Goal: Task Accomplishment & Management: Use online tool/utility

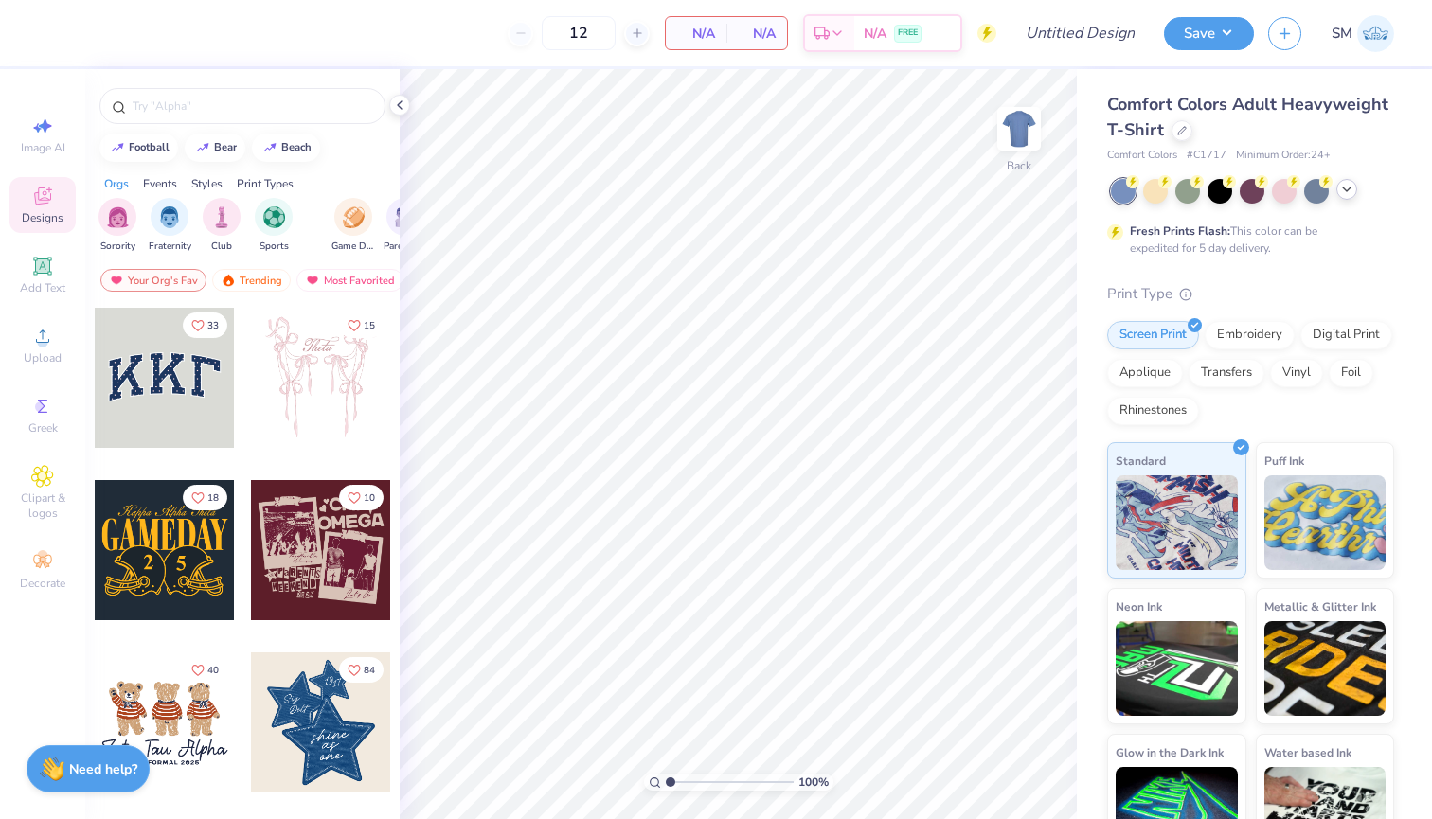
click at [1346, 190] on icon at bounding box center [1346, 189] width 15 height 15
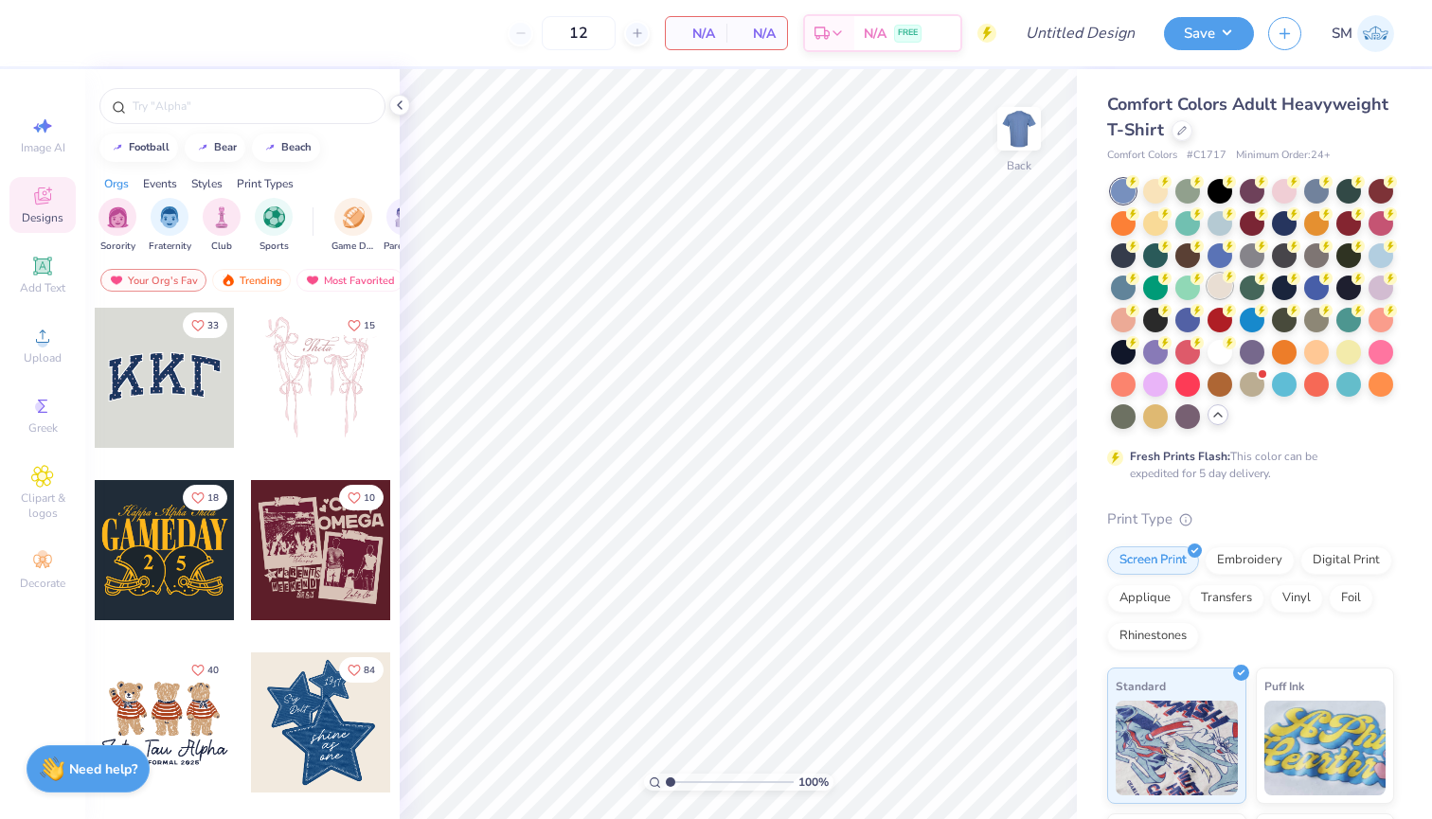
click at [1222, 292] on div at bounding box center [1219, 286] width 25 height 25
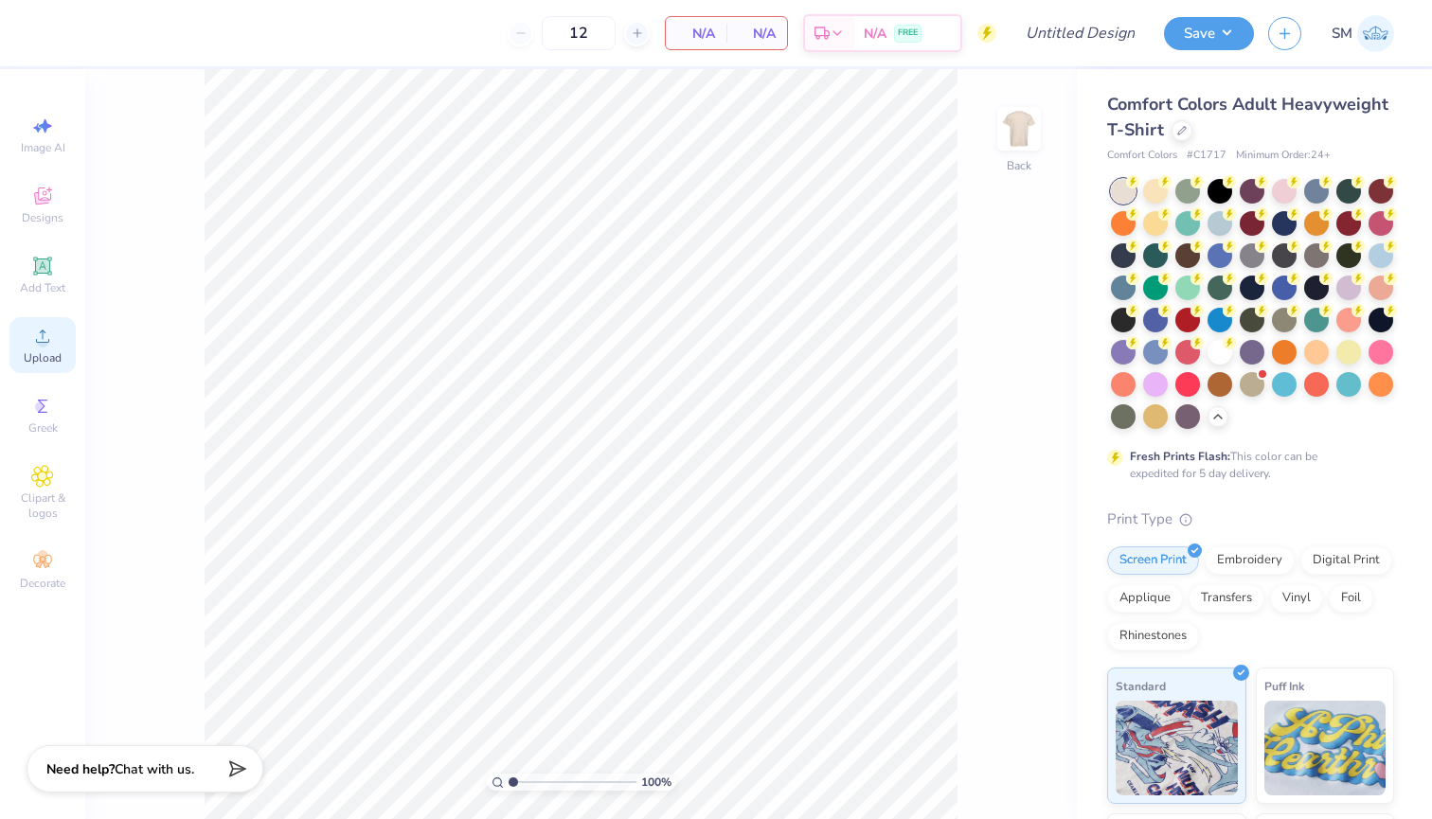
click at [45, 333] on icon at bounding box center [42, 336] width 23 height 23
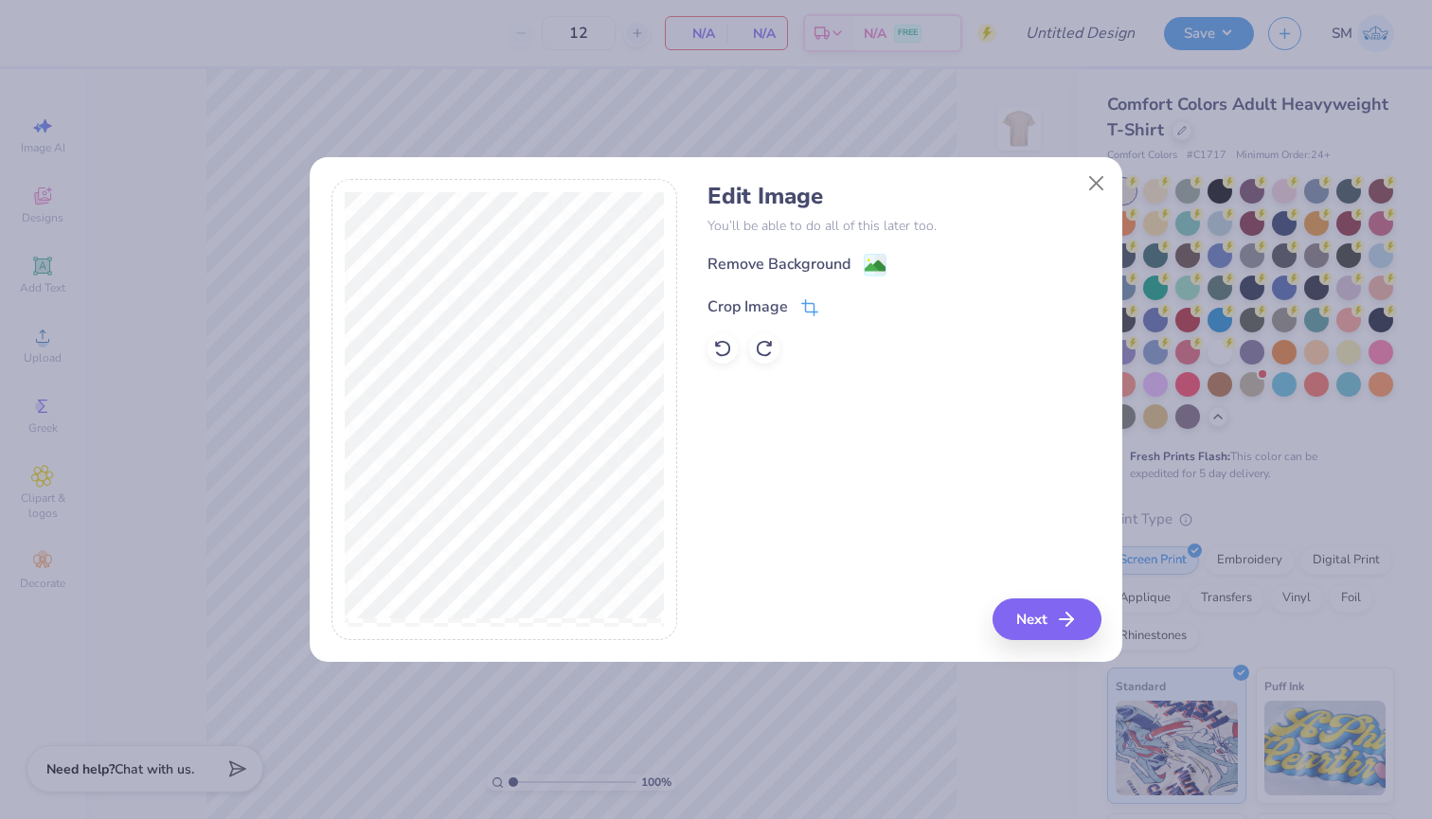
click at [794, 301] on div "Crop Image" at bounding box center [762, 306] width 111 height 23
click at [843, 297] on button at bounding box center [841, 304] width 20 height 20
click at [882, 270] on image at bounding box center [875, 268] width 21 height 21
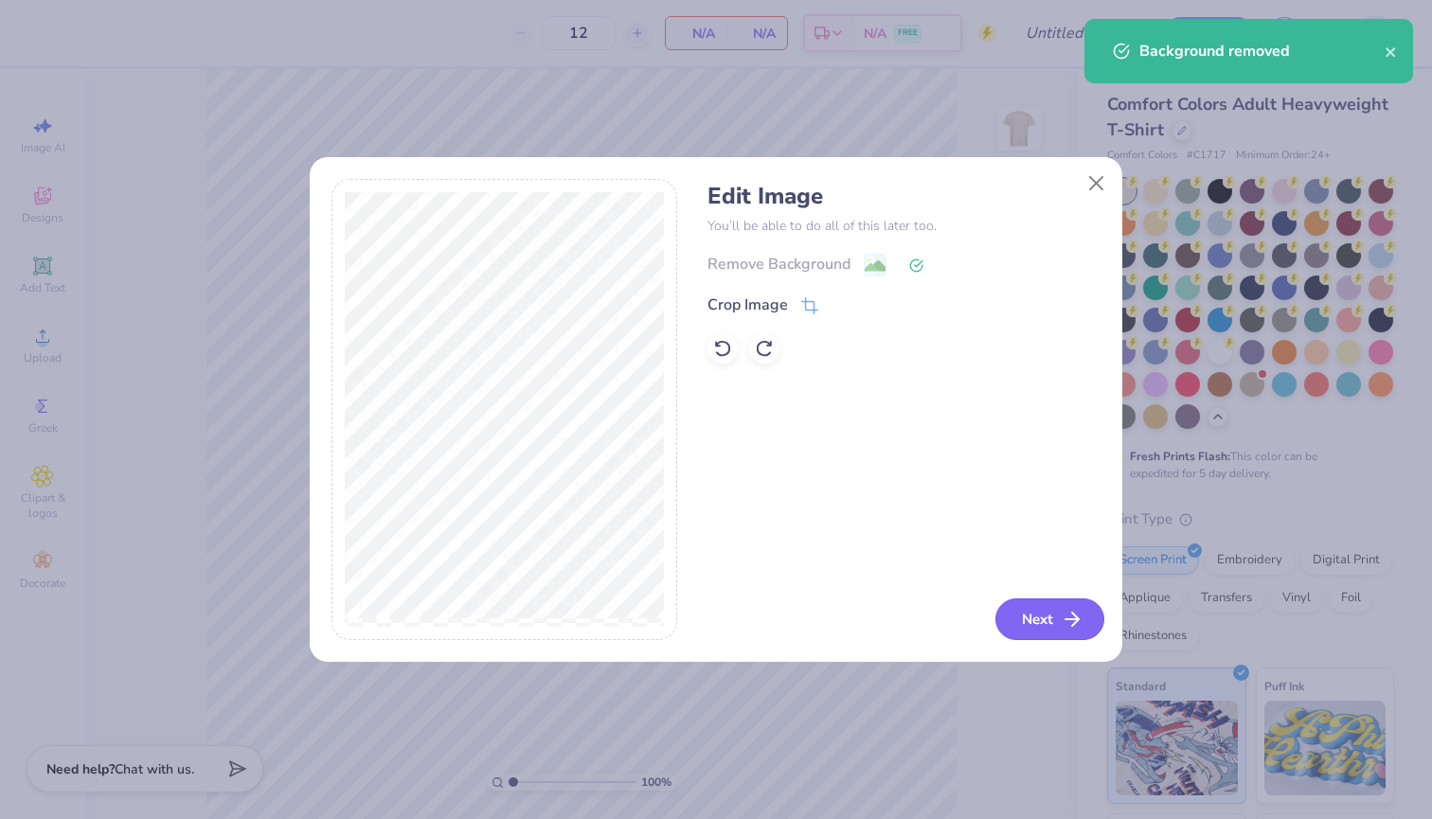
click at [1042, 606] on button "Next" at bounding box center [1049, 619] width 109 height 42
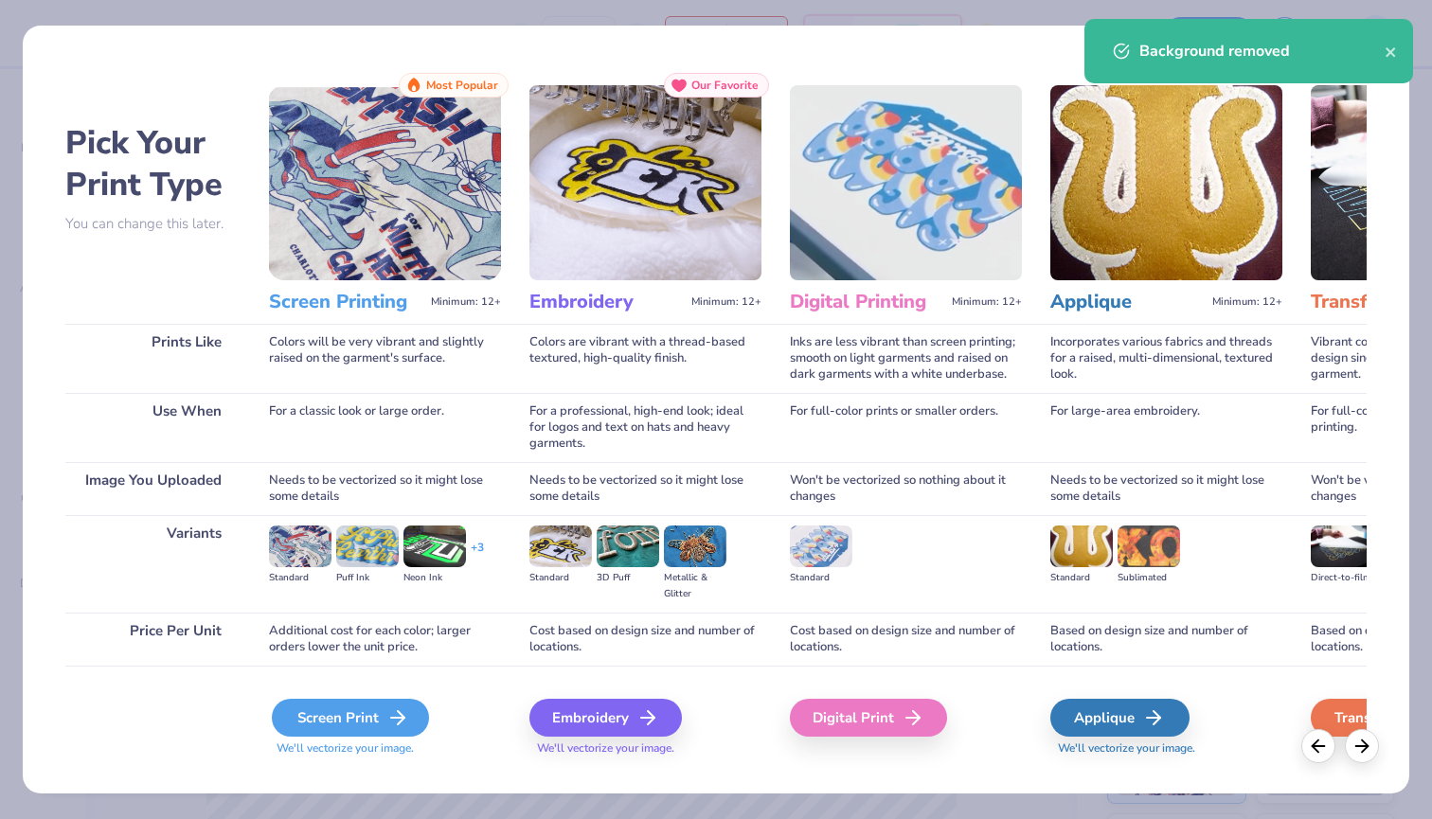
click at [332, 724] on div "Screen Print" at bounding box center [350, 718] width 157 height 38
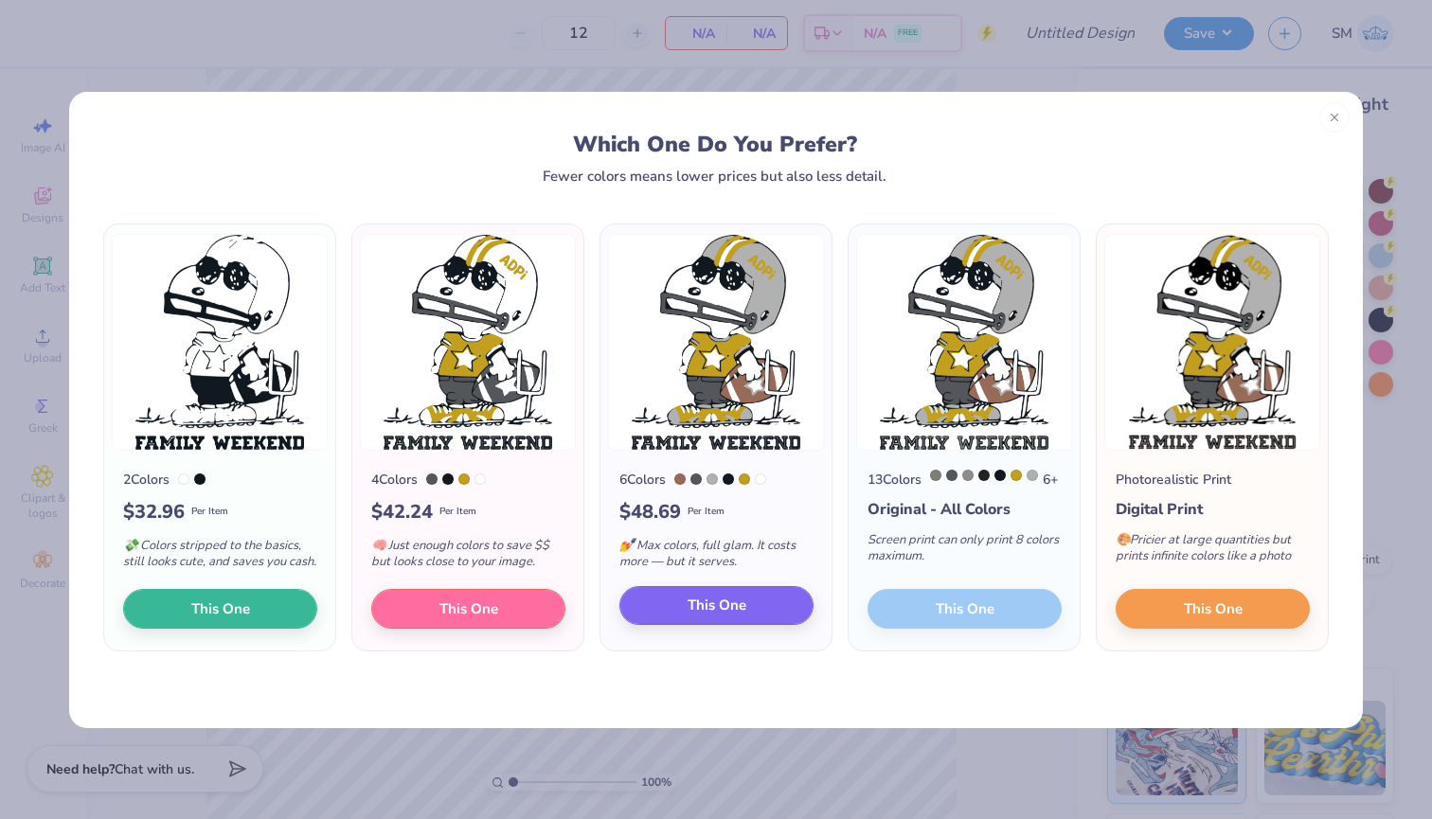
click at [757, 622] on button "This One" at bounding box center [716, 606] width 194 height 40
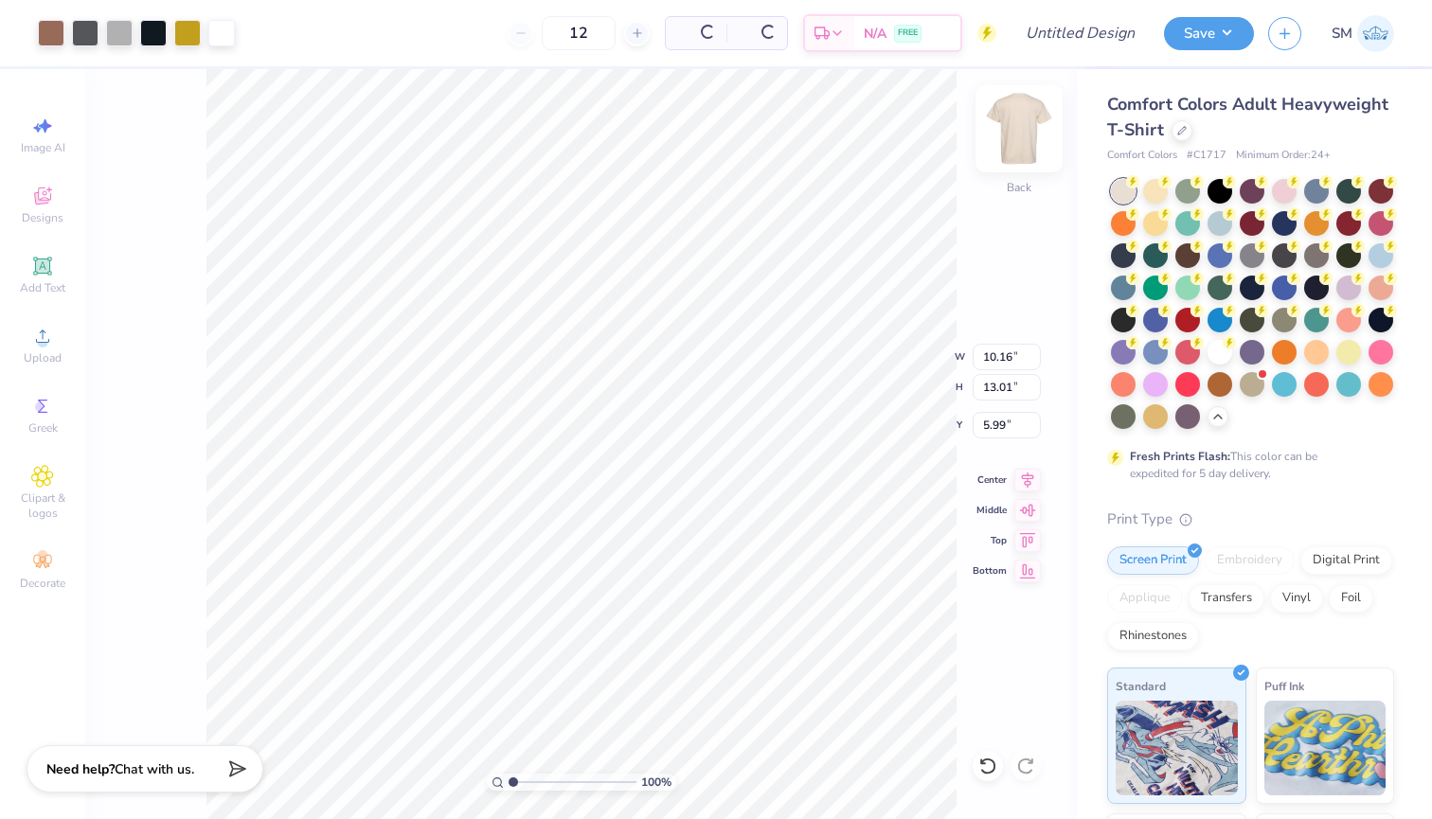
click at [1008, 157] on img at bounding box center [1019, 129] width 76 height 76
click at [1003, 143] on img at bounding box center [1019, 129] width 76 height 76
type input "4.42"
type input "0.14"
type input "0.59"
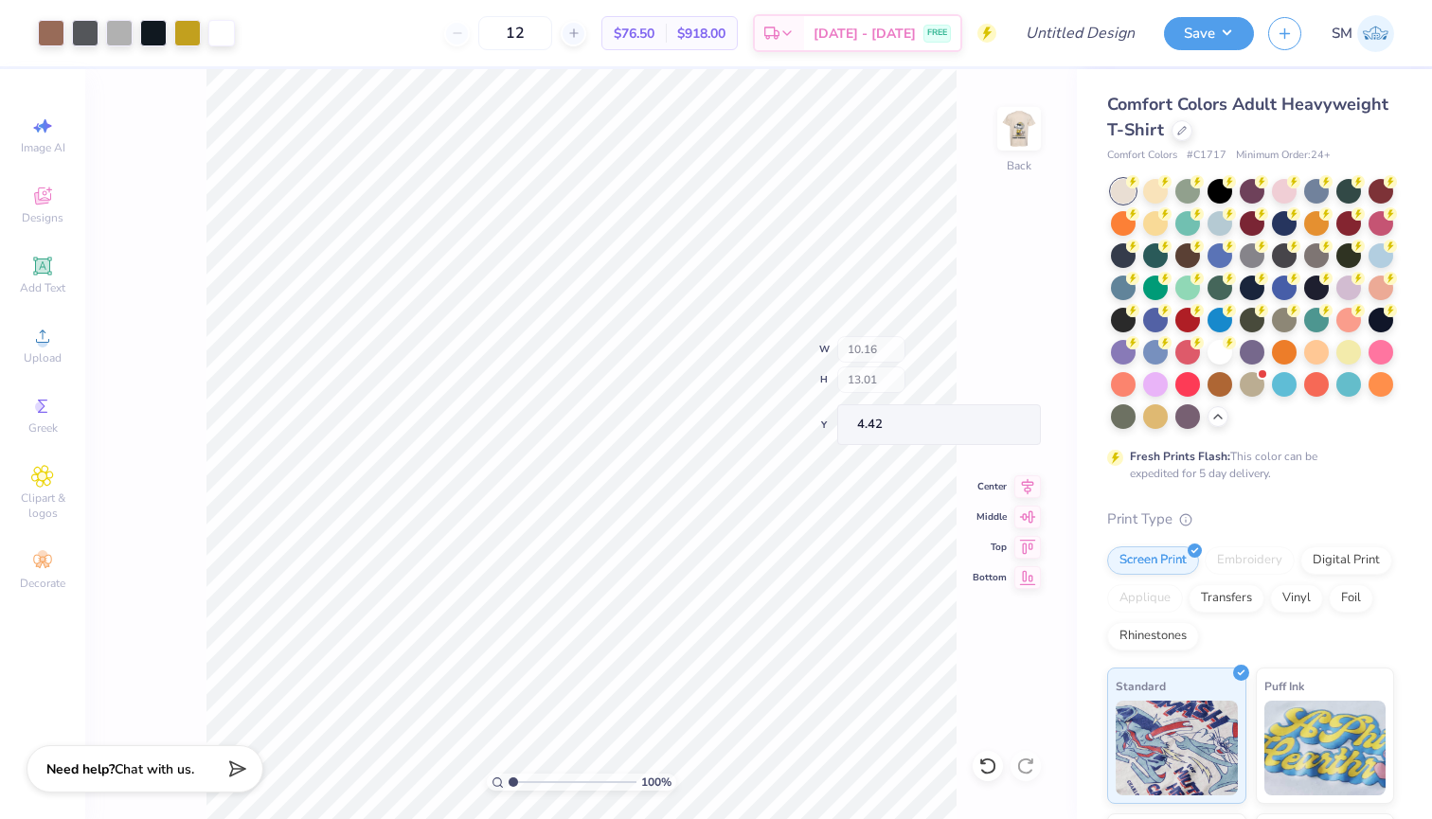
type input "16.71"
type input "0.32"
type input "0.14"
type input "17.21"
type input "19.43"
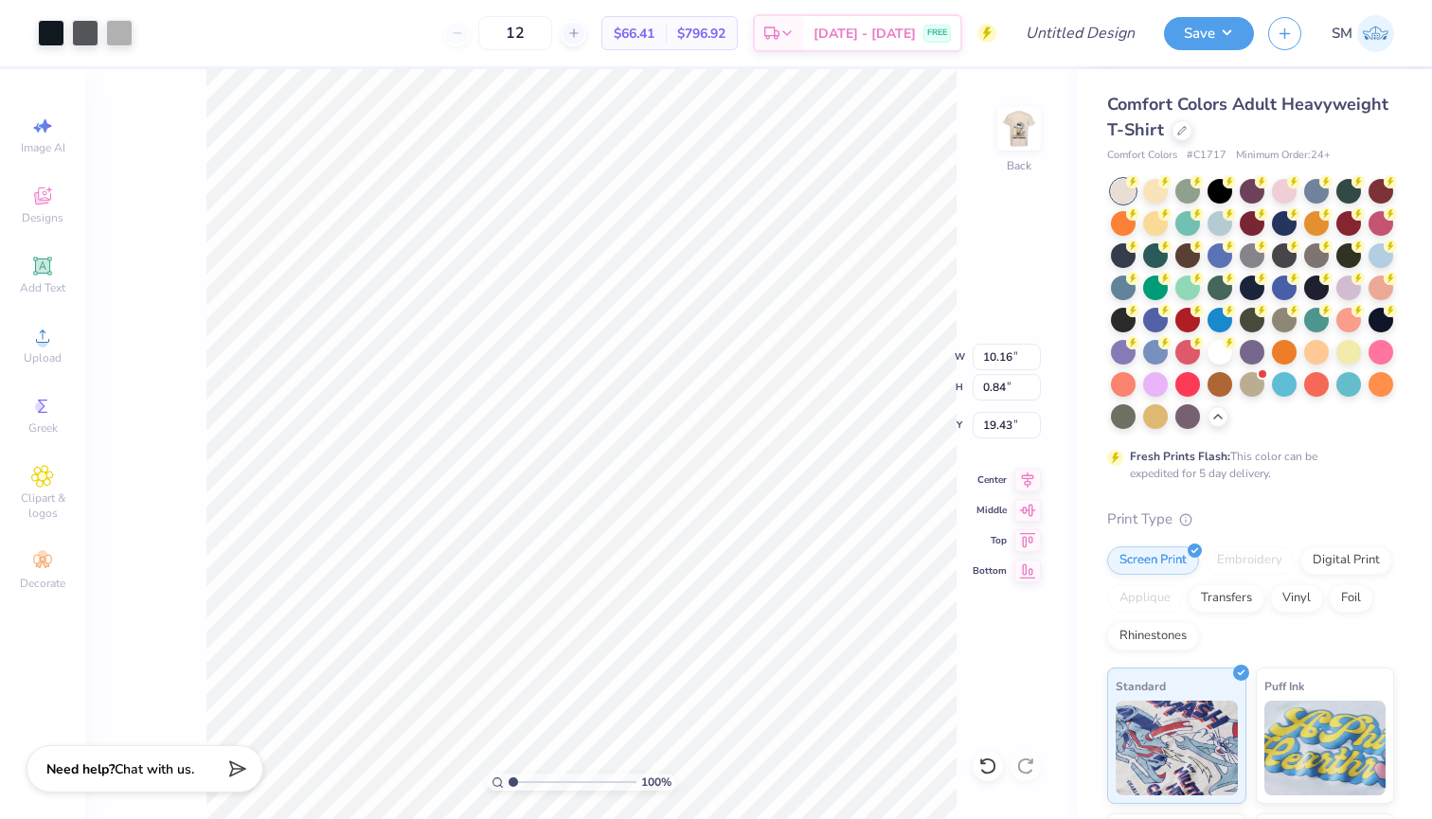
type input "4.49"
click at [1018, 133] on img at bounding box center [1019, 129] width 76 height 76
type input "3.00"
type input "0.85"
type input "0.73"
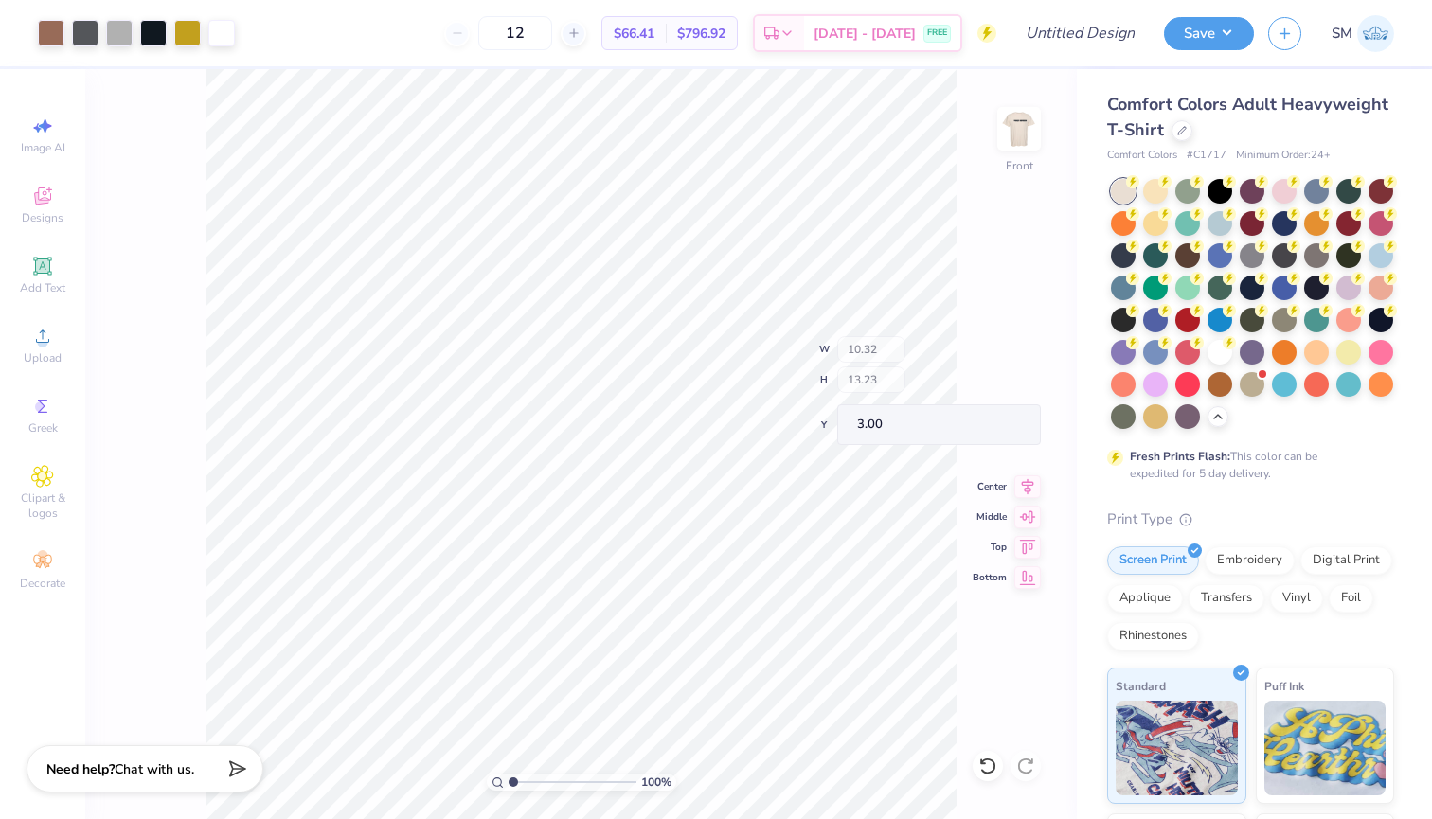
type input "15.49"
click at [53, 32] on div at bounding box center [51, 31] width 27 height 27
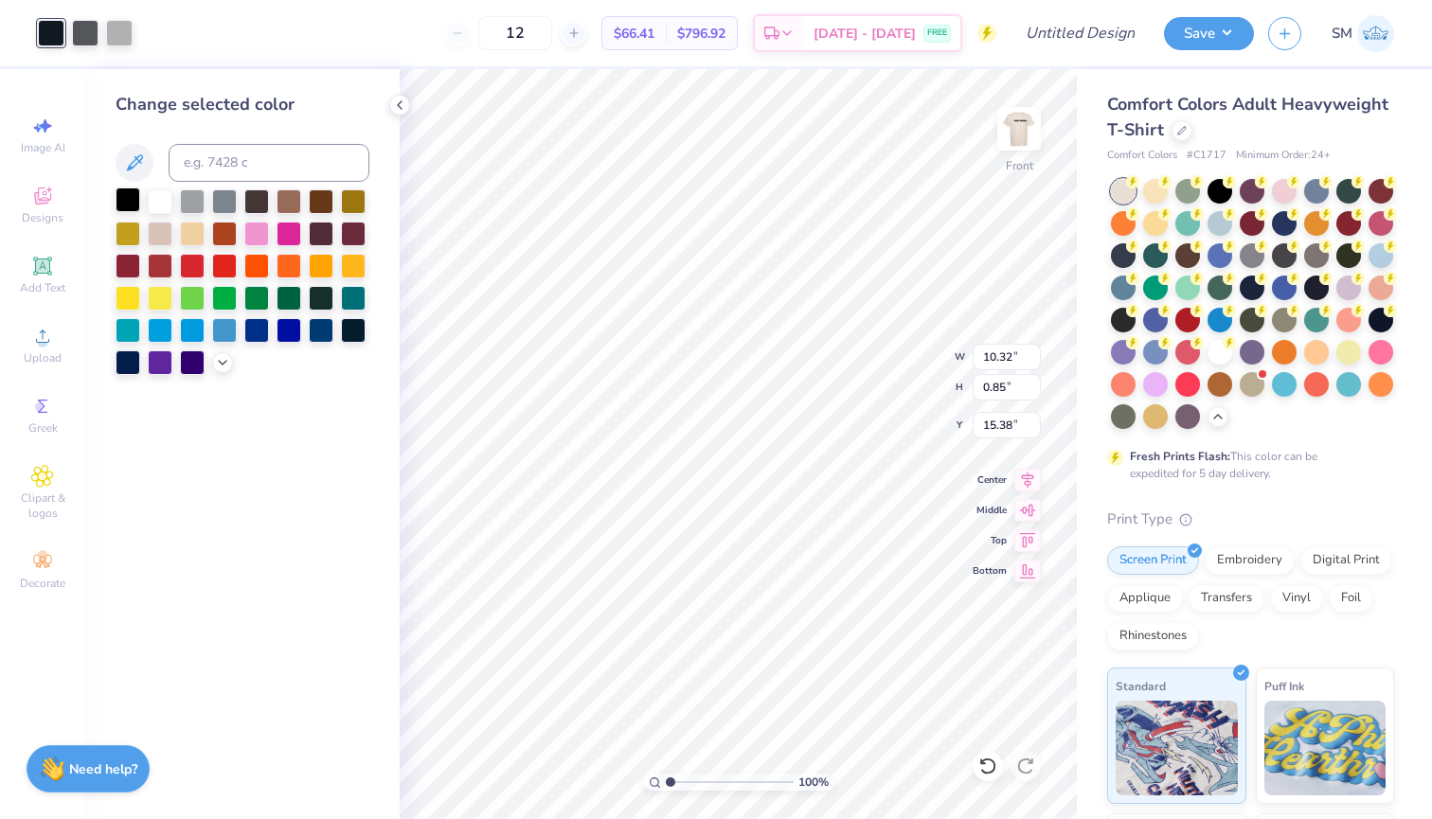
click at [133, 199] on div at bounding box center [128, 199] width 25 height 25
click at [79, 38] on div at bounding box center [85, 31] width 27 height 27
click at [126, 212] on div at bounding box center [128, 199] width 25 height 25
click at [76, 45] on div at bounding box center [85, 31] width 27 height 27
click at [125, 204] on div at bounding box center [128, 199] width 25 height 25
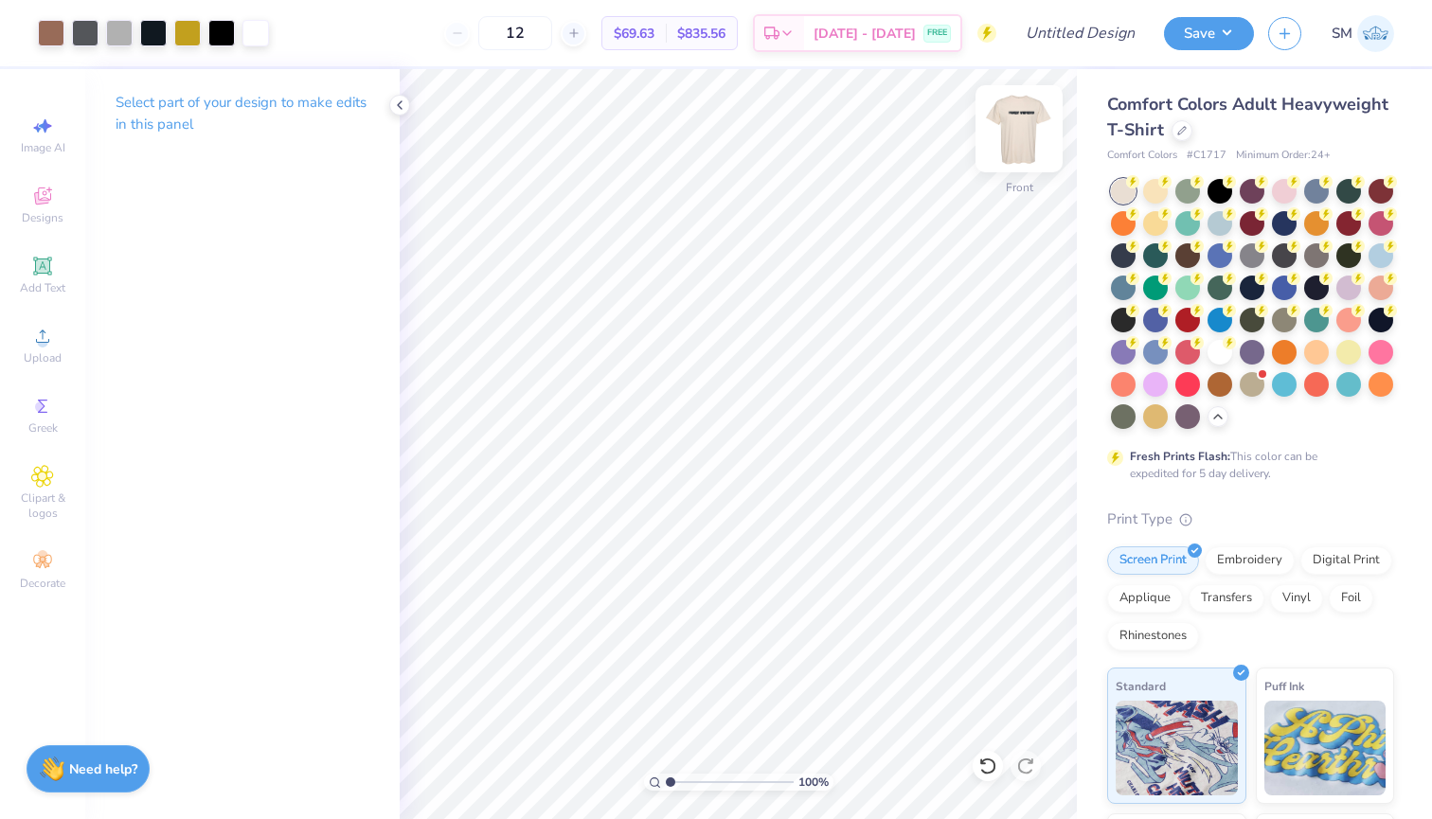
click at [1008, 143] on img at bounding box center [1019, 129] width 76 height 76
click at [1008, 143] on img at bounding box center [1019, 129] width 38 height 38
click at [1000, 138] on img at bounding box center [1019, 129] width 76 height 76
type input "5.72"
type input "0.47"
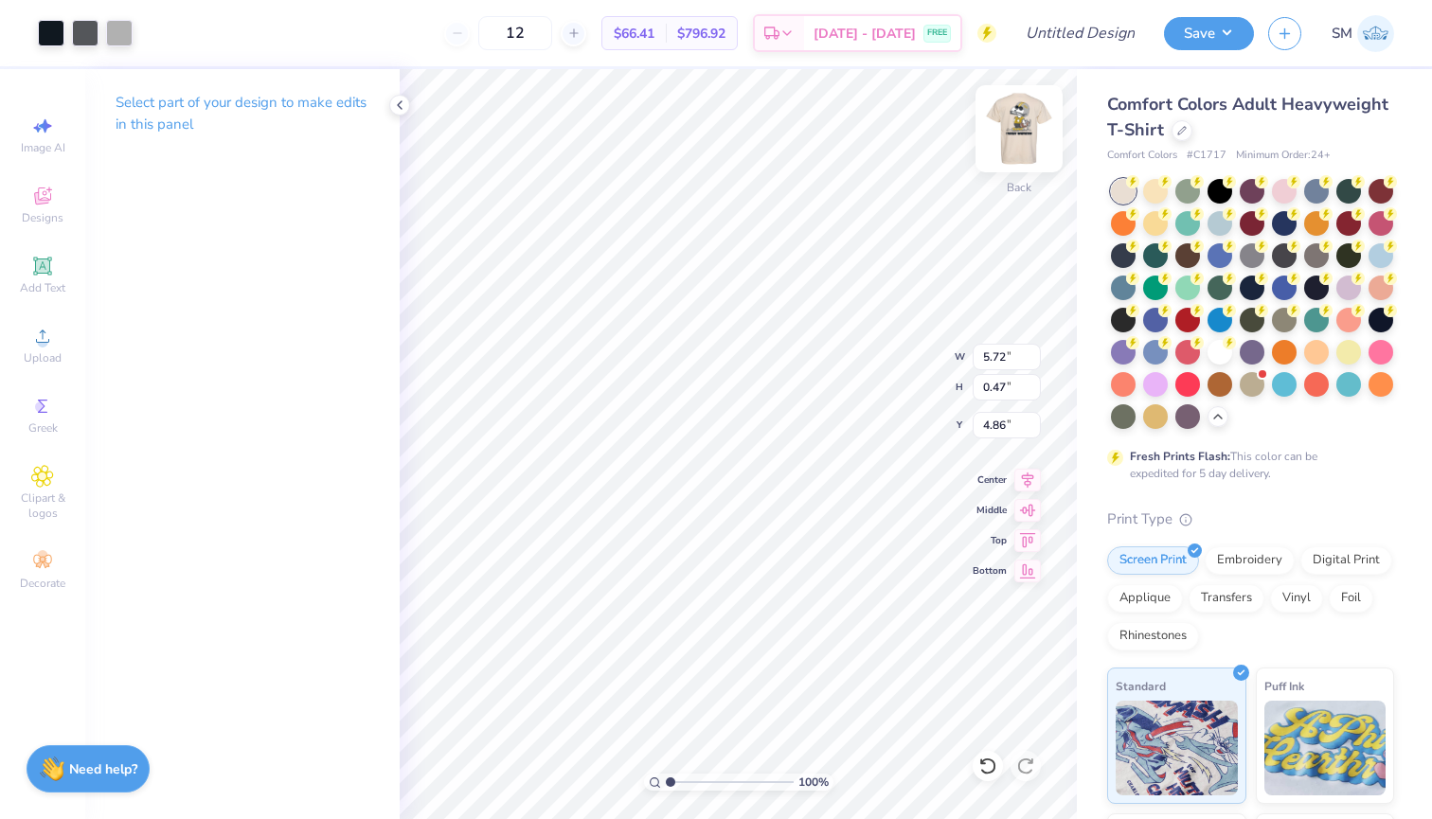
type input "4.98"
click at [53, 249] on div "Add Text" at bounding box center [42, 275] width 66 height 56
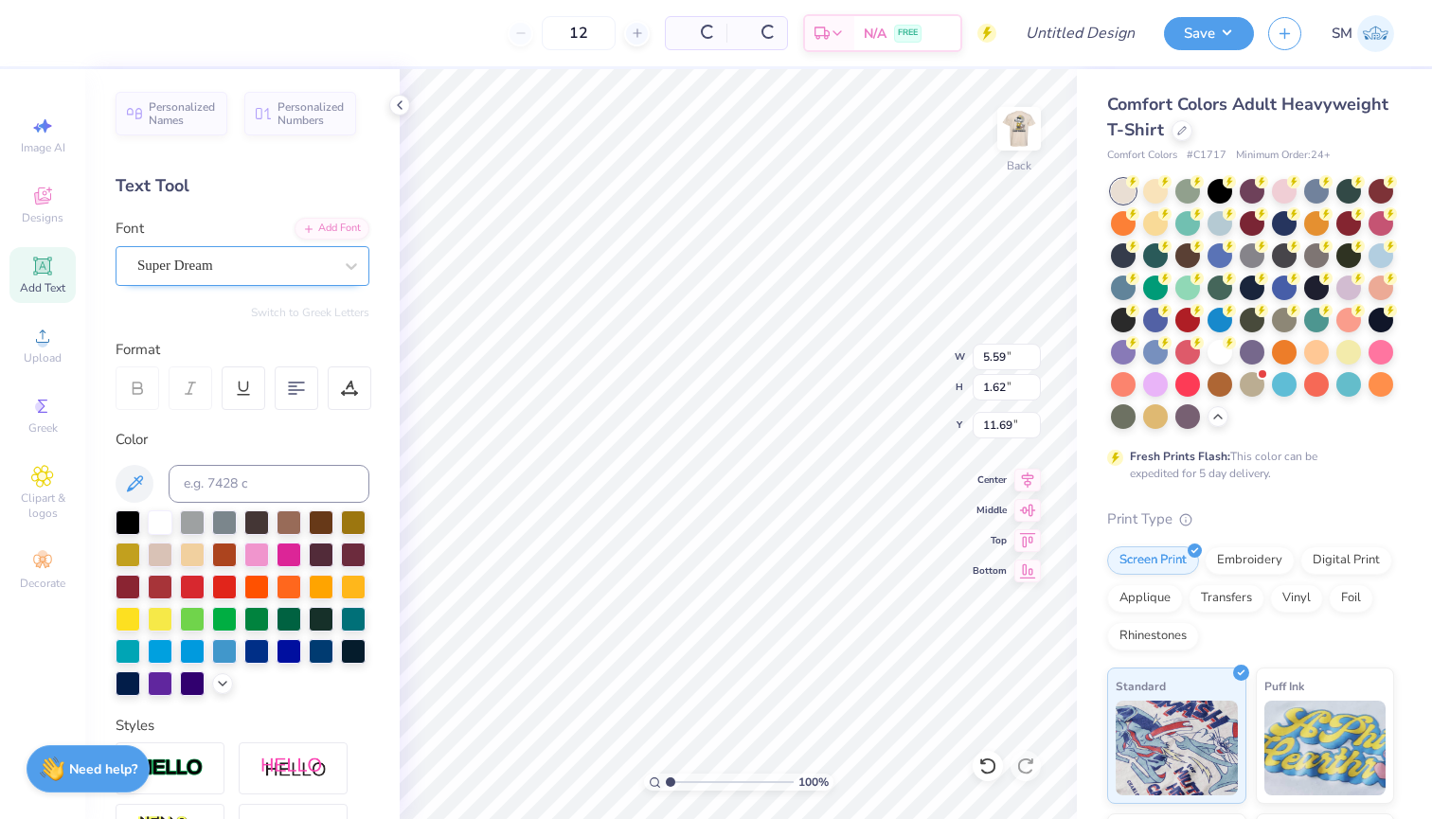
click at [207, 266] on span "Super Dream" at bounding box center [175, 266] width 76 height 22
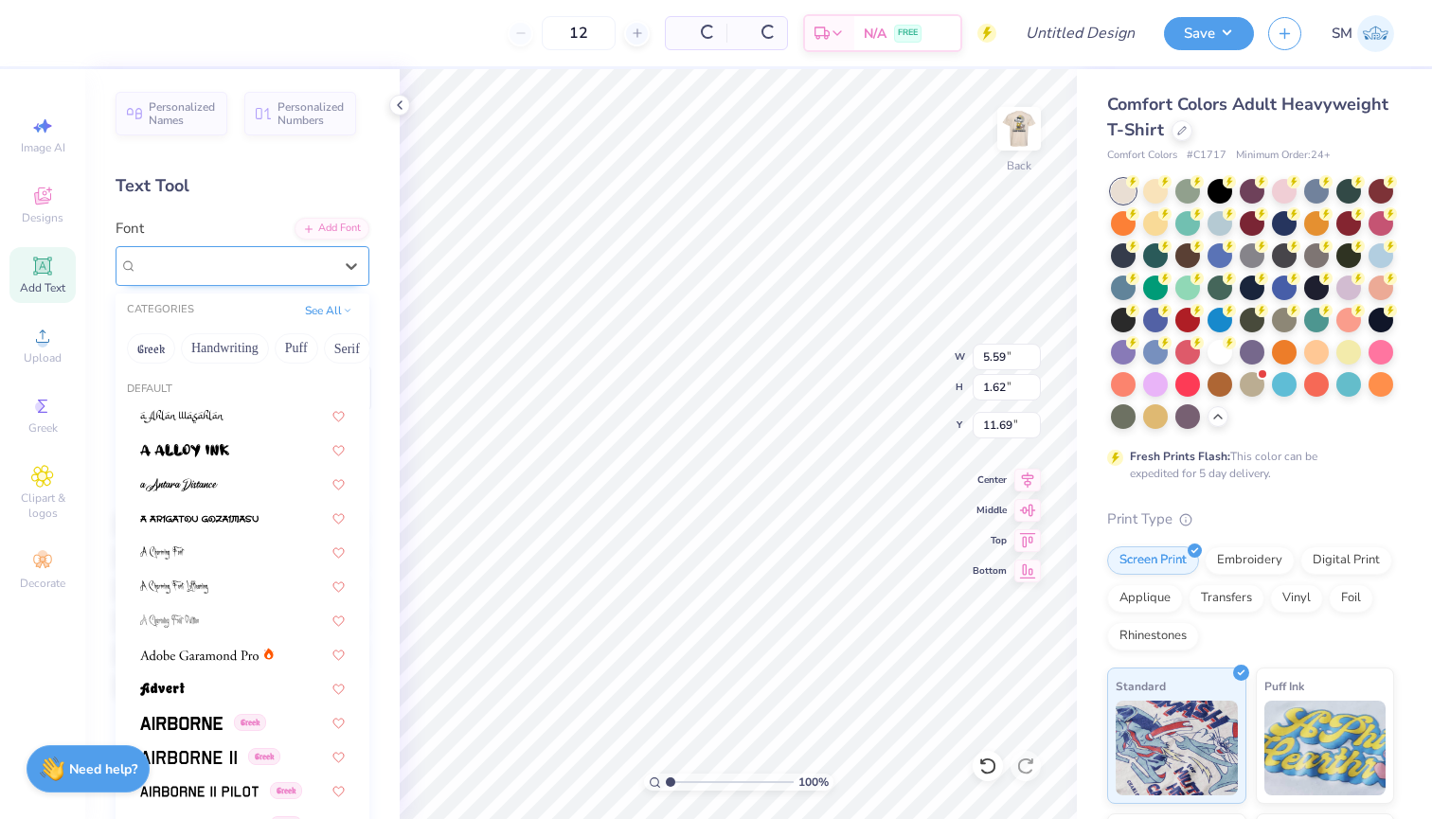
click at [206, 266] on span "Super Dream" at bounding box center [175, 266] width 76 height 22
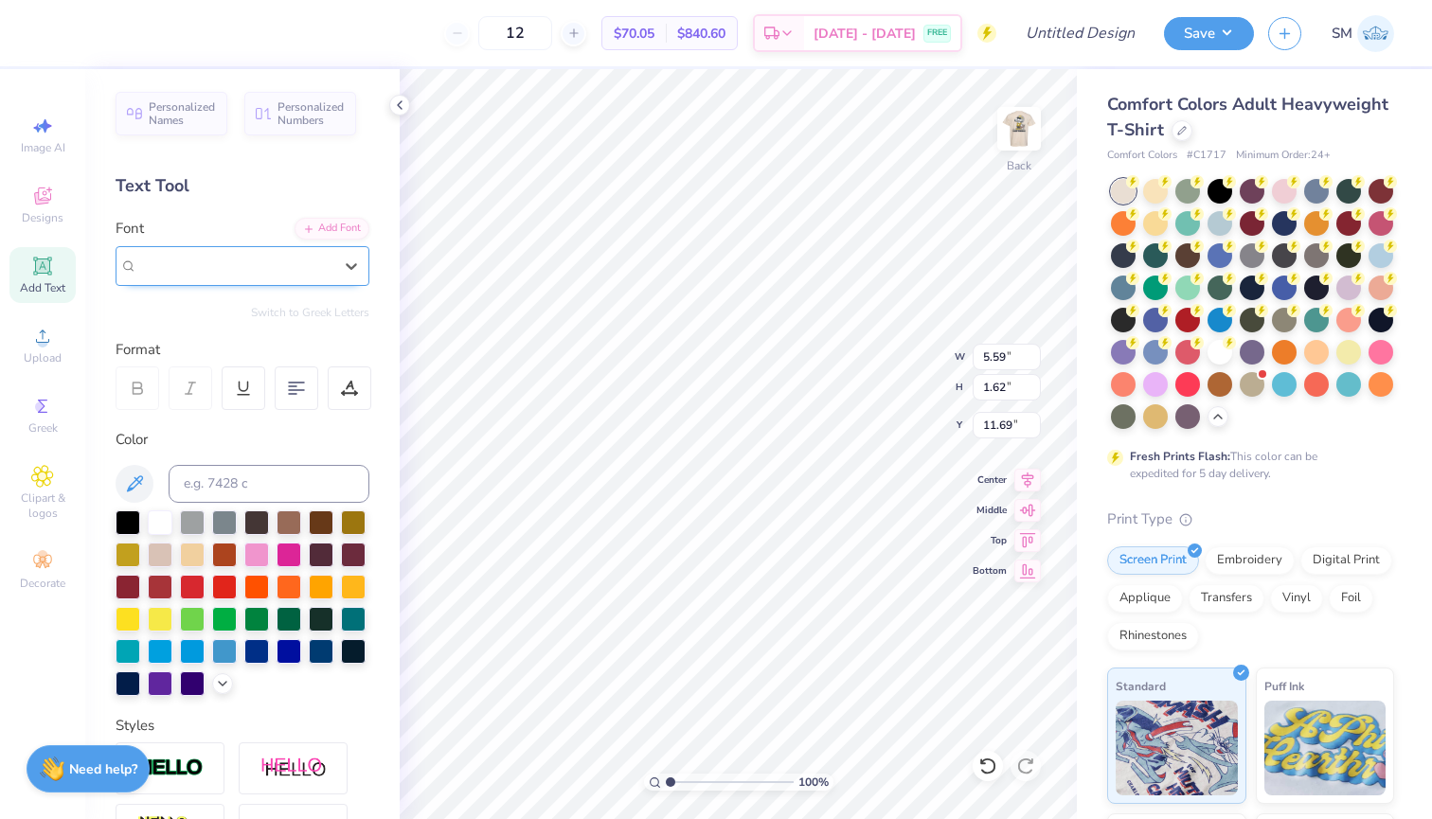
click at [235, 279] on div "Super Dream" at bounding box center [243, 266] width 254 height 40
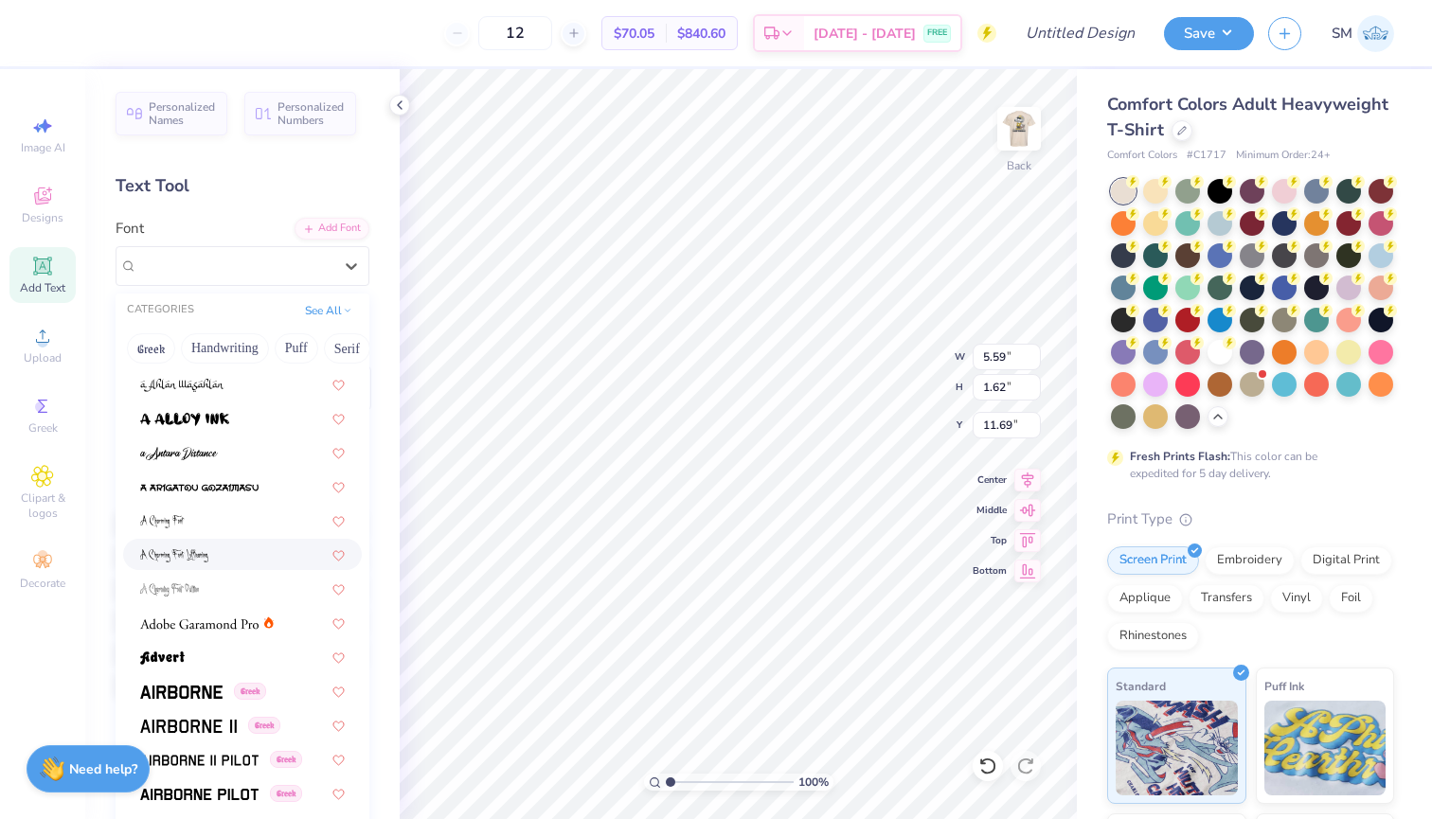
scroll to position [112, 0]
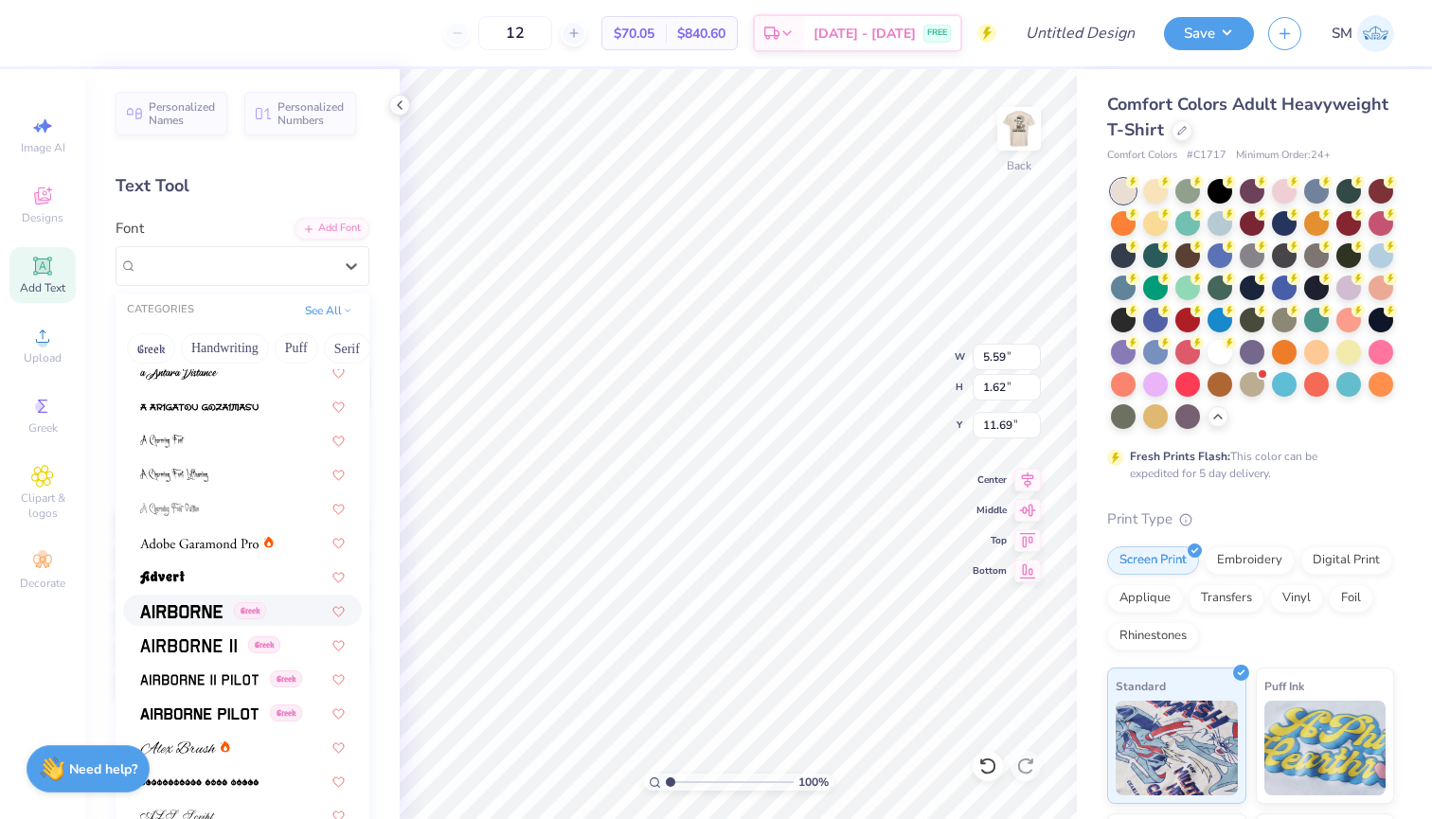
click at [220, 613] on img at bounding box center [181, 611] width 82 height 13
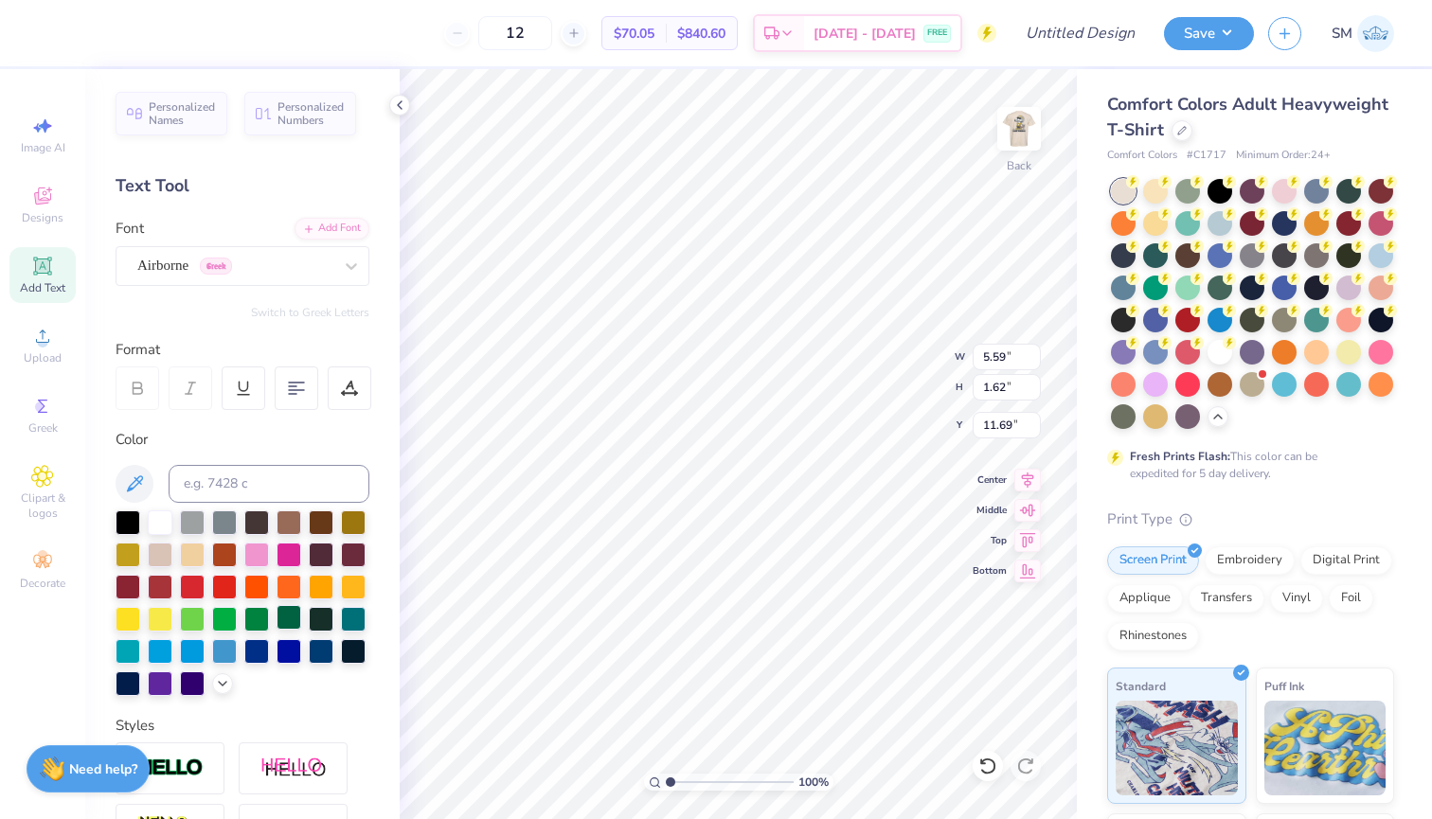
type input "5.35"
type input "1.69"
type input "11.65"
type textarea "ADPi"
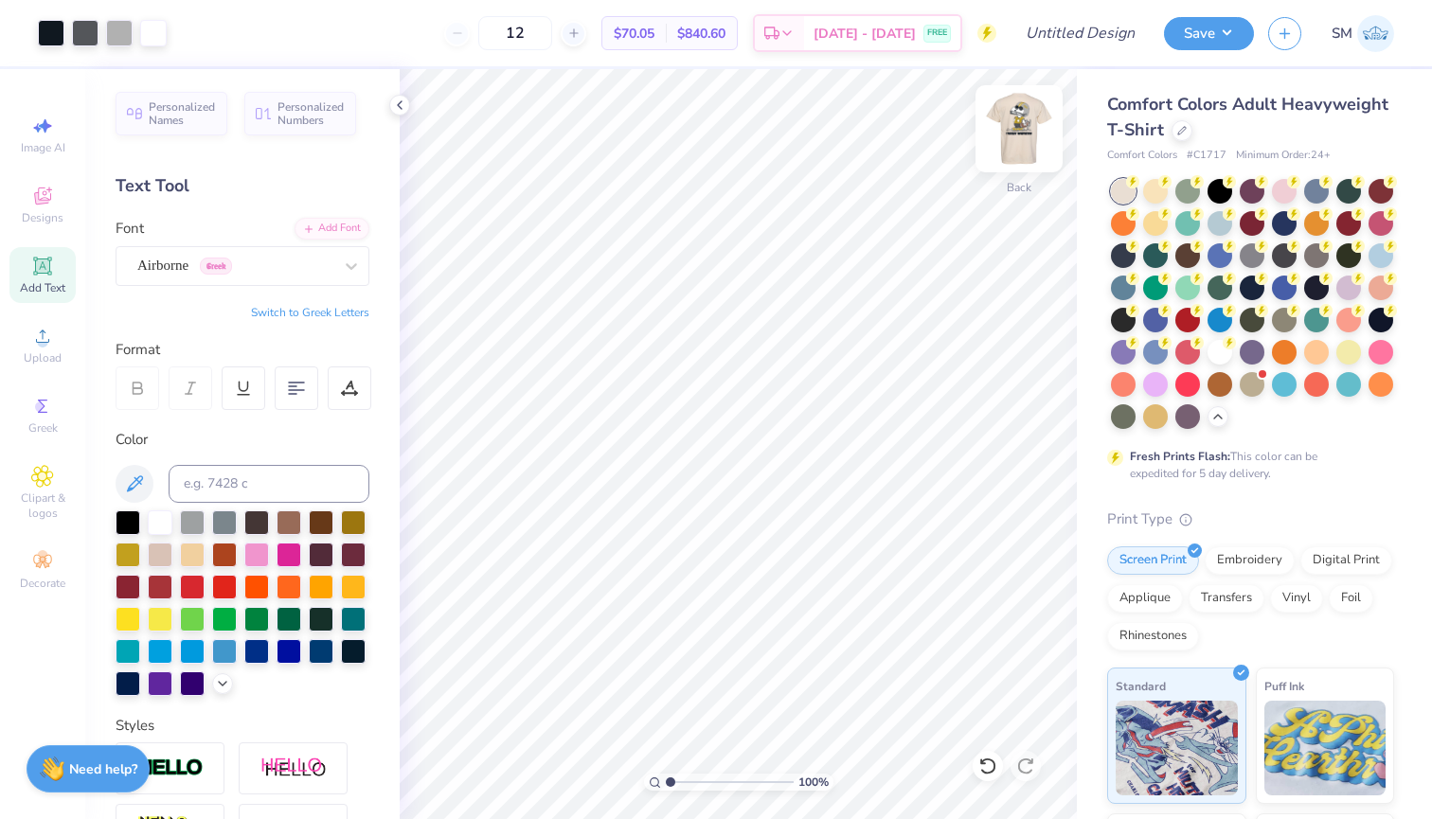
click at [1009, 141] on img at bounding box center [1019, 129] width 76 height 76
type input "0.66"
type input "0.69"
type input "4.52"
click at [1043, 138] on img at bounding box center [1019, 129] width 76 height 76
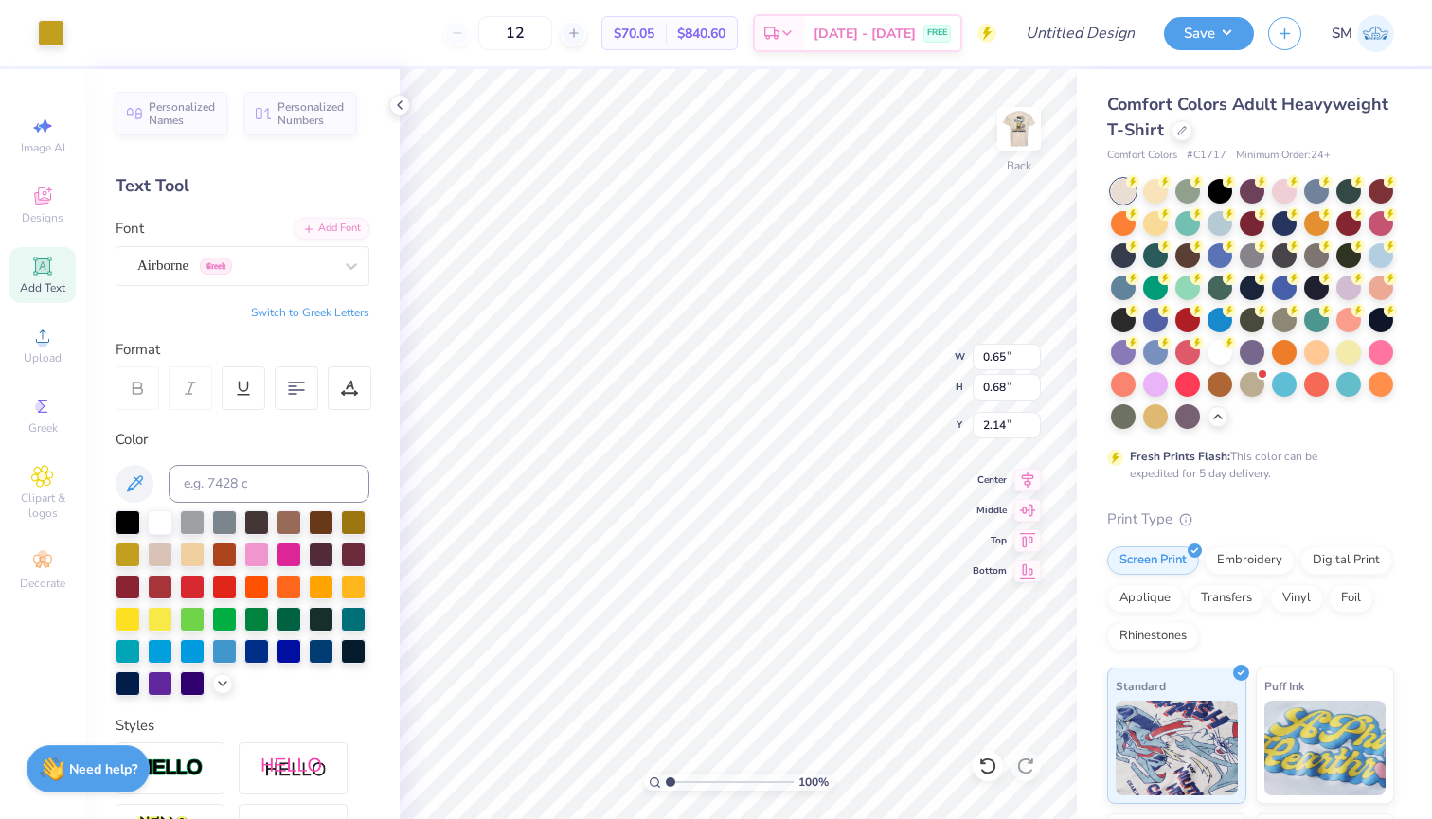
type input "18.42"
click at [1028, 121] on img at bounding box center [1019, 129] width 76 height 76
type input "0.69"
type input "0.57"
type input "4.86"
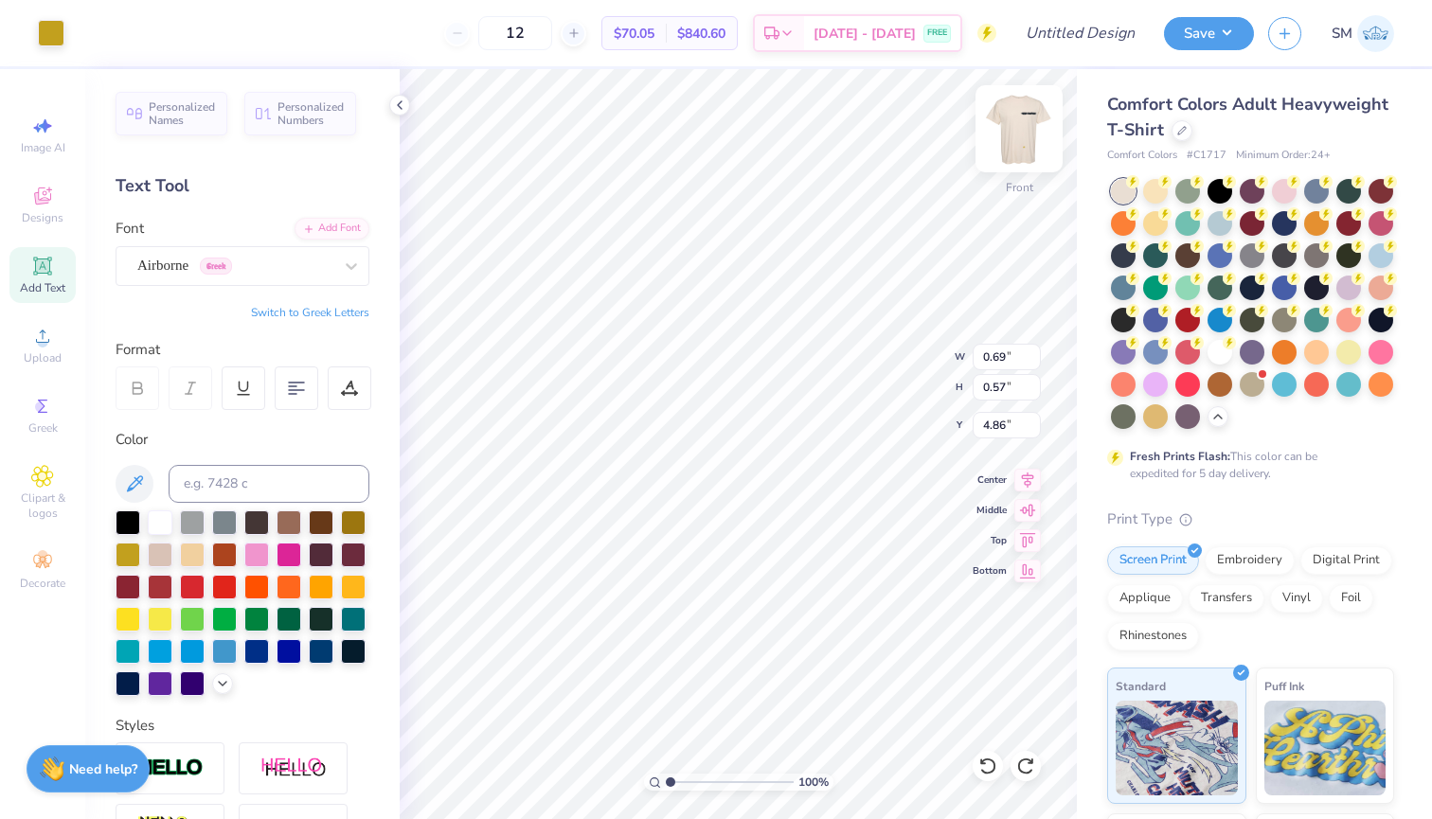
type input "0.66"
type input "0.69"
type input "4.25"
click at [1019, 122] on img at bounding box center [1019, 129] width 76 height 76
type input "18.38"
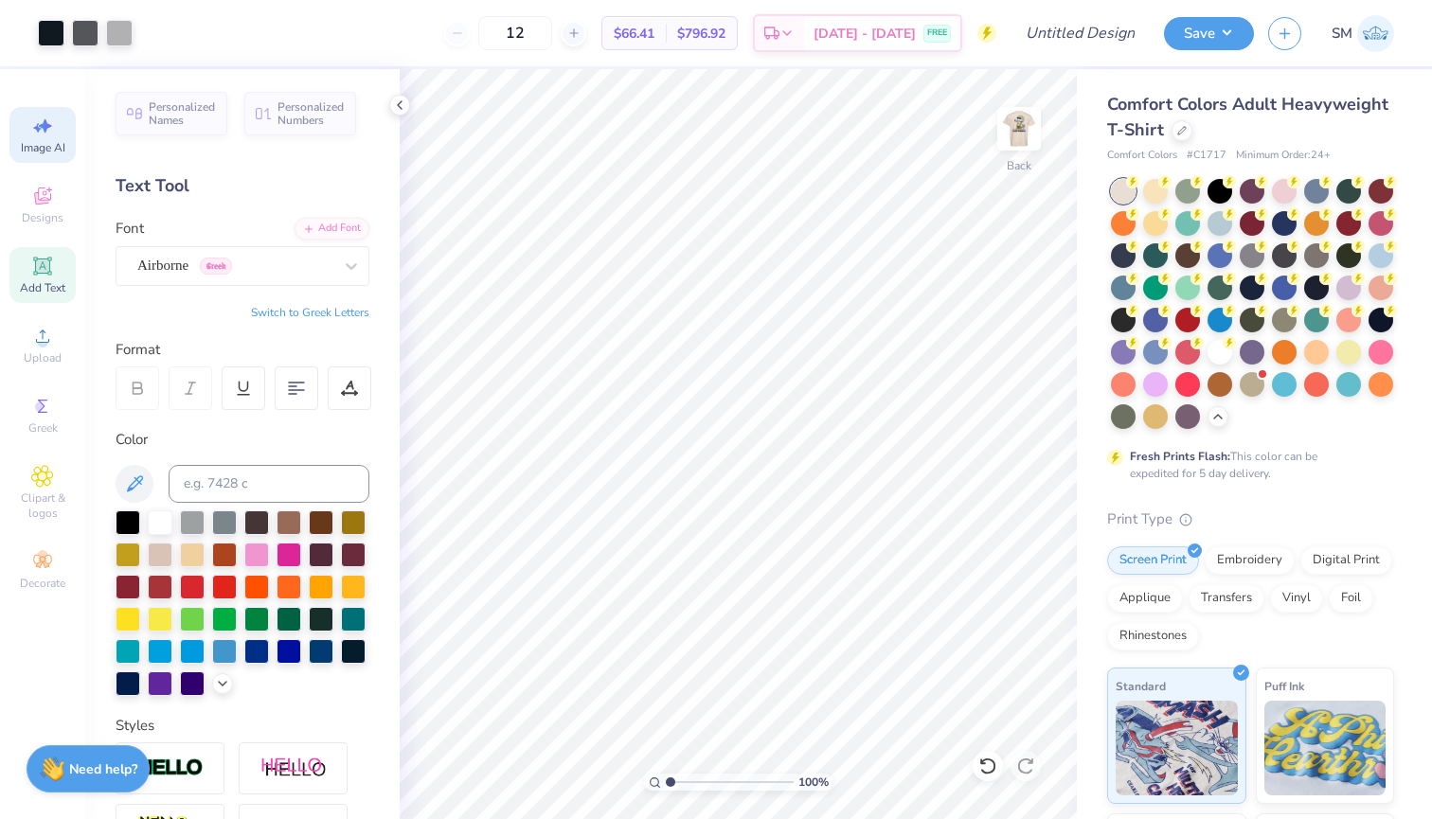
click at [43, 134] on icon at bounding box center [42, 126] width 23 height 23
select select "4"
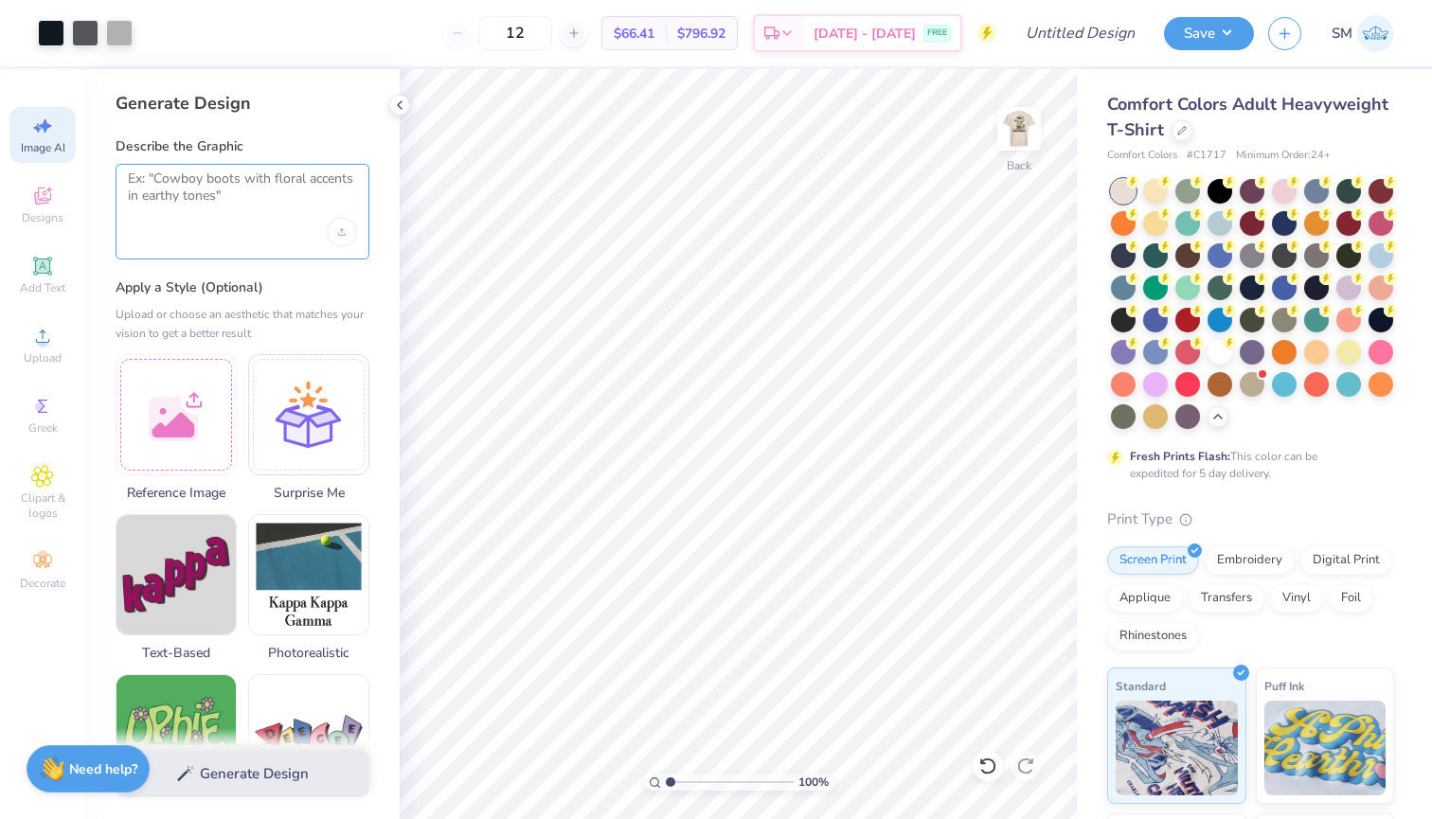
click at [272, 214] on textarea at bounding box center [242, 193] width 229 height 47
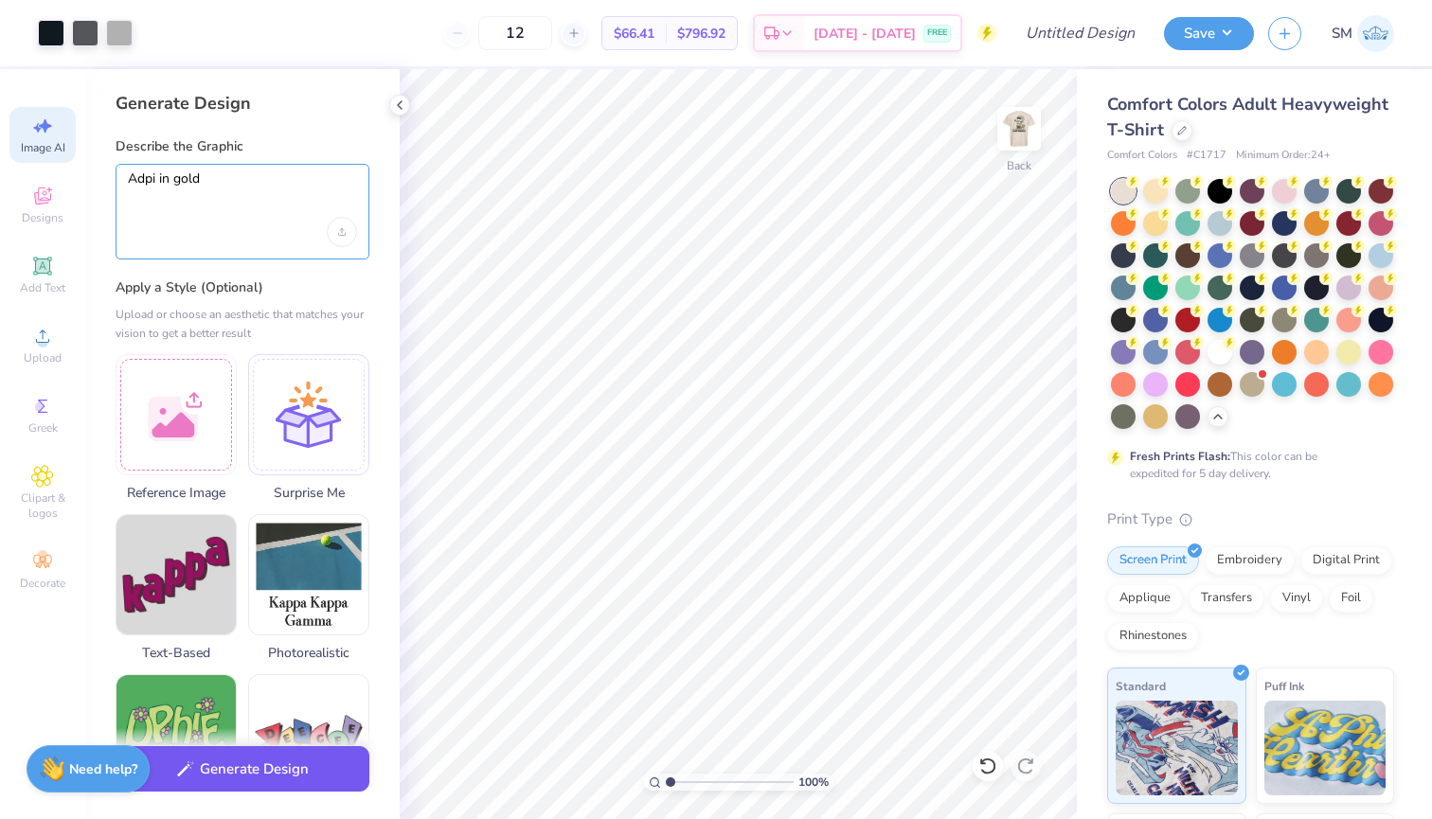
type textarea "Adpi in gold"
click at [179, 774] on icon "button" at bounding box center [185, 768] width 17 height 17
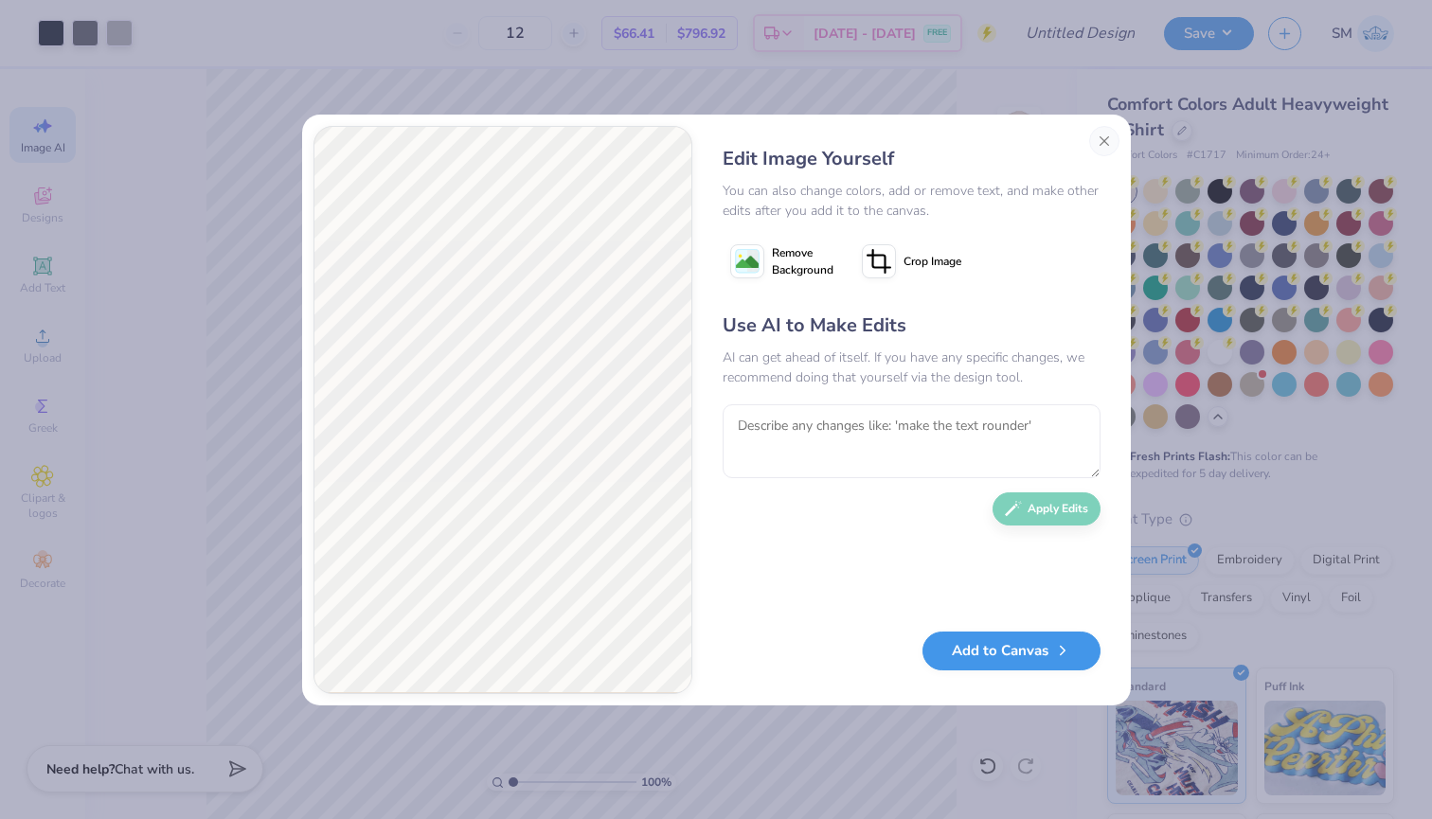
click at [935, 650] on button "Add to Canvas" at bounding box center [1011, 651] width 178 height 39
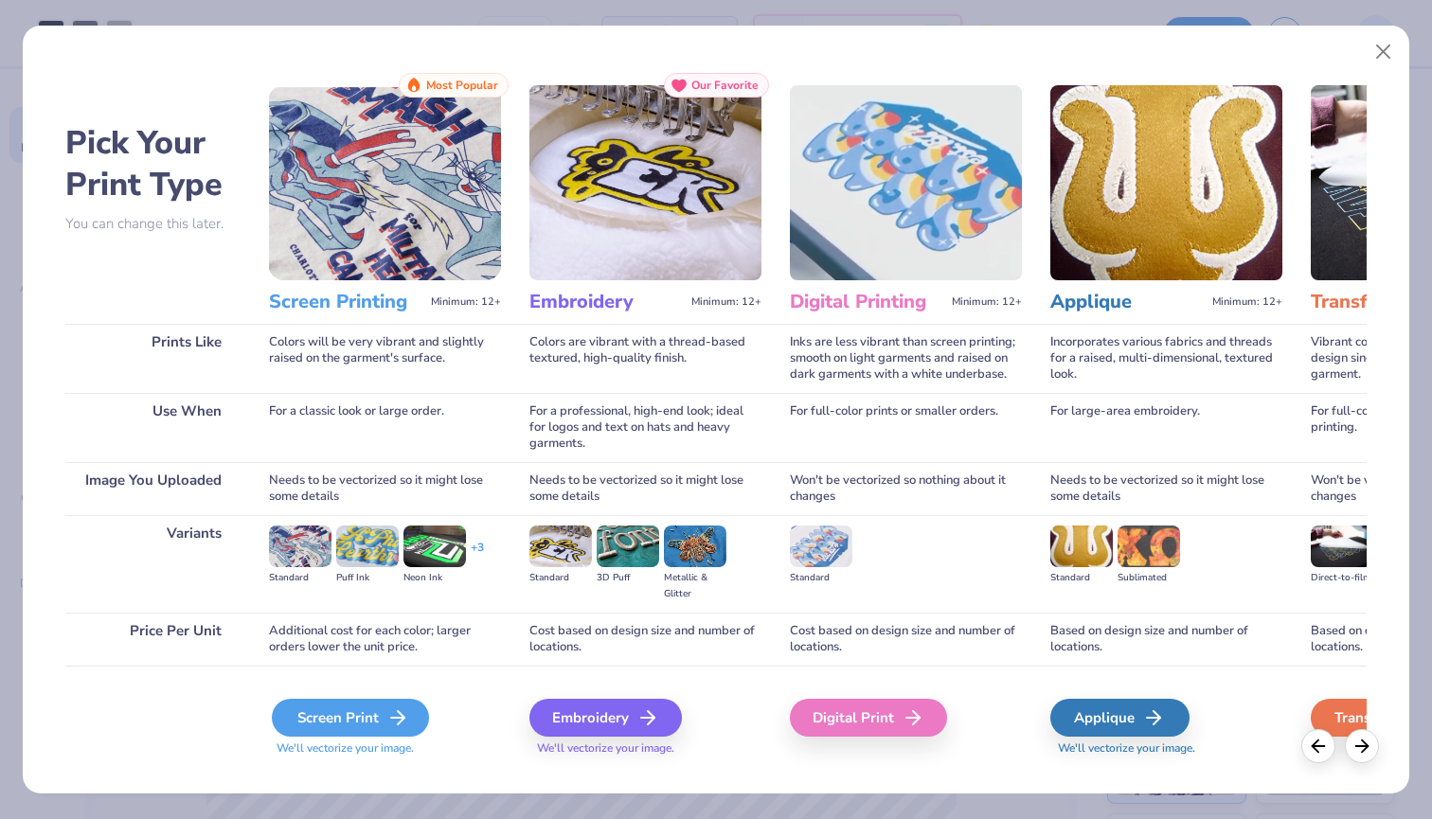
click at [319, 718] on div "Screen Print" at bounding box center [350, 718] width 157 height 38
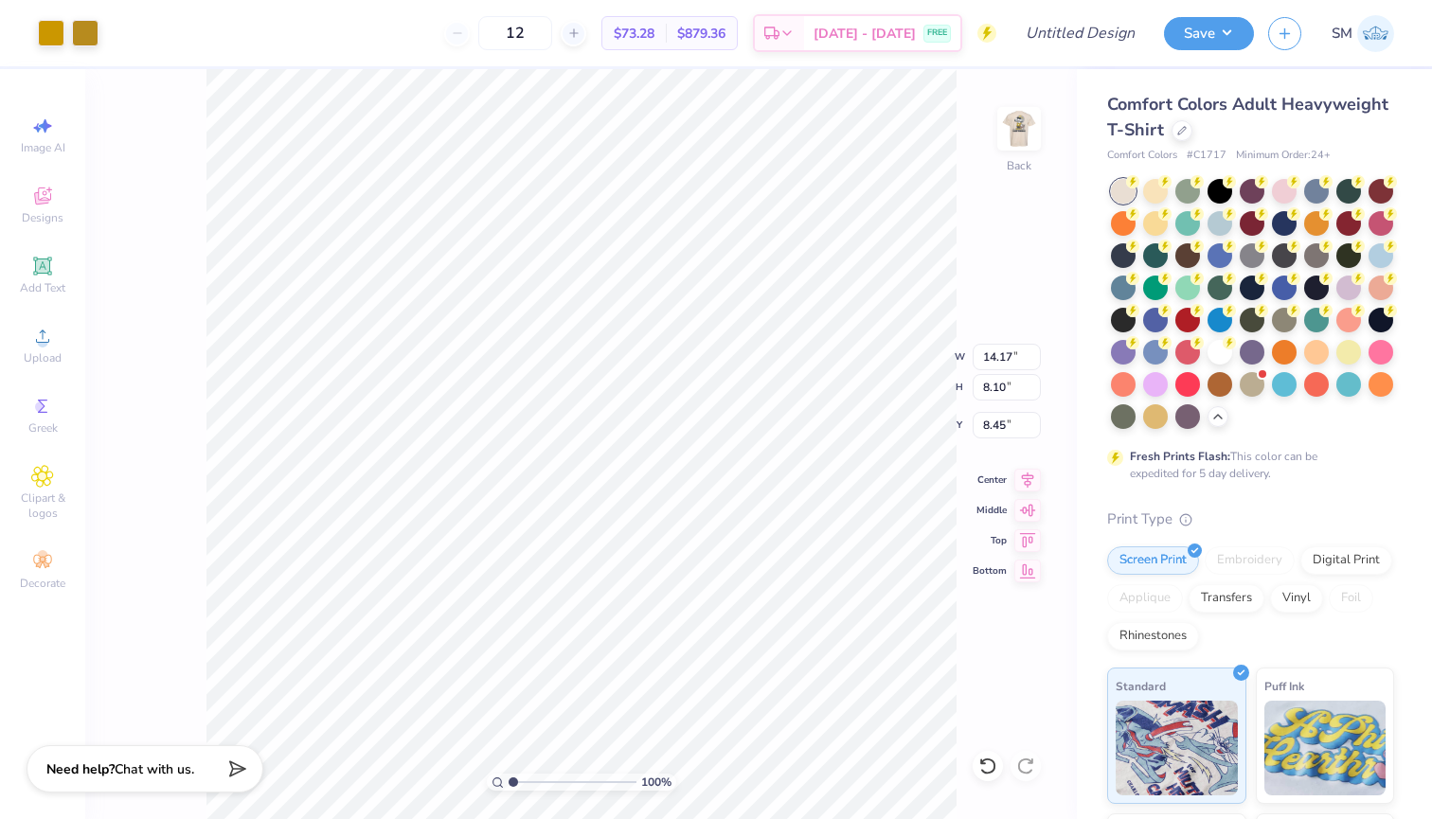
type input "2.81"
type input "1.61"
type input "3.41"
type input "1.77"
type input "1.01"
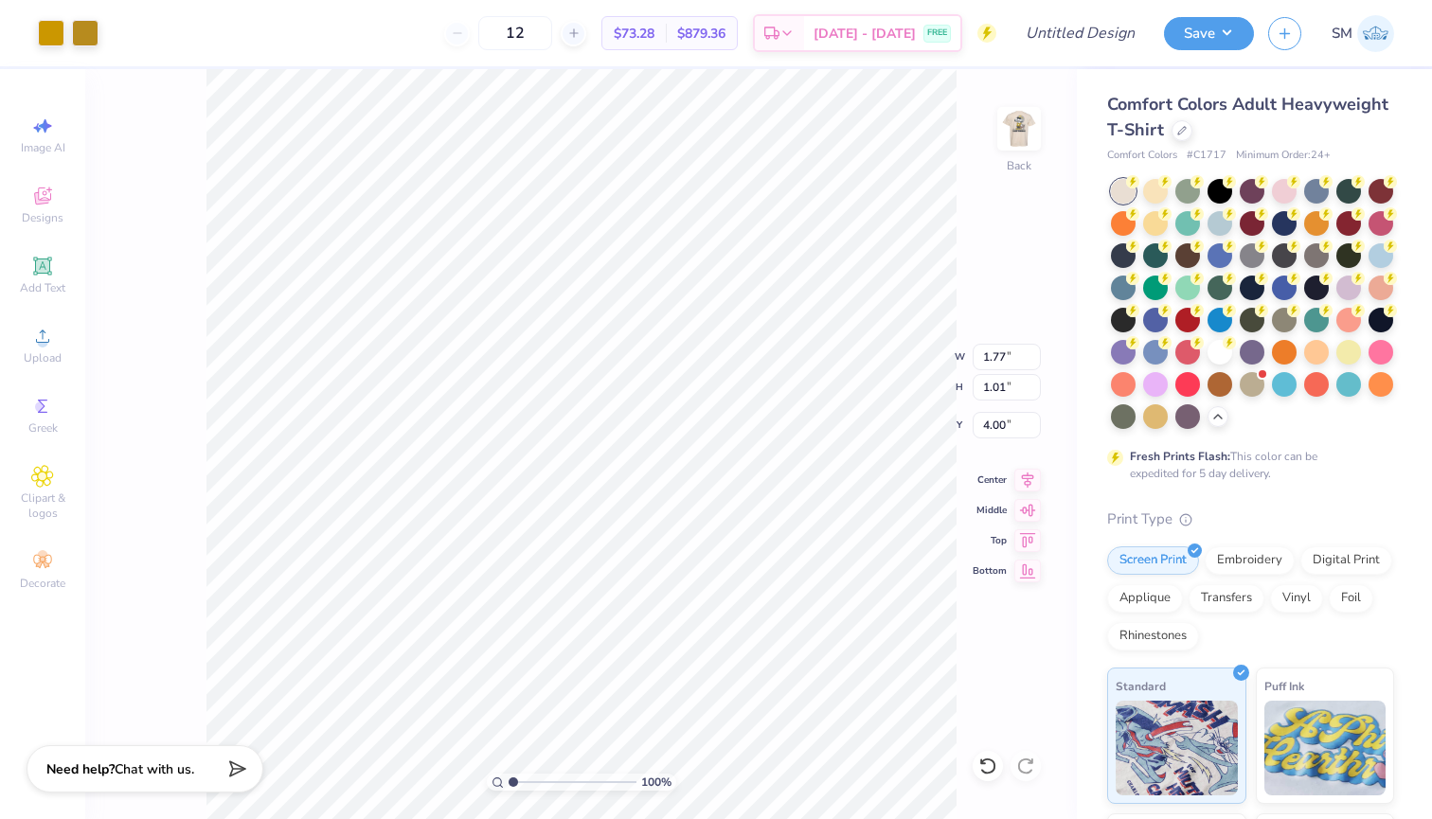
type input "3.00"
type input "4.01"
type input "4.55"
type input "1.83"
type input "3.68"
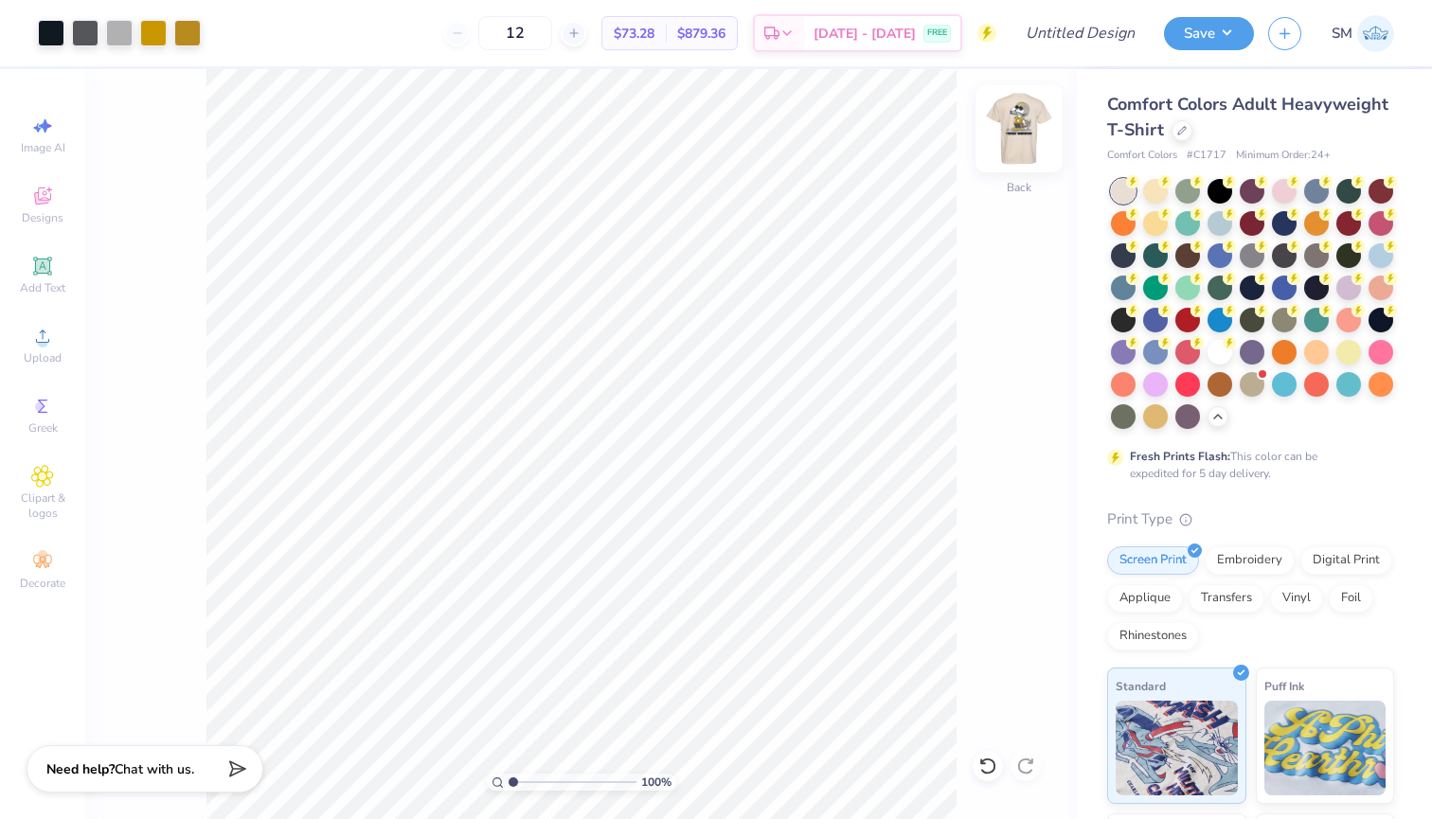
click at [1003, 143] on img at bounding box center [1019, 129] width 76 height 76
click at [1003, 144] on img at bounding box center [1019, 129] width 76 height 76
click at [1041, 110] on div "100 % Back" at bounding box center [580, 444] width 991 height 750
click at [1015, 135] on img at bounding box center [1019, 129] width 76 height 76
click at [998, 120] on div at bounding box center [1018, 128] width 87 height 87
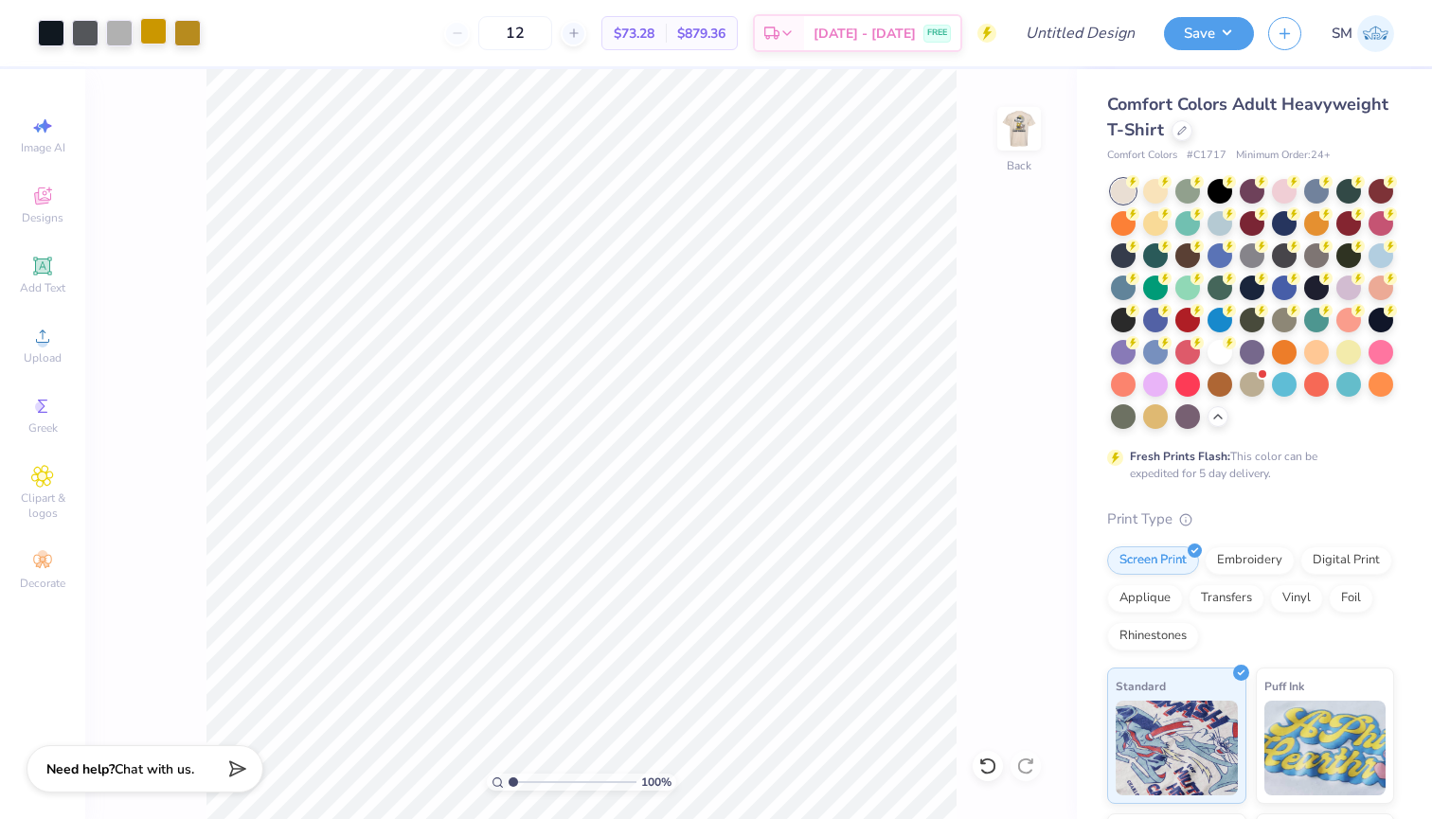
click at [149, 32] on div at bounding box center [153, 31] width 27 height 27
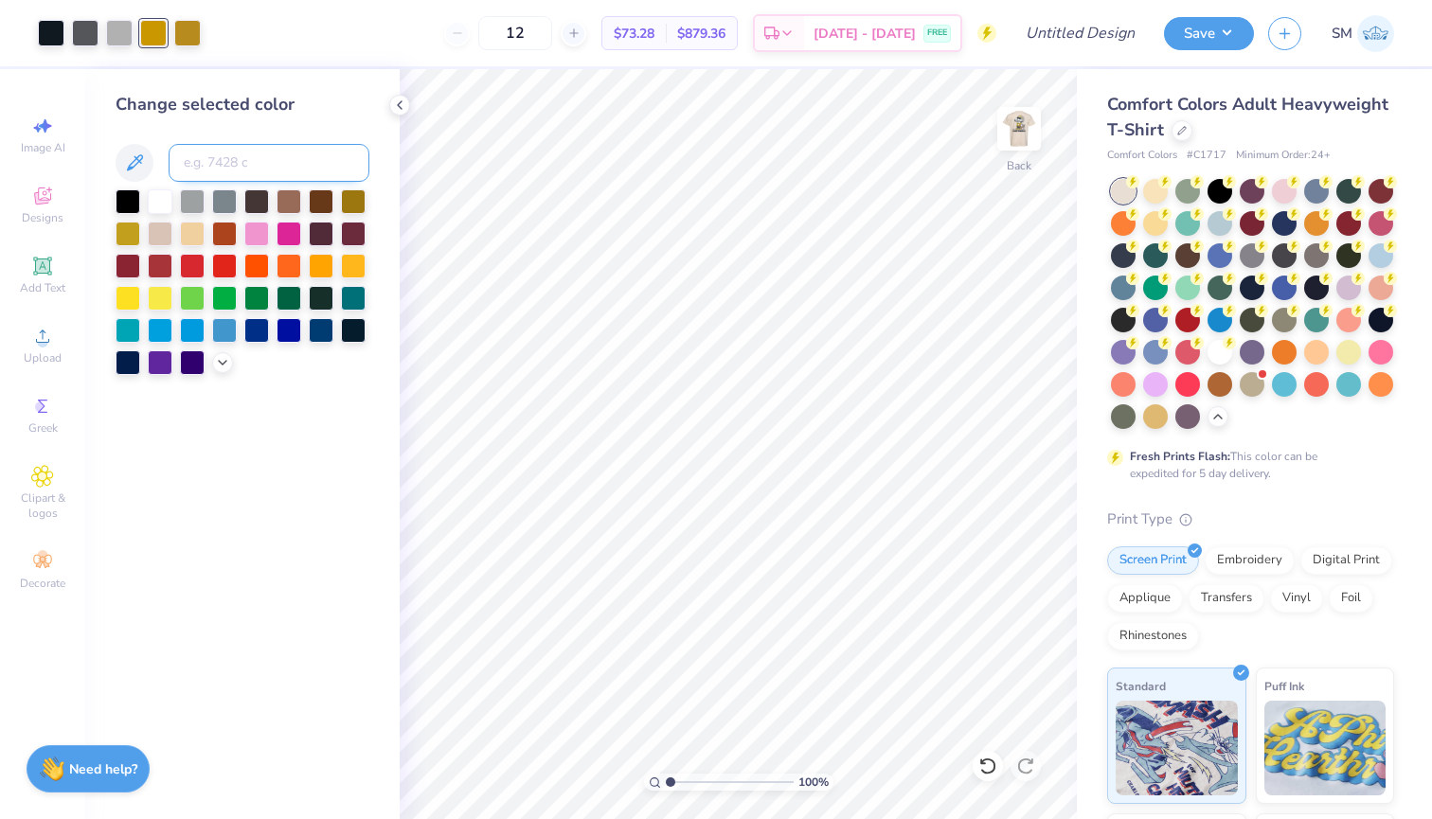
click at [223, 153] on input at bounding box center [269, 163] width 201 height 38
type input "7753"
click at [193, 45] on div at bounding box center [187, 31] width 27 height 27
click at [91, 40] on div at bounding box center [85, 31] width 27 height 27
click at [125, 41] on div at bounding box center [119, 31] width 27 height 27
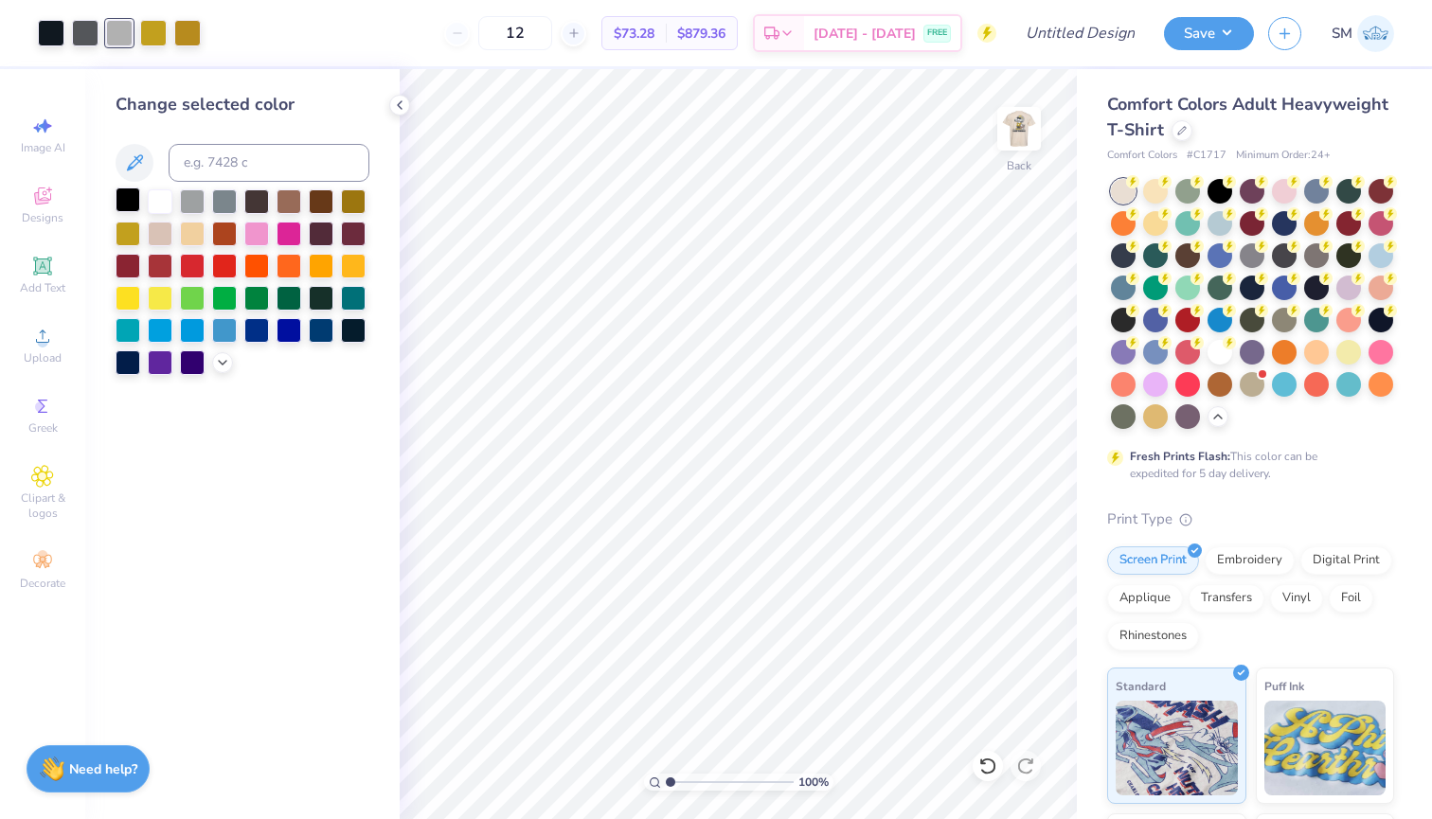
click at [118, 199] on div at bounding box center [128, 199] width 25 height 25
click at [1018, 134] on img at bounding box center [1019, 129] width 76 height 76
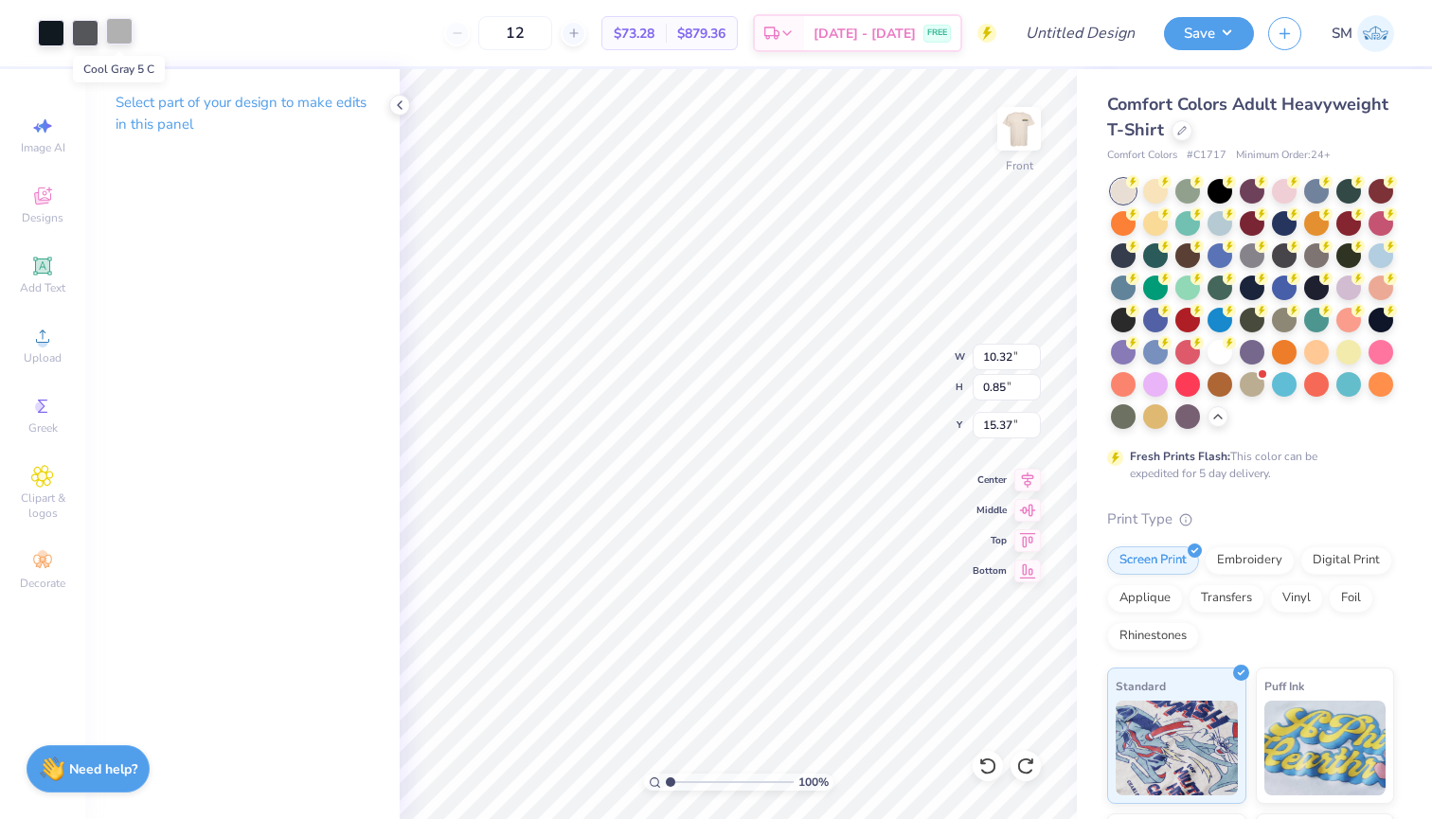
click at [131, 33] on div at bounding box center [119, 31] width 27 height 27
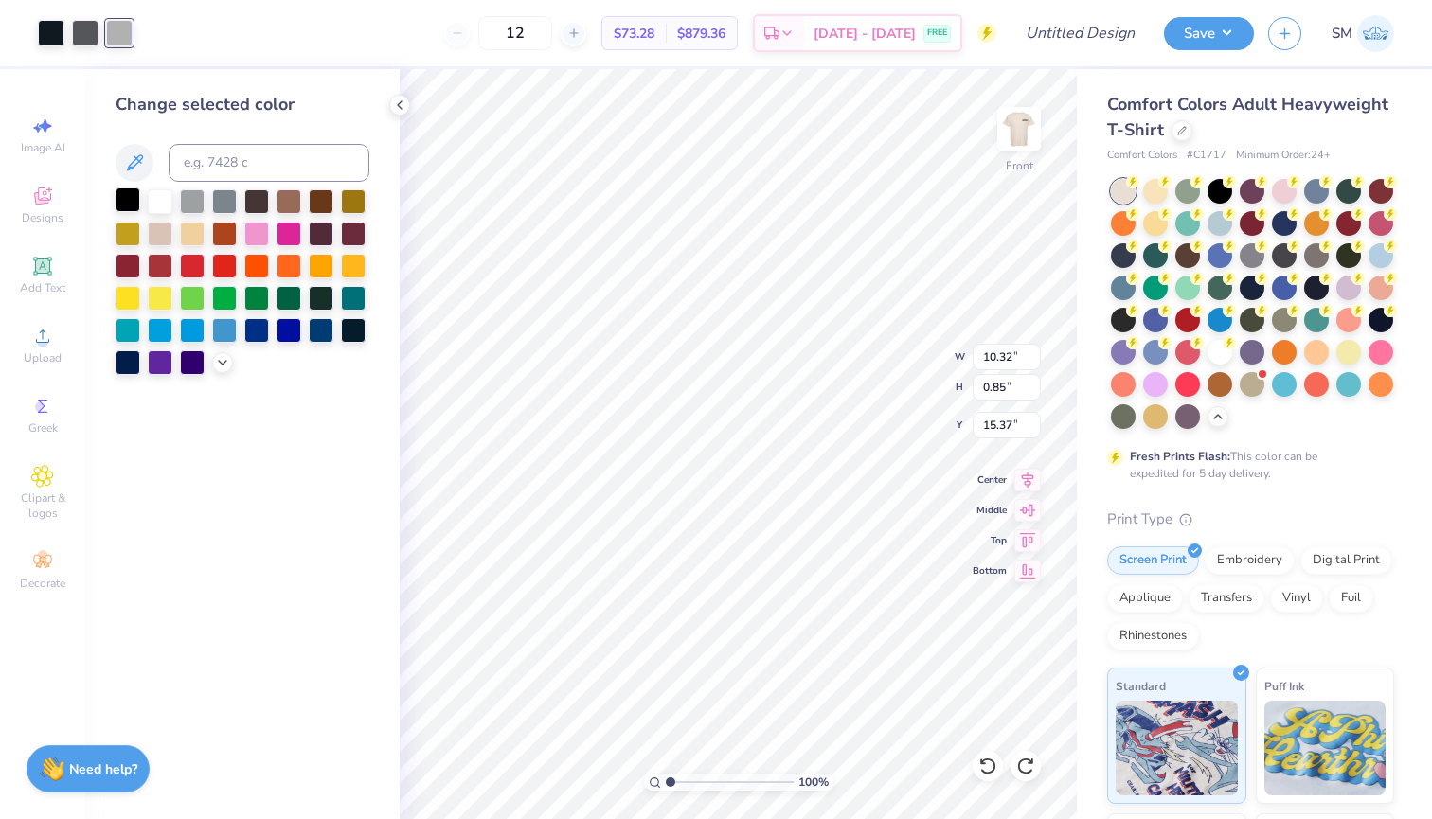
click at [133, 199] on div at bounding box center [128, 199] width 25 height 25
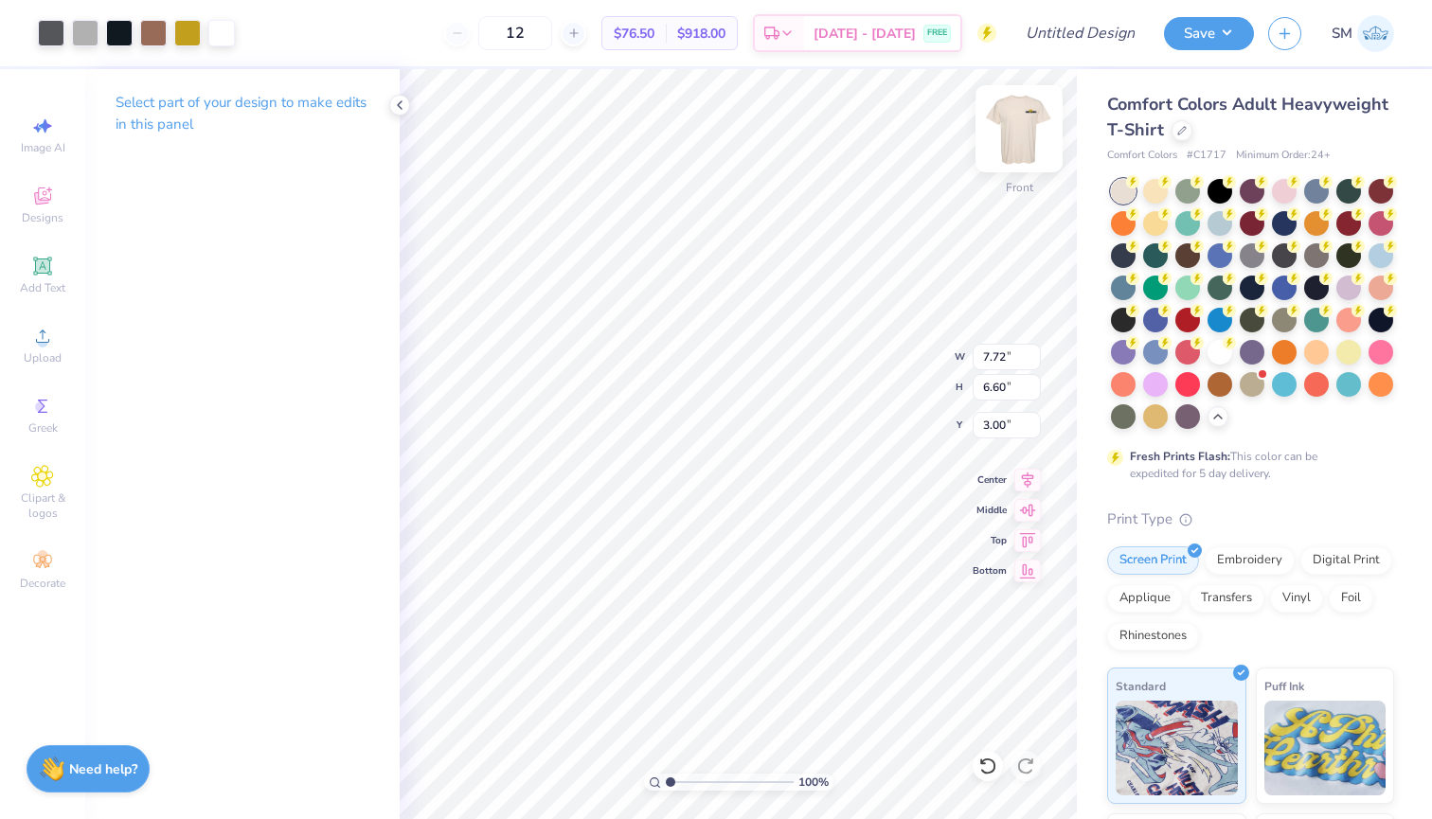
click at [1004, 137] on img at bounding box center [1019, 129] width 76 height 76
type input "9.26"
type input "3.28"
type input "5.43"
type input "9.77"
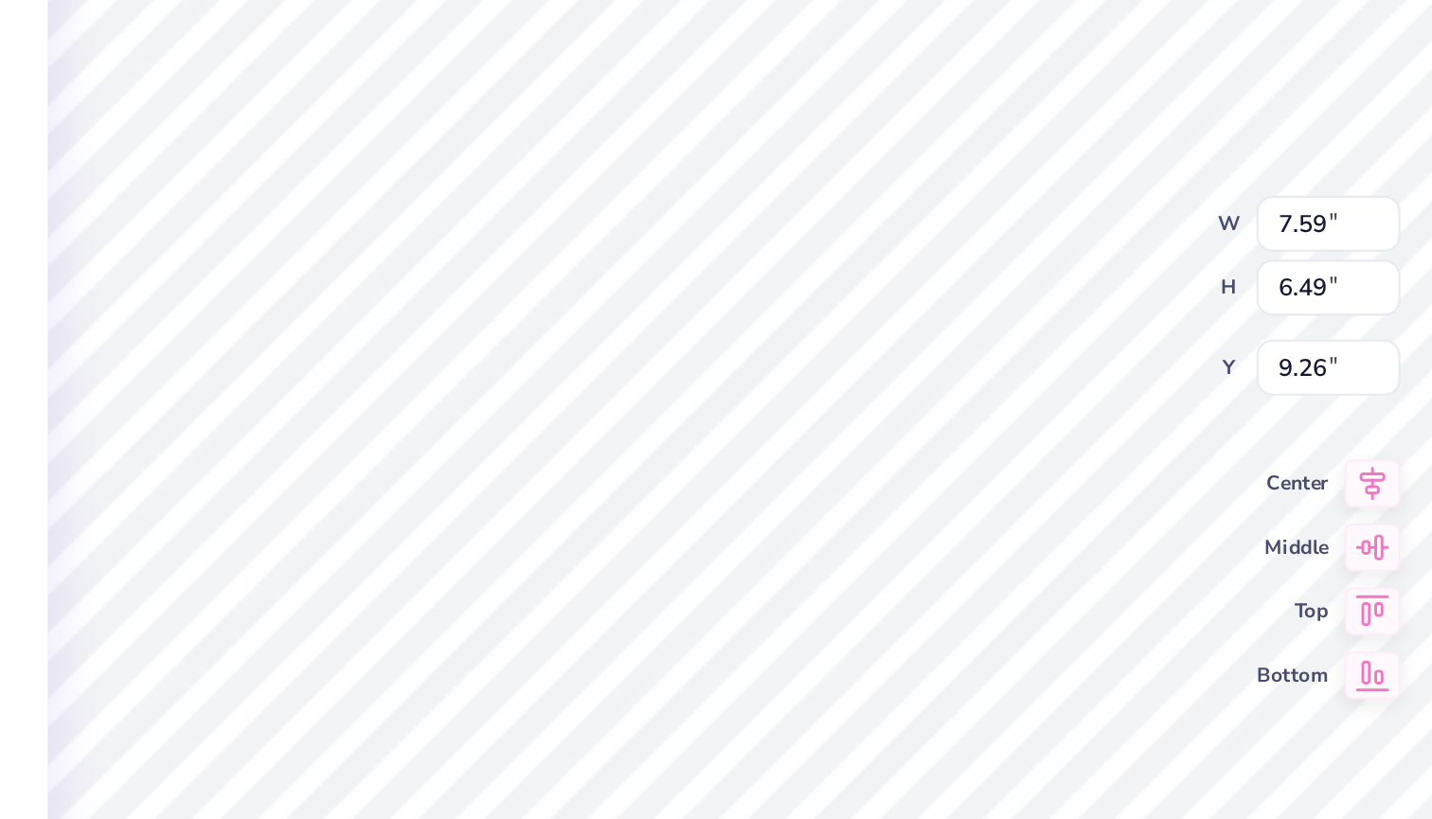
type input "5.83"
type input "2.24"
type input "12.77"
type input "11.28"
type input "1.81"
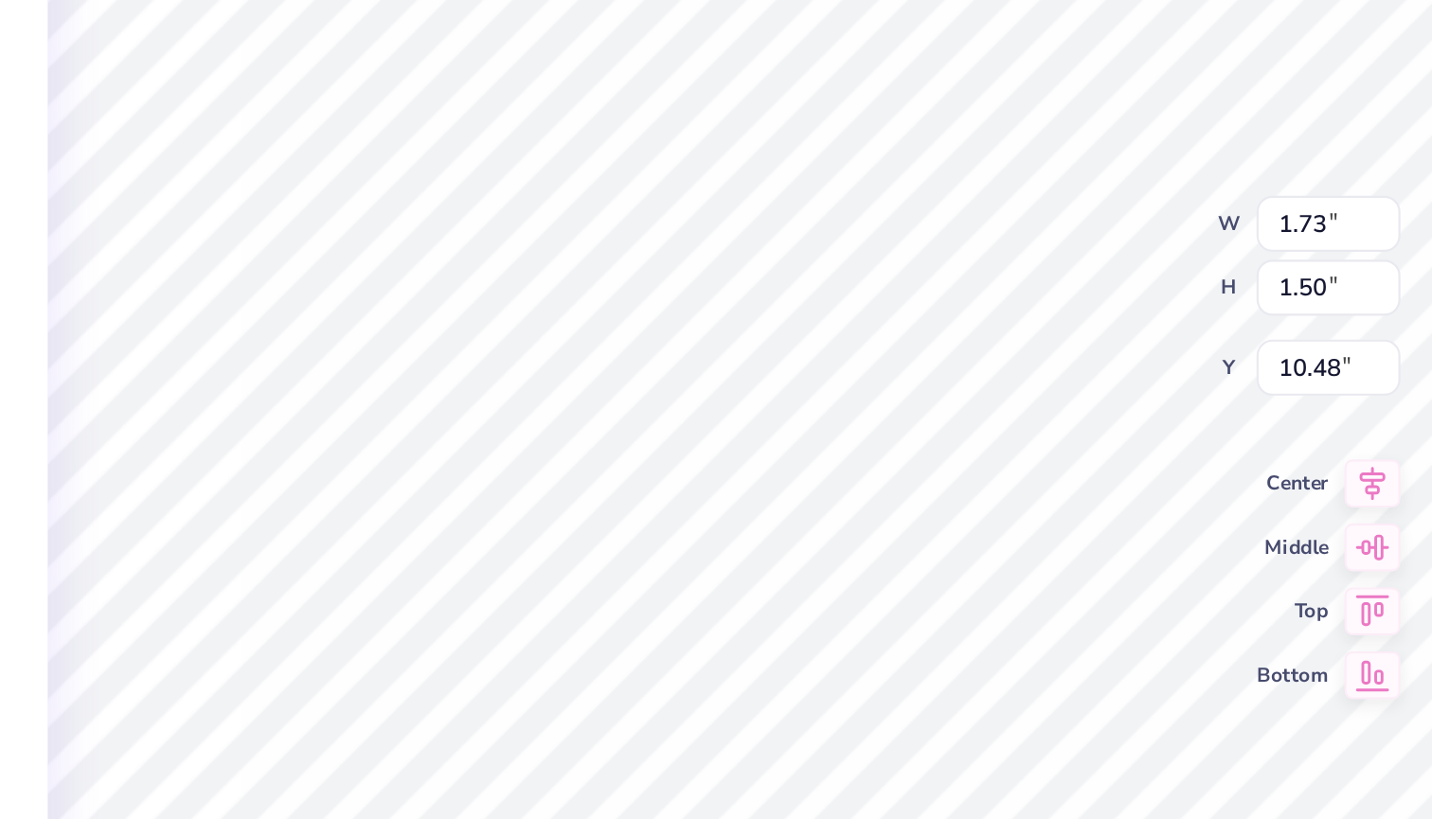
type input "0.68"
type input "10.86"
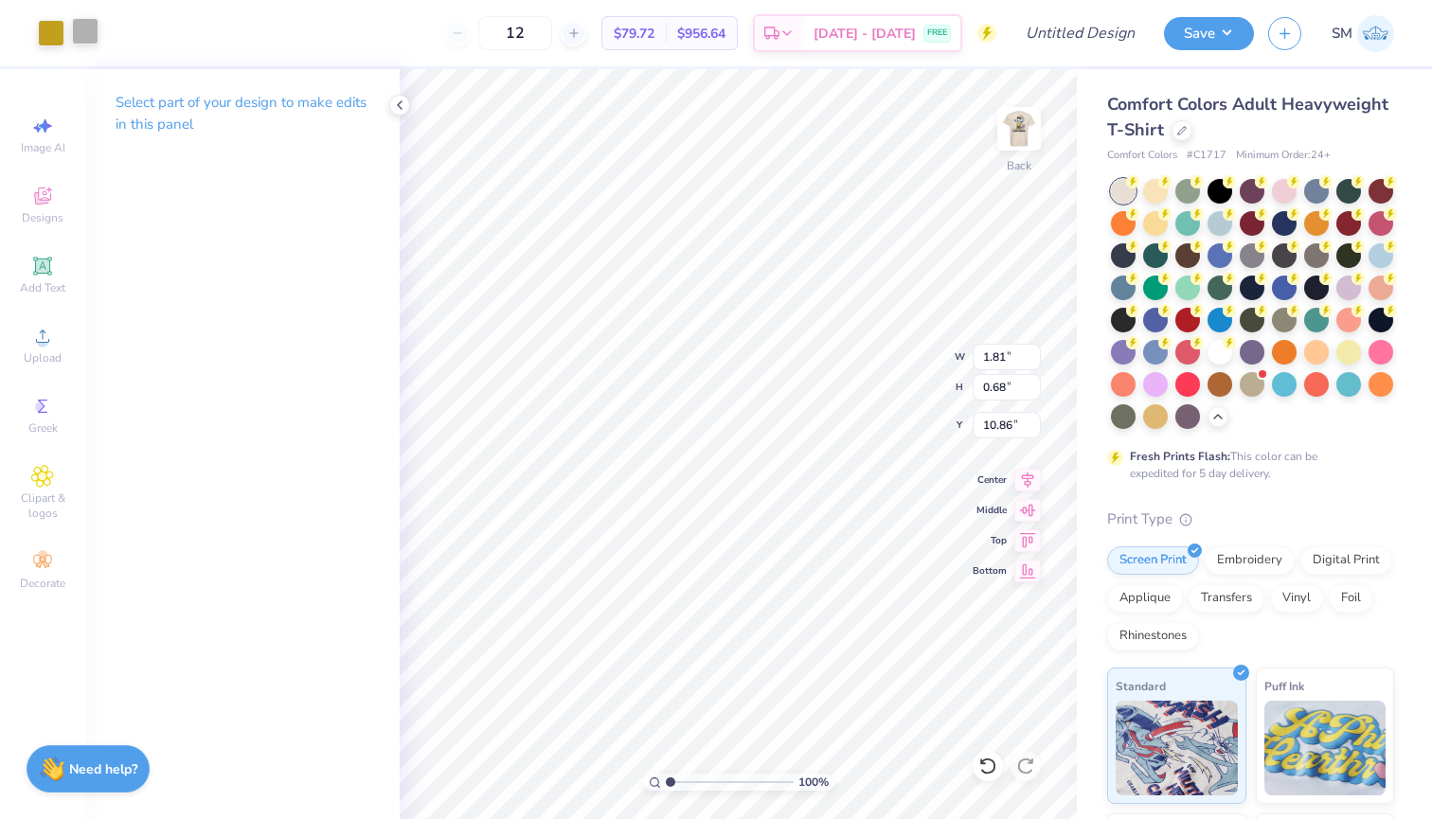
click at [92, 27] on div at bounding box center [85, 31] width 27 height 27
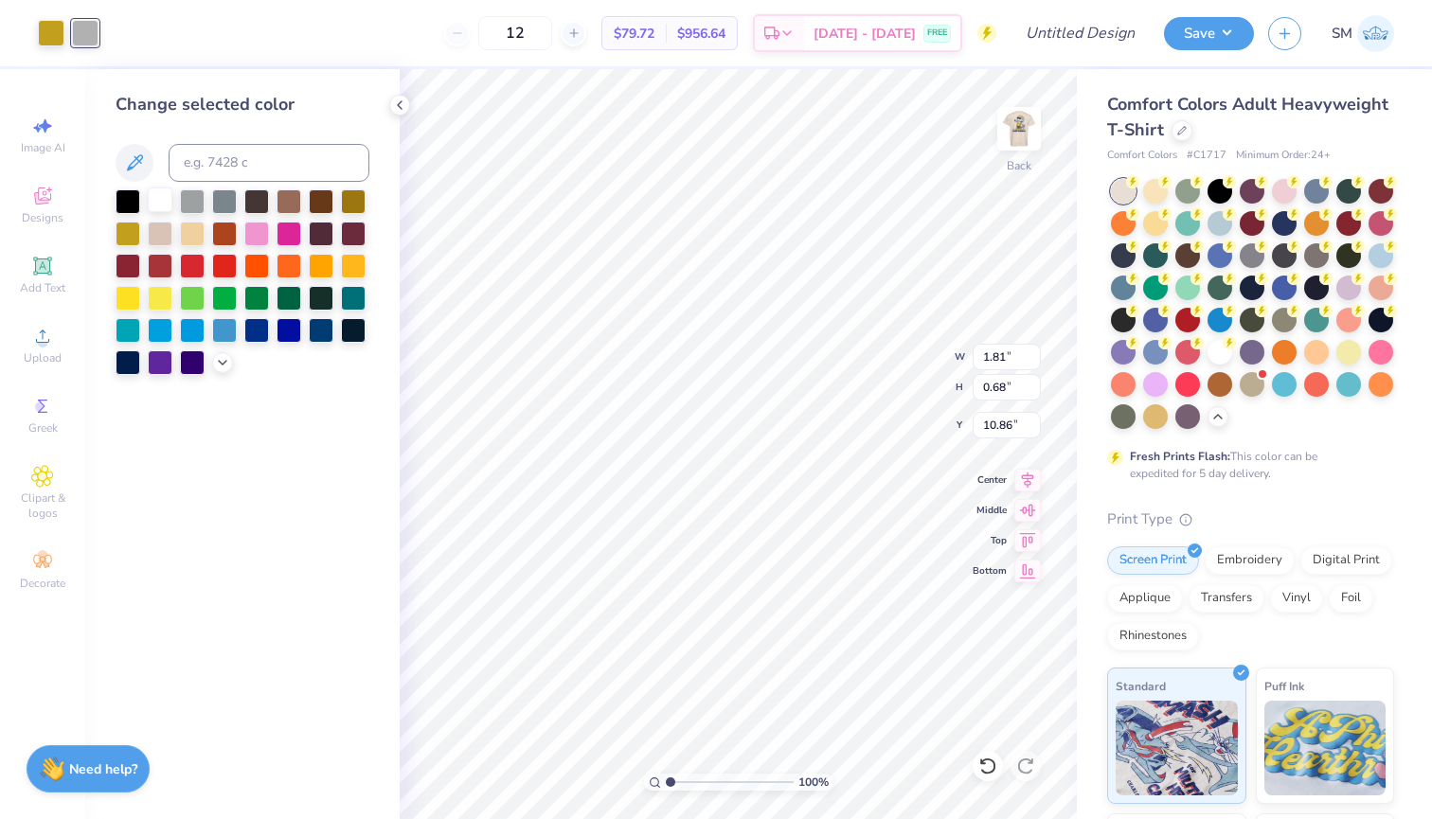
click at [157, 198] on div at bounding box center [160, 199] width 25 height 25
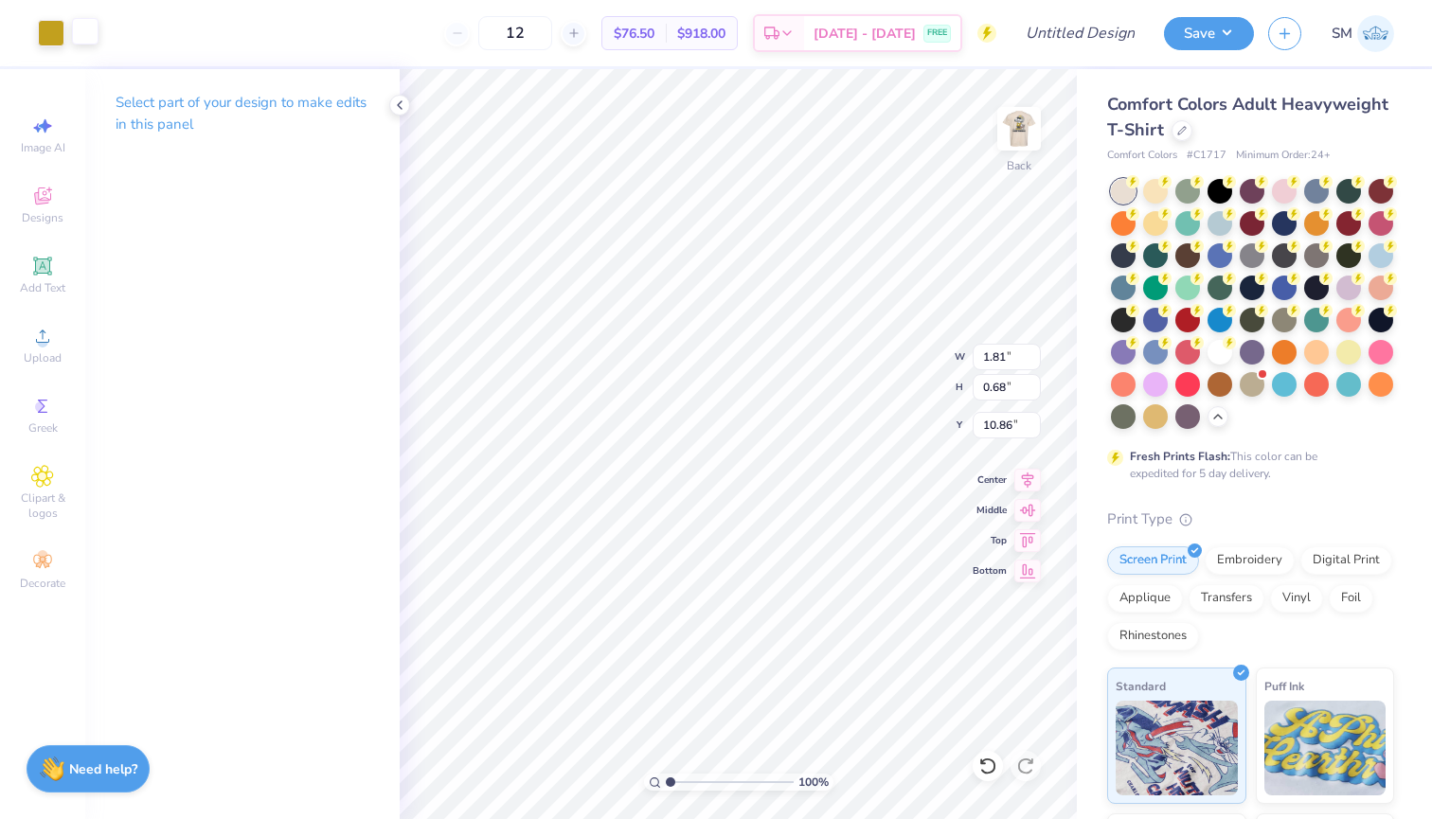
click at [84, 33] on div at bounding box center [85, 31] width 27 height 27
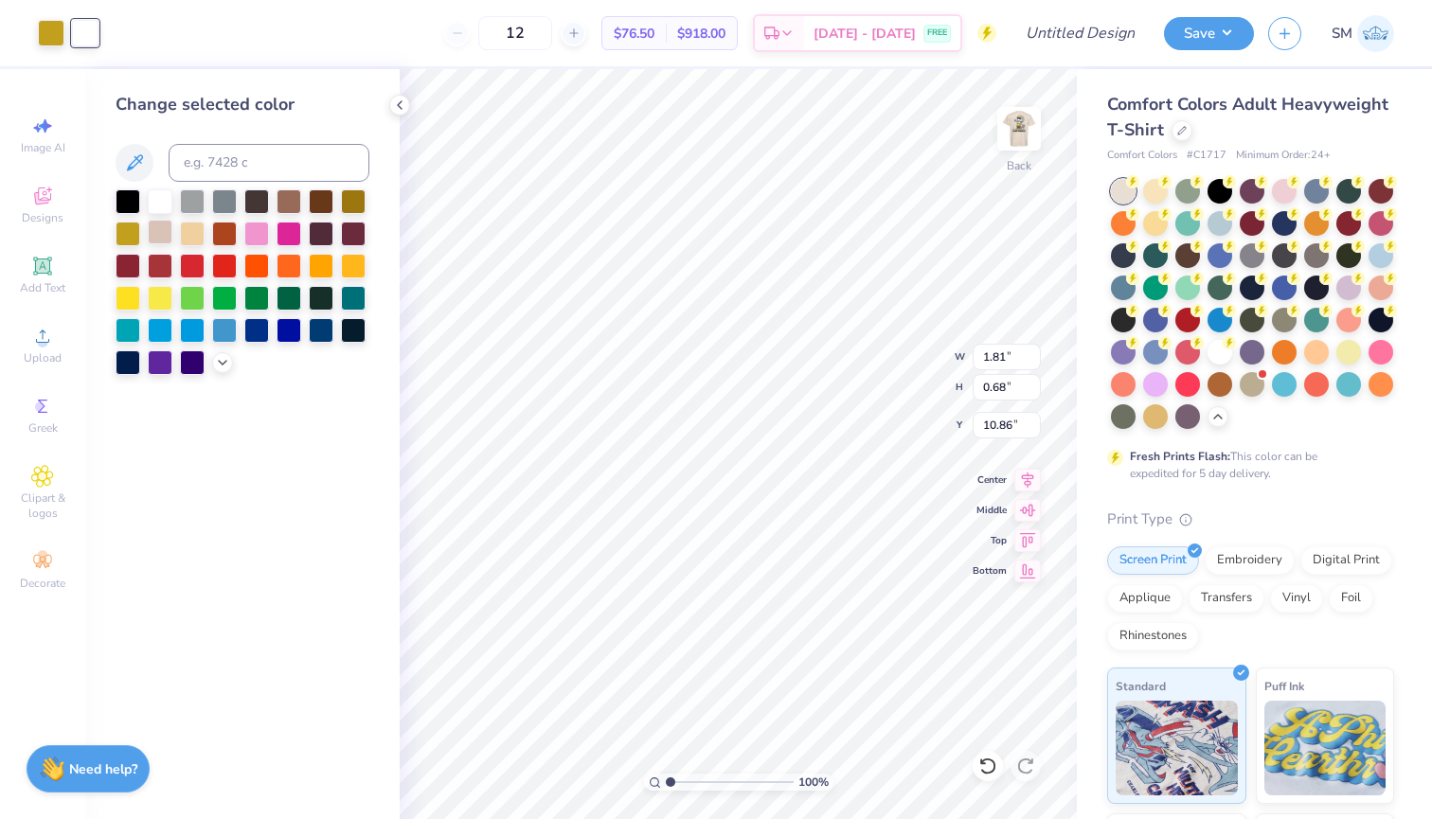
click at [157, 231] on div at bounding box center [160, 232] width 25 height 25
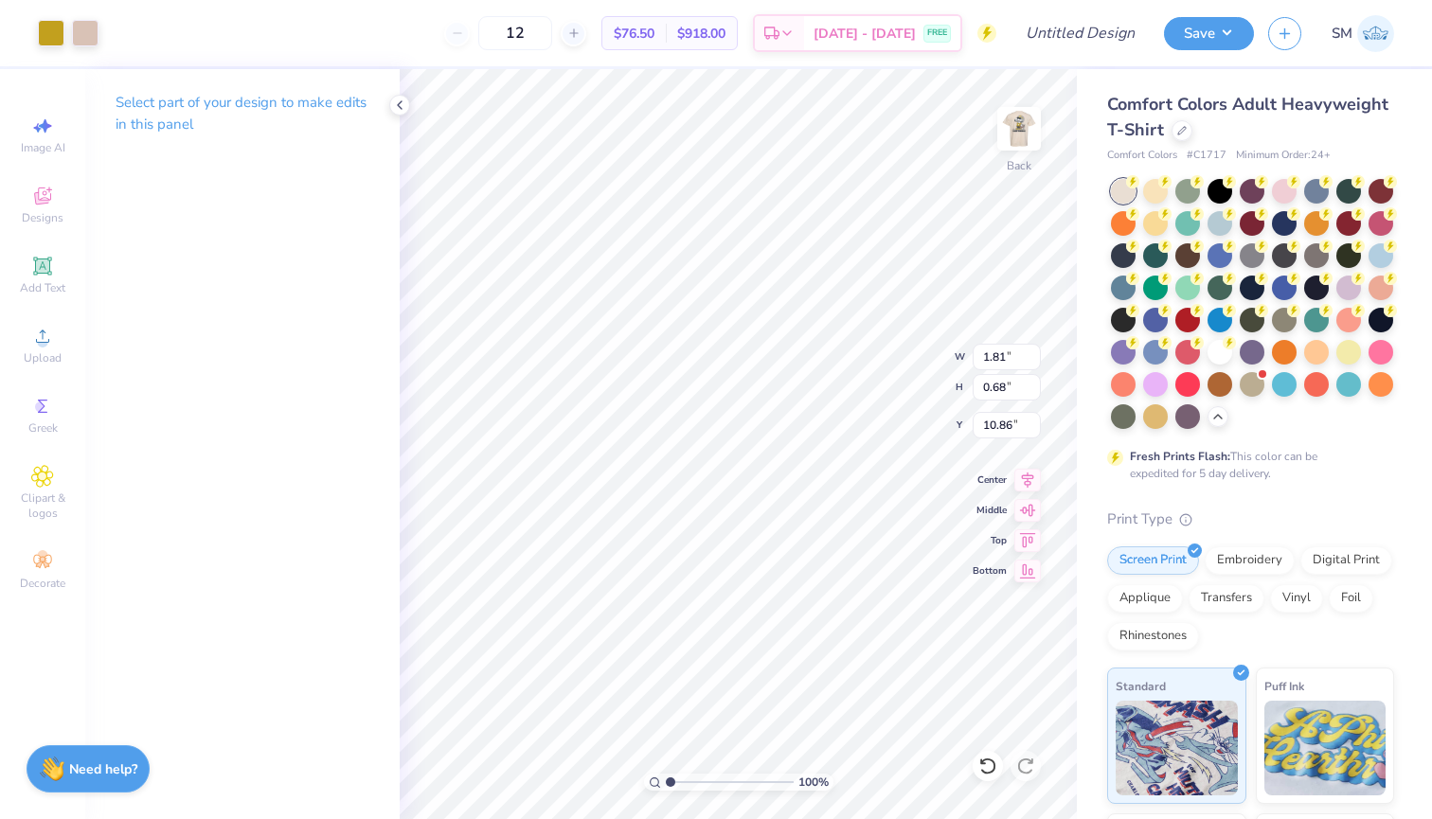
type input "3.52"
type input "3.89"
type input "0.32"
type input "4.45"
click at [881, 344] on div "100 % Back W 4.35 4.35 " H 1.30 1.30 " Y 3.52 3.52 " Center Middle Top Bottom" at bounding box center [738, 444] width 677 height 750
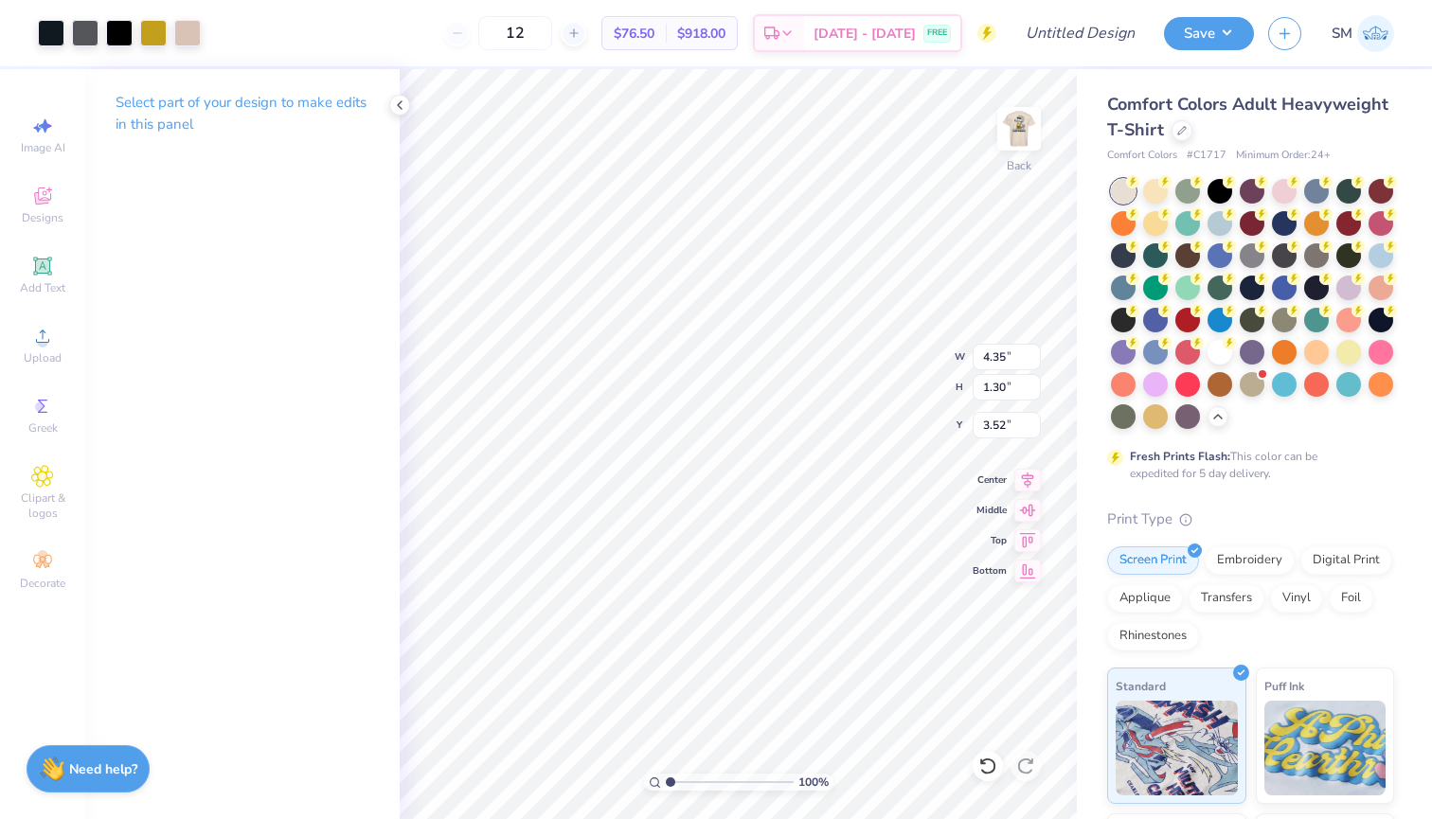
type input "3.56"
click at [1224, 34] on button "Save" at bounding box center [1209, 30] width 90 height 33
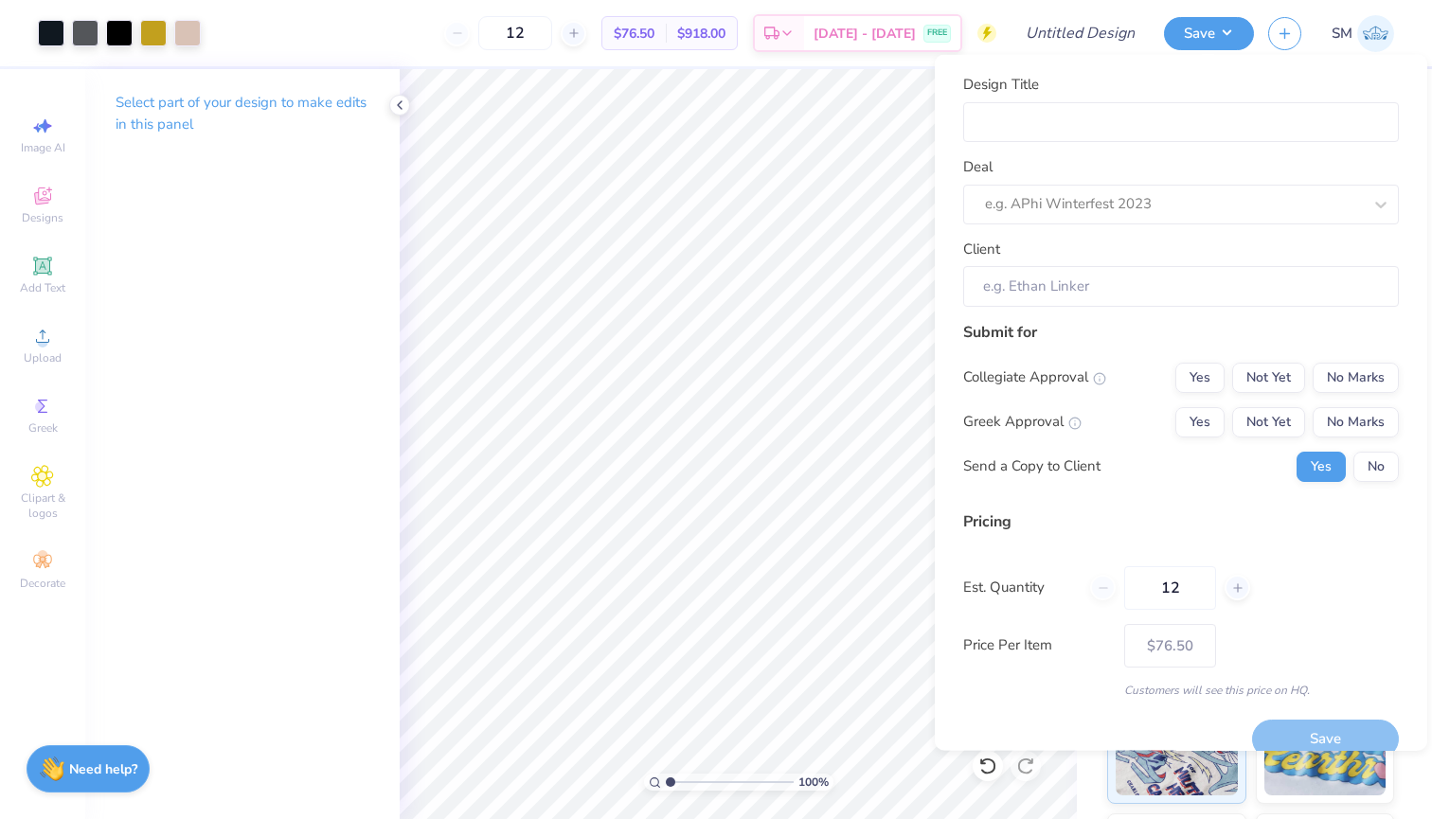
click at [1186, 144] on div "Design Title Deal e.g. APhi Winterfest 2023 Client" at bounding box center [1181, 190] width 436 height 233
click at [1175, 126] on input "Design Title" at bounding box center [1181, 121] width 436 height 41
type input "a"
type input "ad"
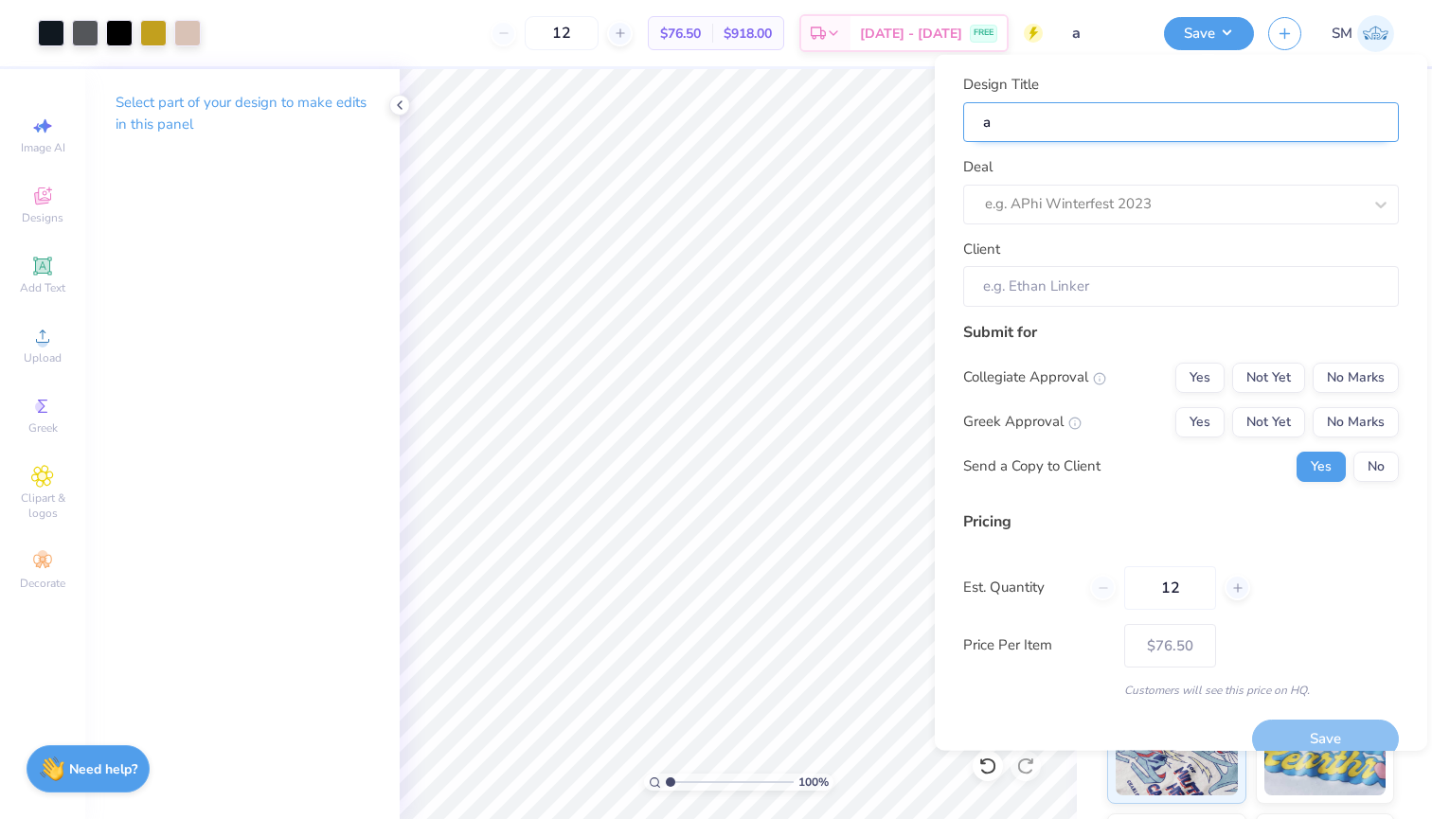
type input "ad"
type input "adp"
type input "adpi"
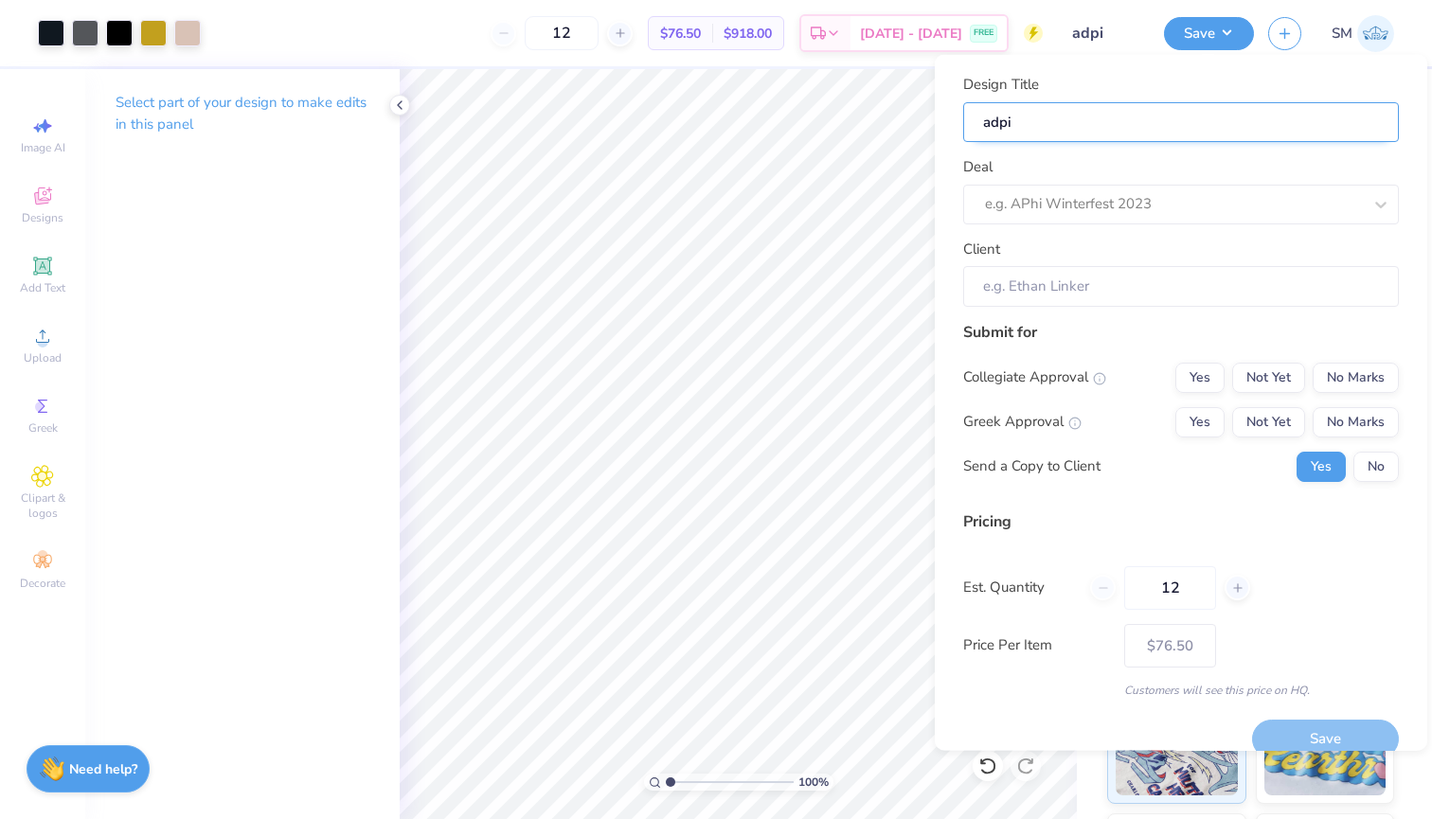
type input "adpi"
type input "adpi f"
type input "adpi fa"
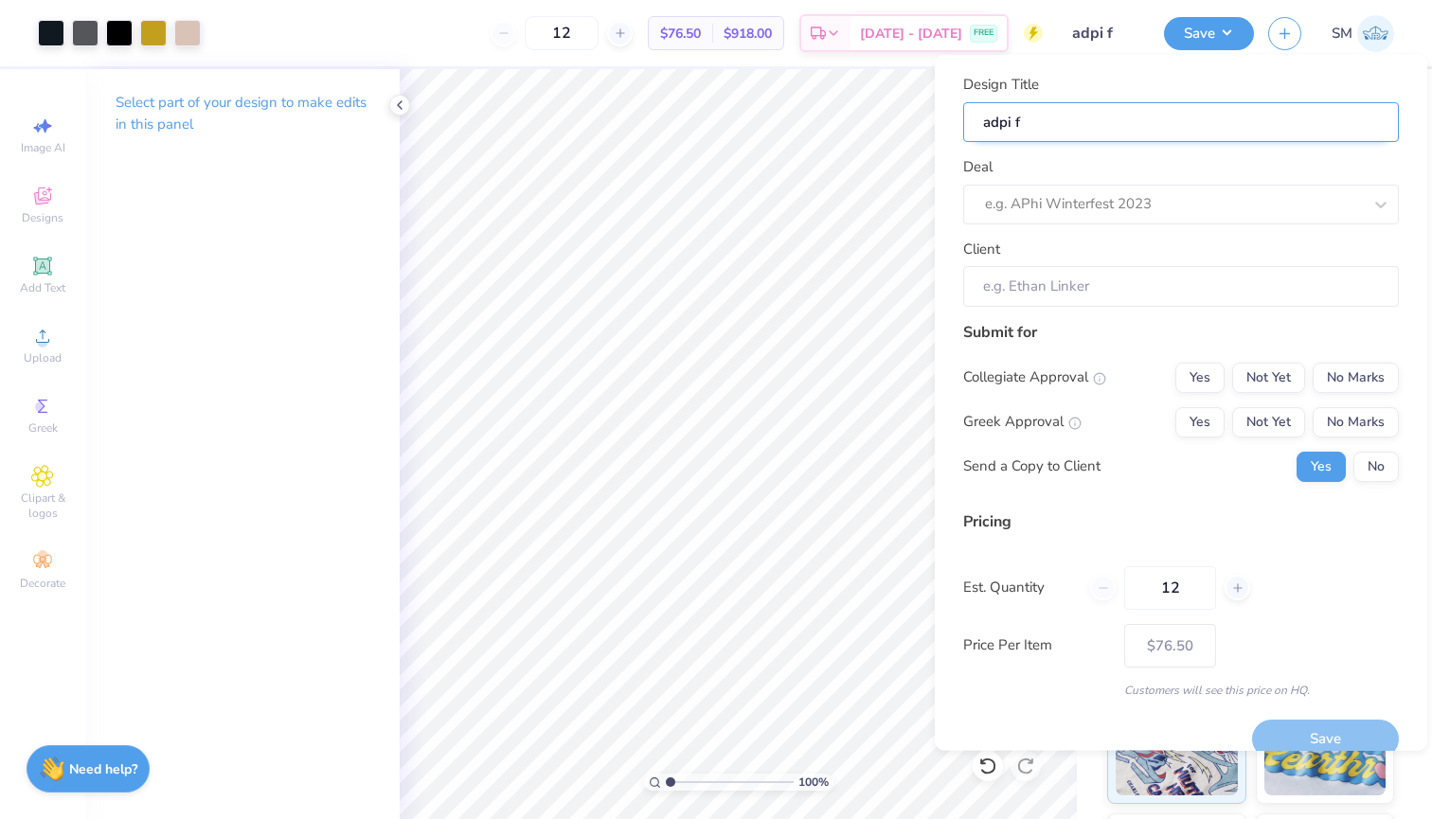
type input "adpi fa"
type input "adpi fam"
type input "adpi fami"
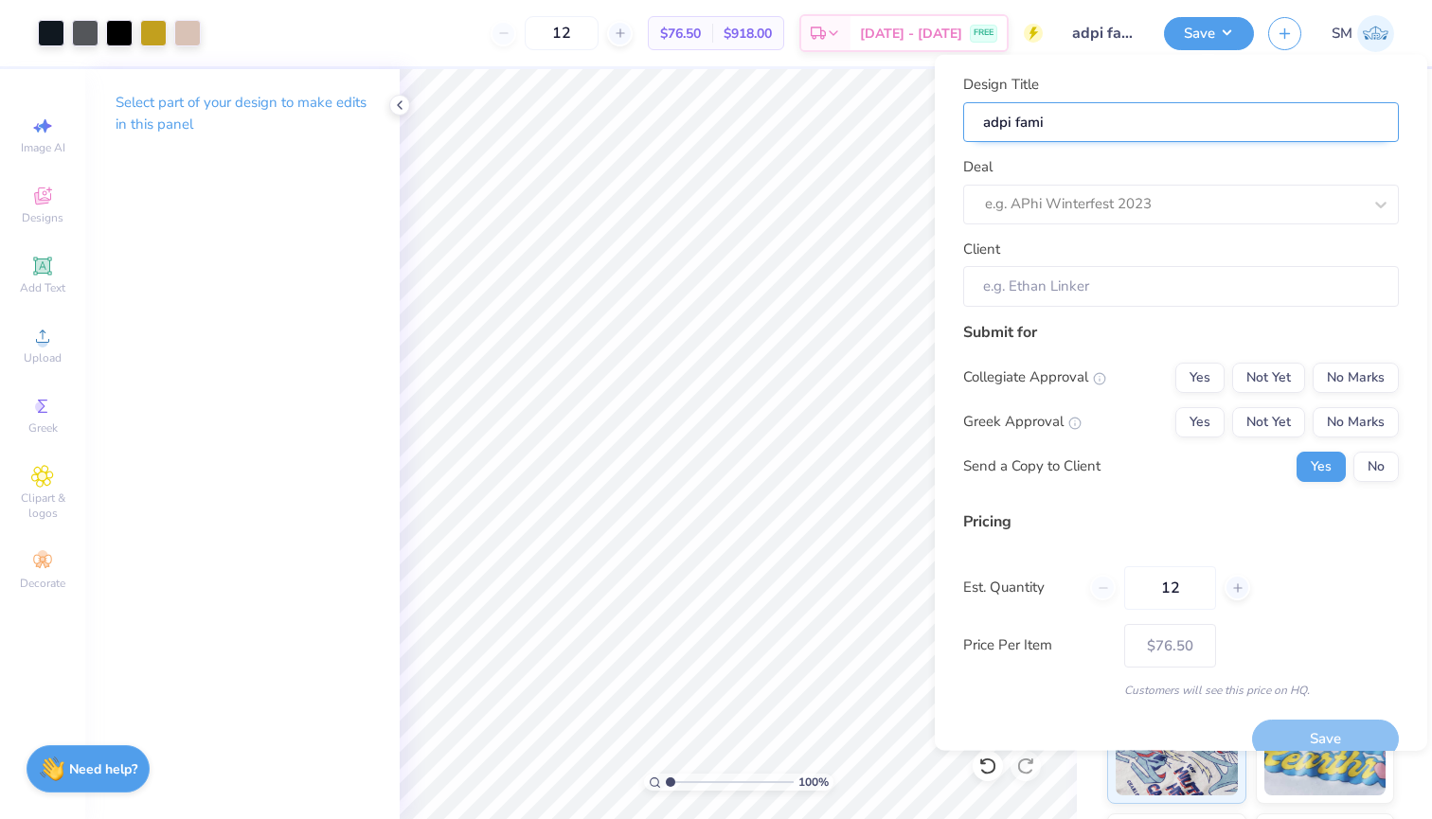
type input "adpi famil"
type input "adpi family"
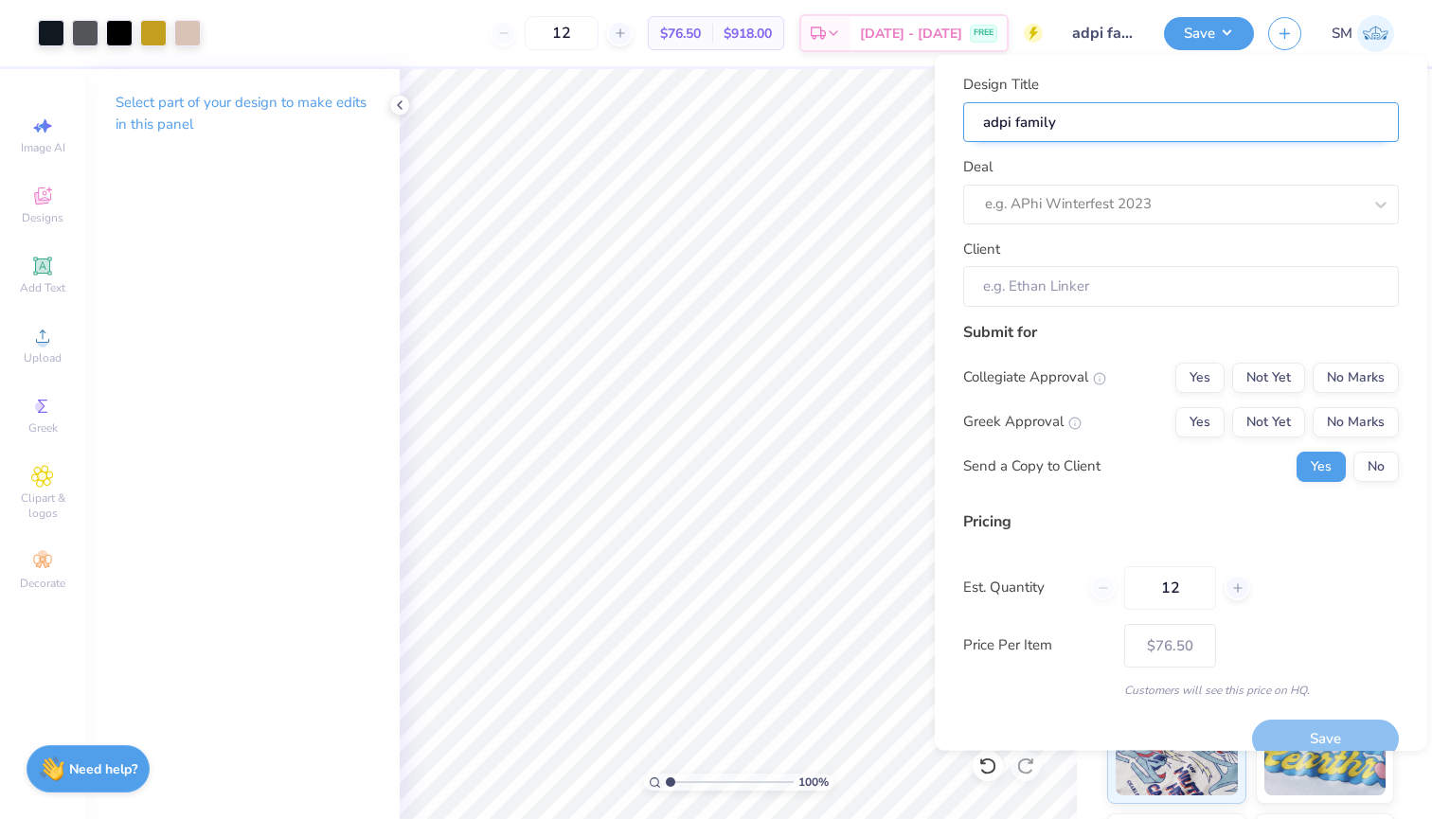
type input "adpi family"
type input "adpi family w"
type input "adpi family wk"
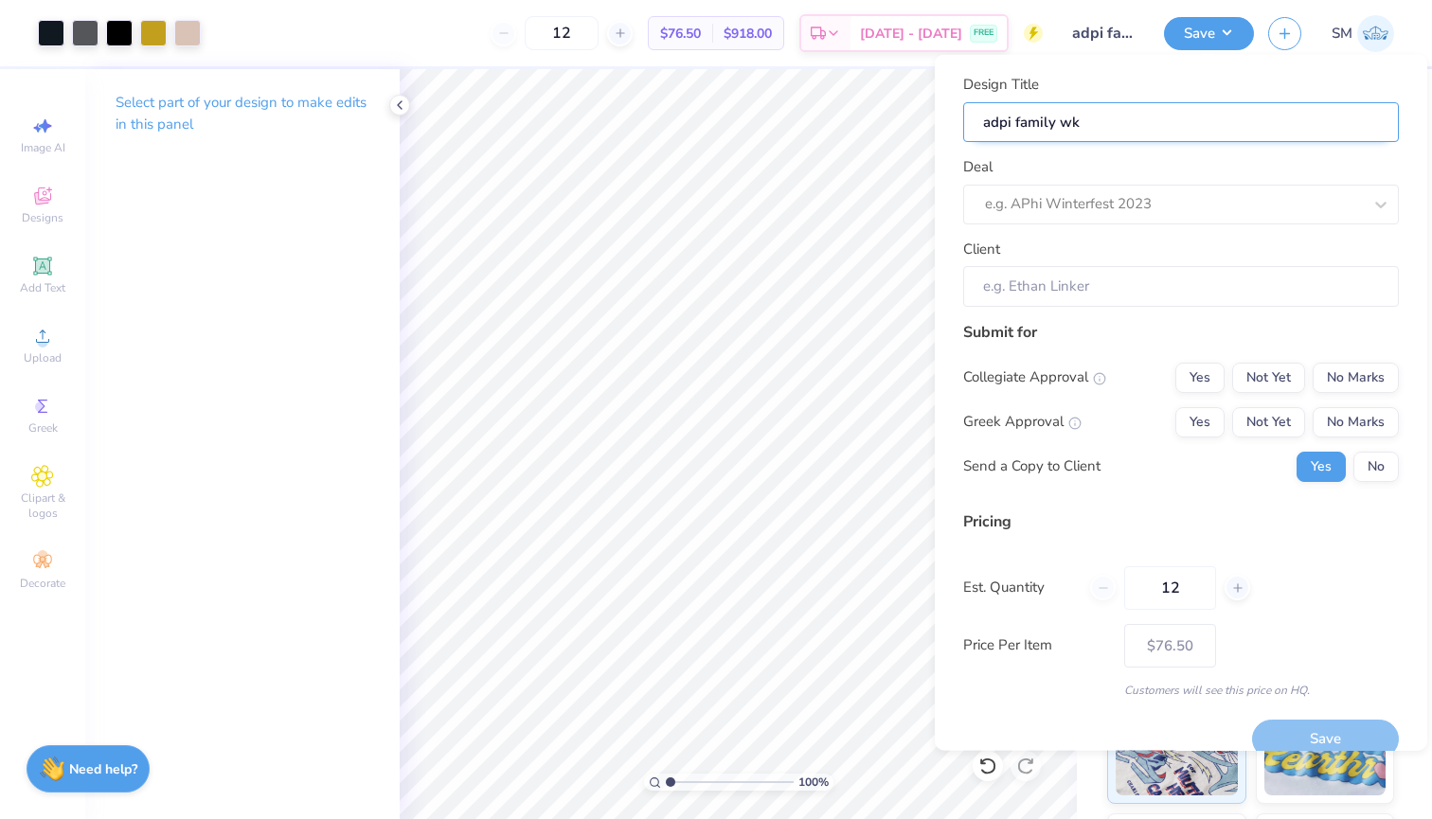
type input "adpi family wkn"
type input "adpi family wknd"
click at [1163, 225] on div "Design Title adpi family wknd Deal e.g. APhi Winterfest 2023 Client" at bounding box center [1181, 190] width 436 height 233
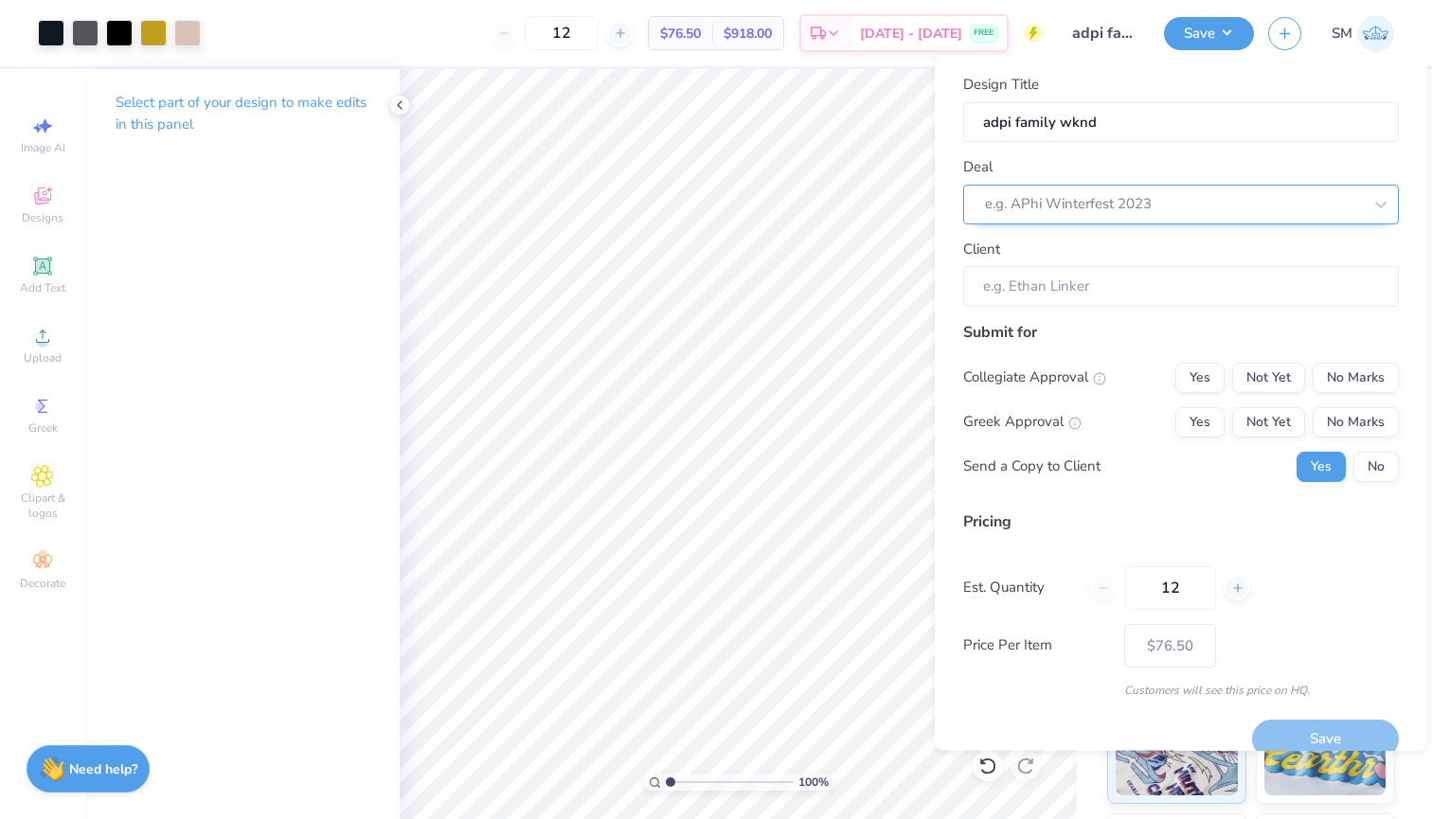
click at [1157, 216] on div "e.g. APhi Winterfest 2023" at bounding box center [1173, 203] width 381 height 29
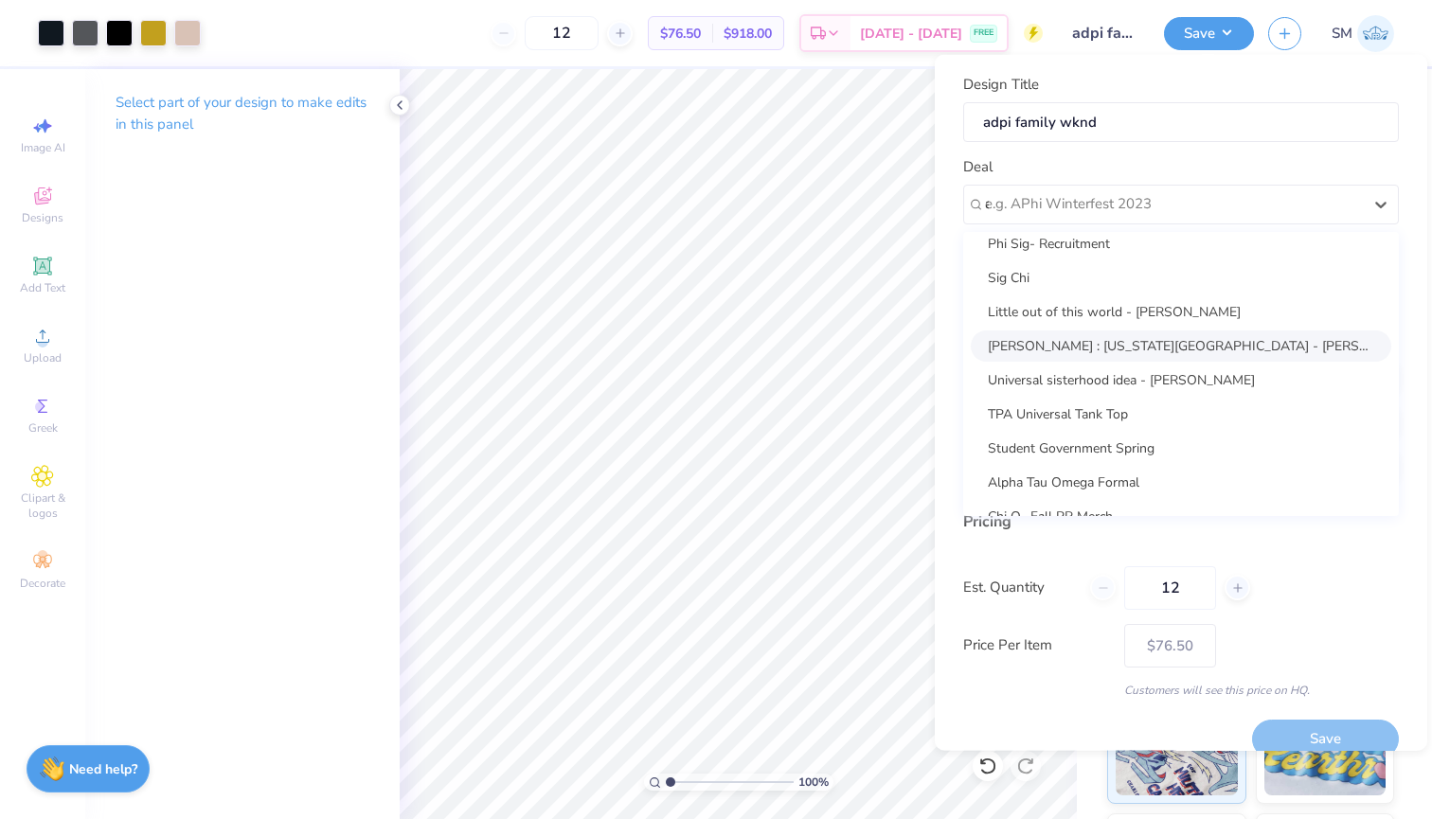
scroll to position [0, 0]
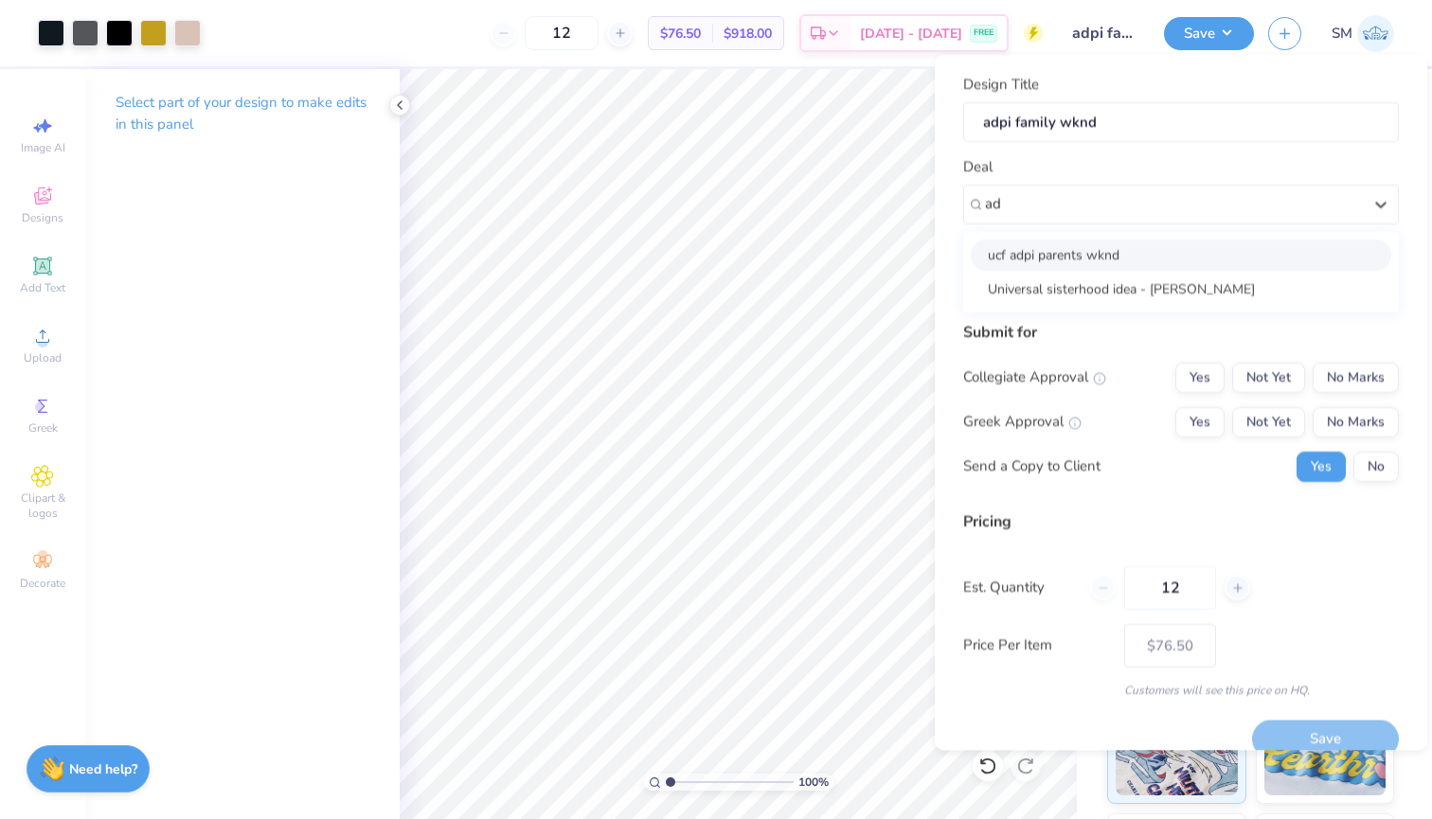
click at [1097, 247] on div "ucf adpi parents wknd" at bounding box center [1181, 254] width 420 height 31
type input "ad"
type input "Gaby De Lzaguirre"
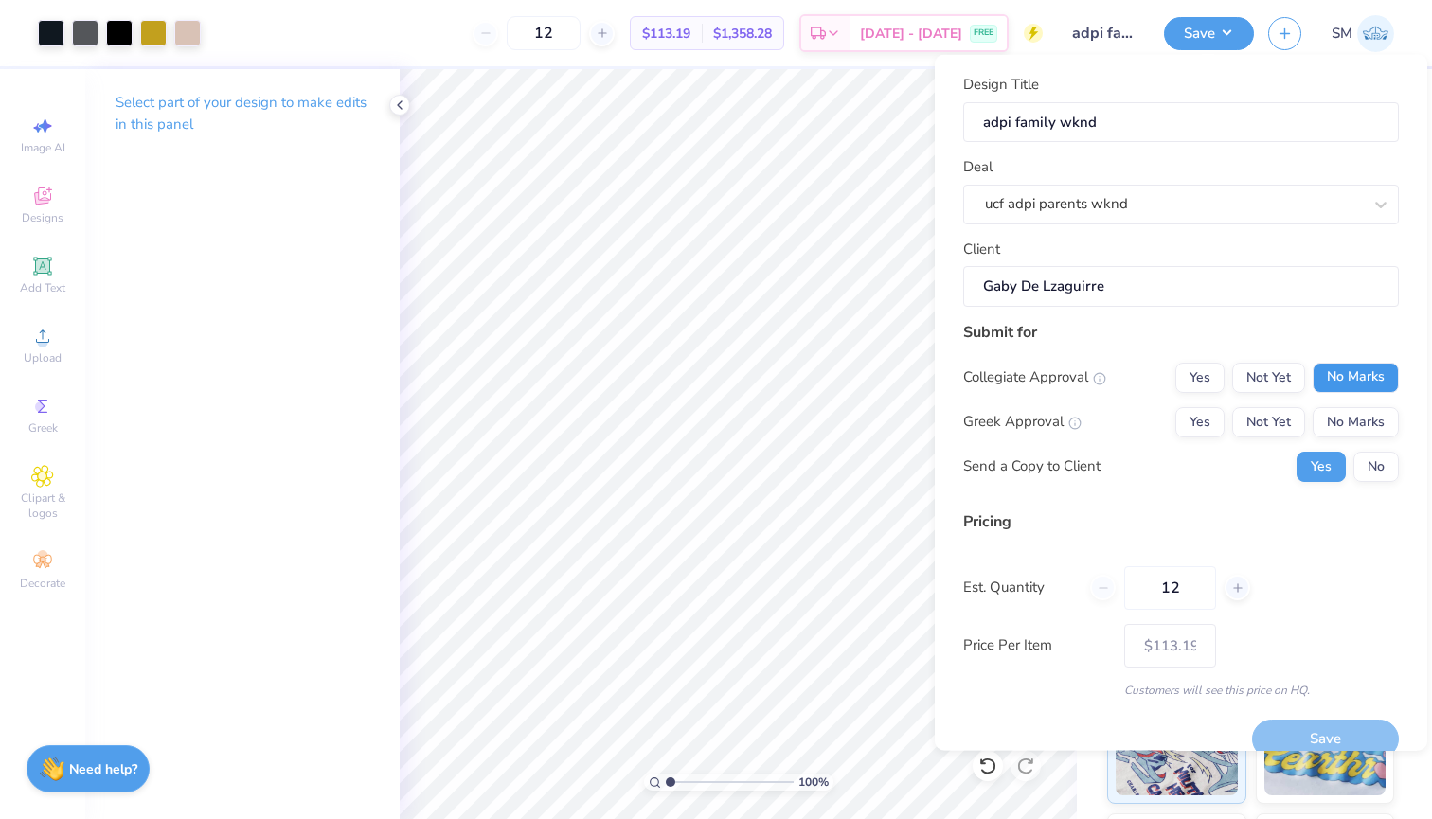
click at [1340, 383] on button "No Marks" at bounding box center [1355, 377] width 86 height 30
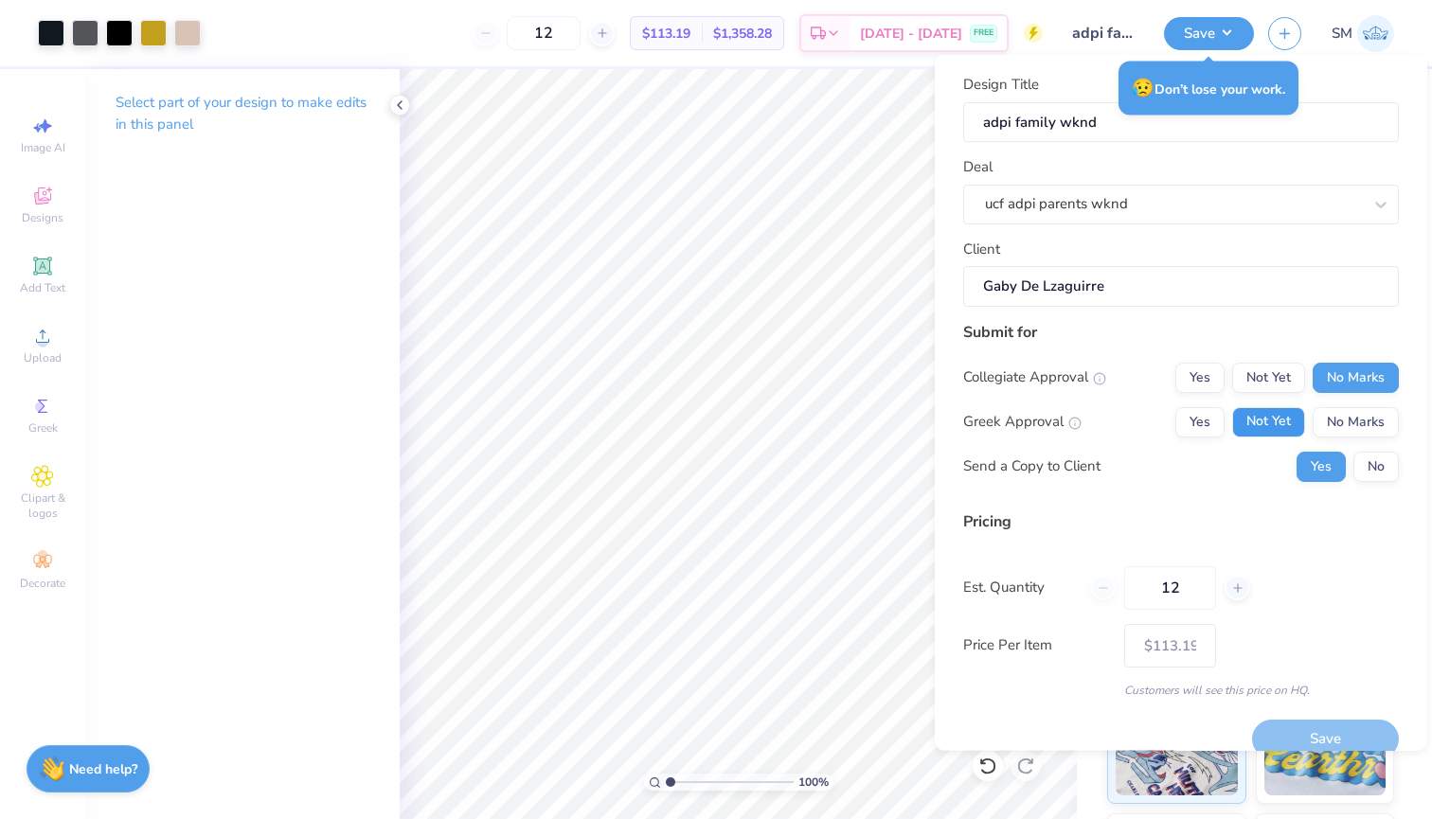
click at [1289, 415] on button "Not Yet" at bounding box center [1268, 421] width 73 height 30
click at [1399, 464] on button "No" at bounding box center [1375, 466] width 45 height 30
click at [1310, 732] on button "Save" at bounding box center [1325, 739] width 147 height 39
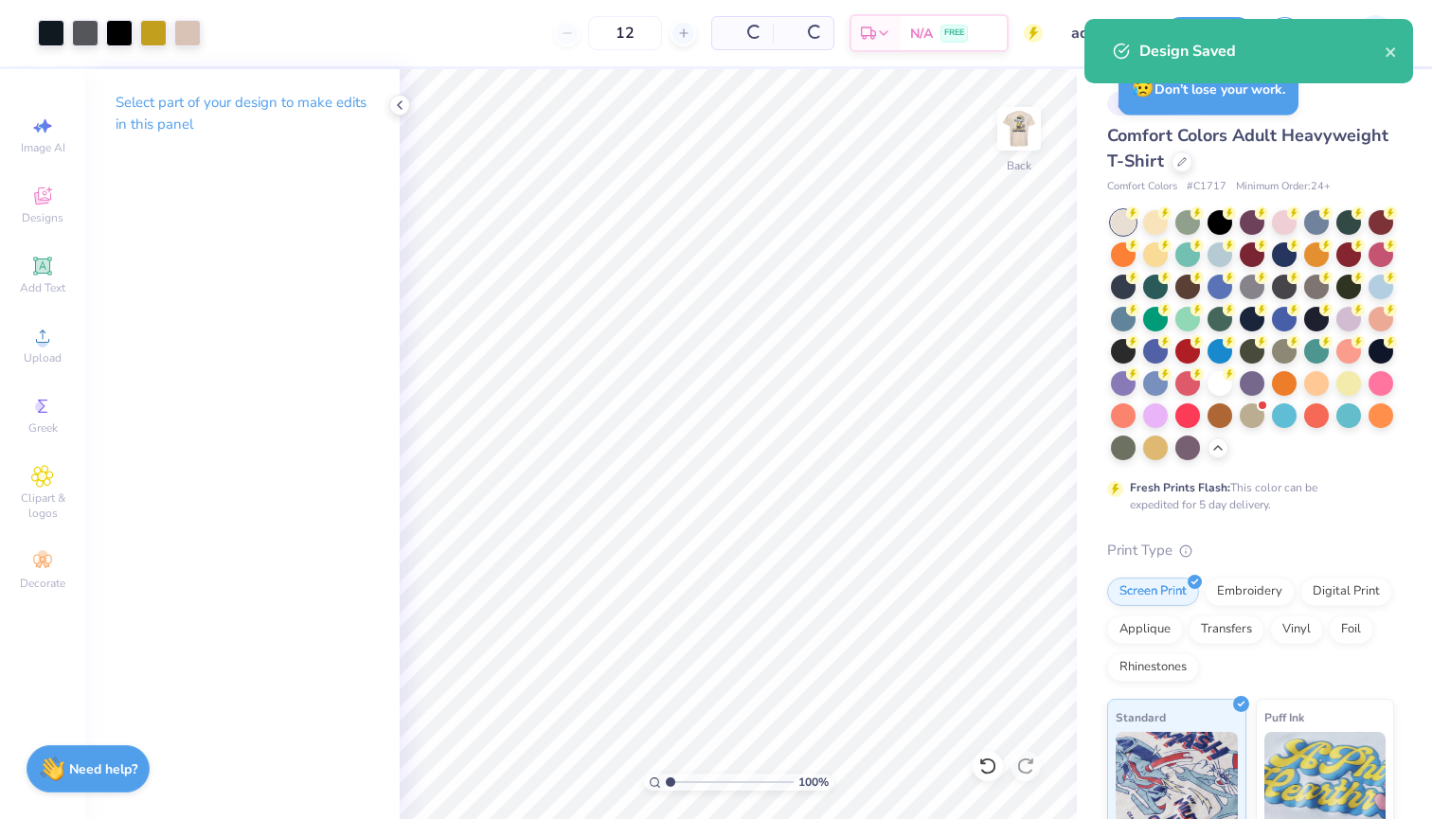
type input "$90.71"
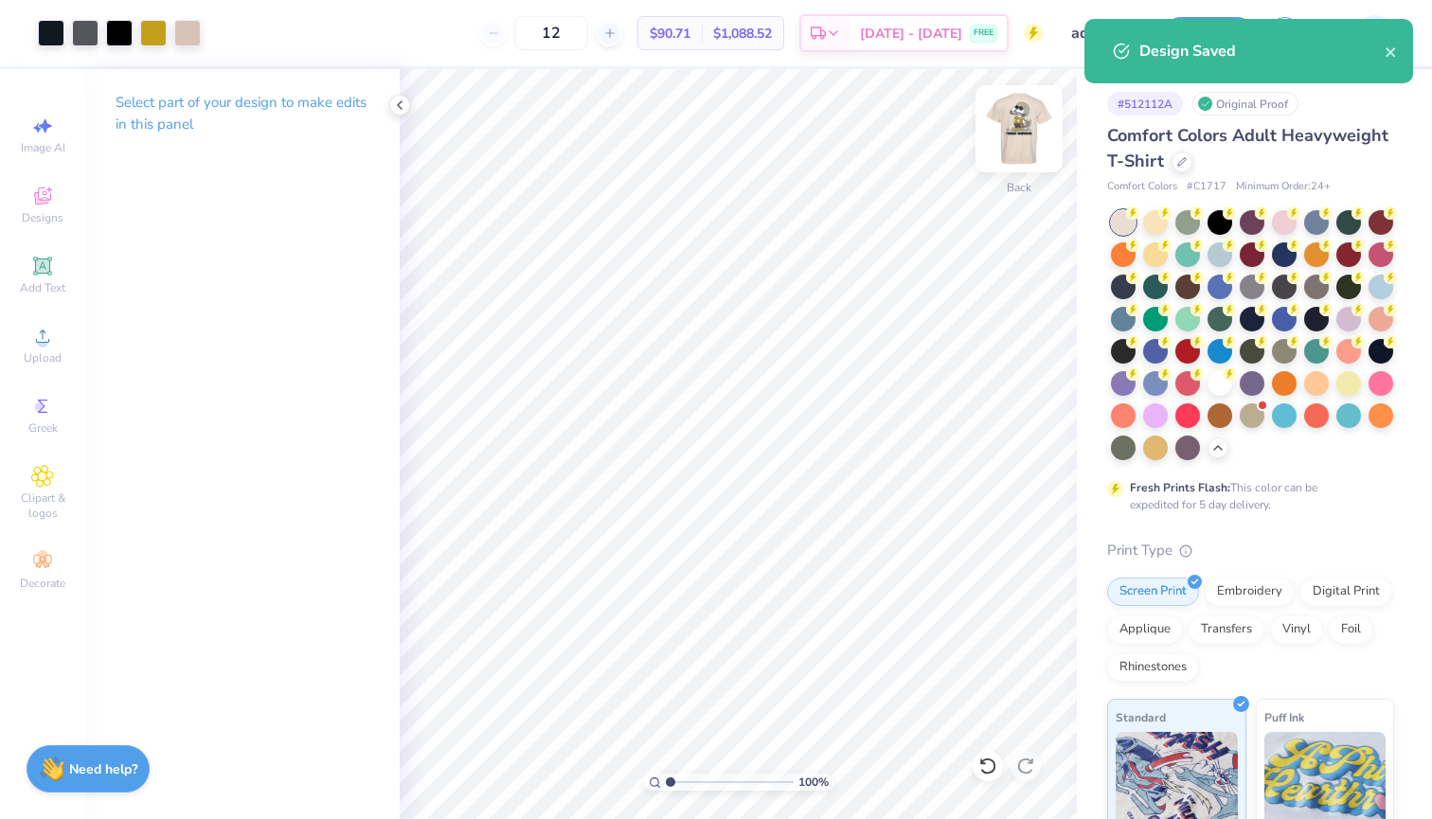
click at [1010, 134] on img at bounding box center [1019, 129] width 76 height 76
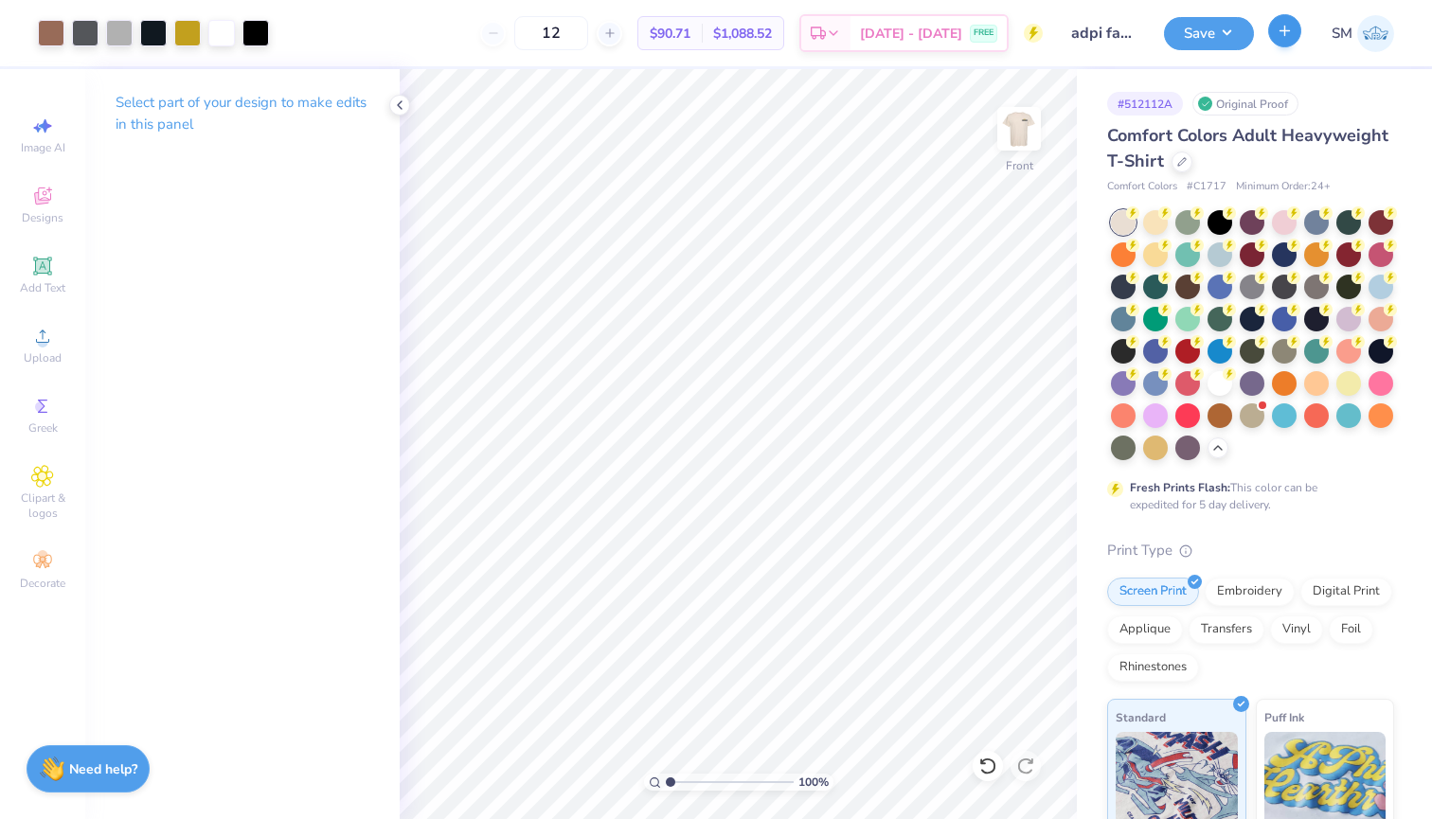
click at [1298, 39] on button "button" at bounding box center [1284, 30] width 33 height 33
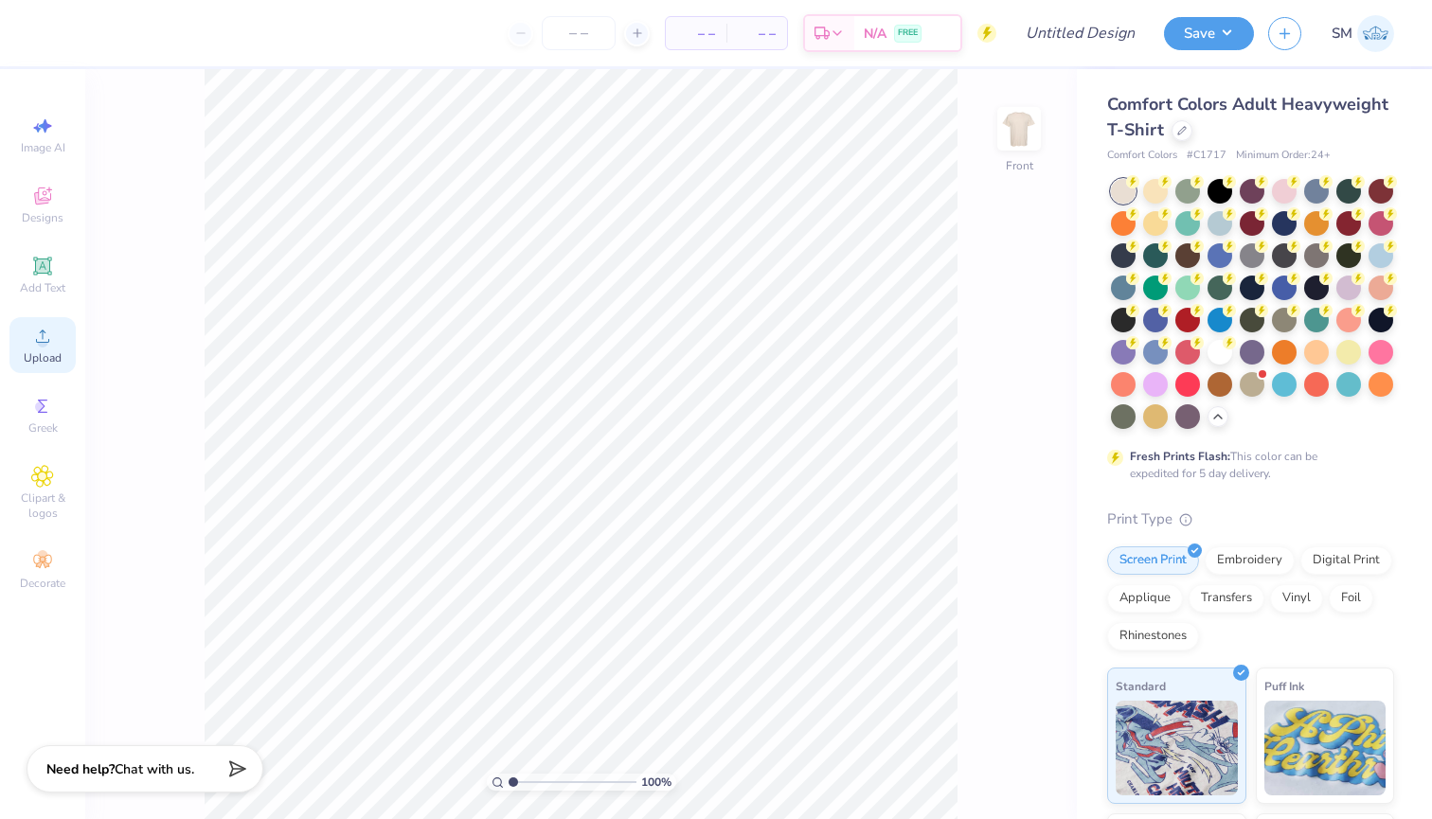
click at [52, 327] on icon at bounding box center [42, 336] width 23 height 23
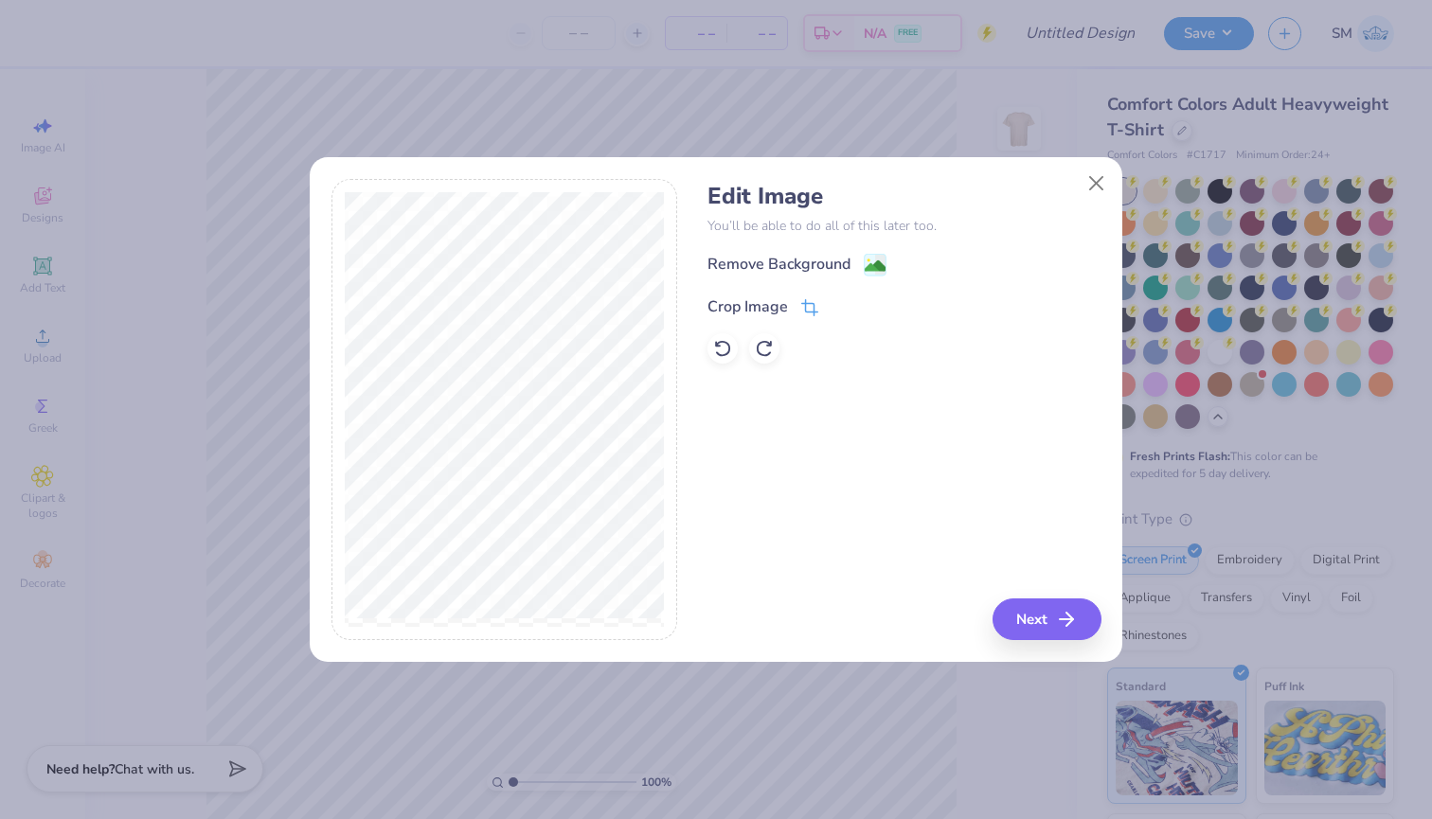
click at [813, 297] on span at bounding box center [809, 306] width 17 height 23
click at [1097, 188] on button "Close" at bounding box center [1097, 184] width 36 height 36
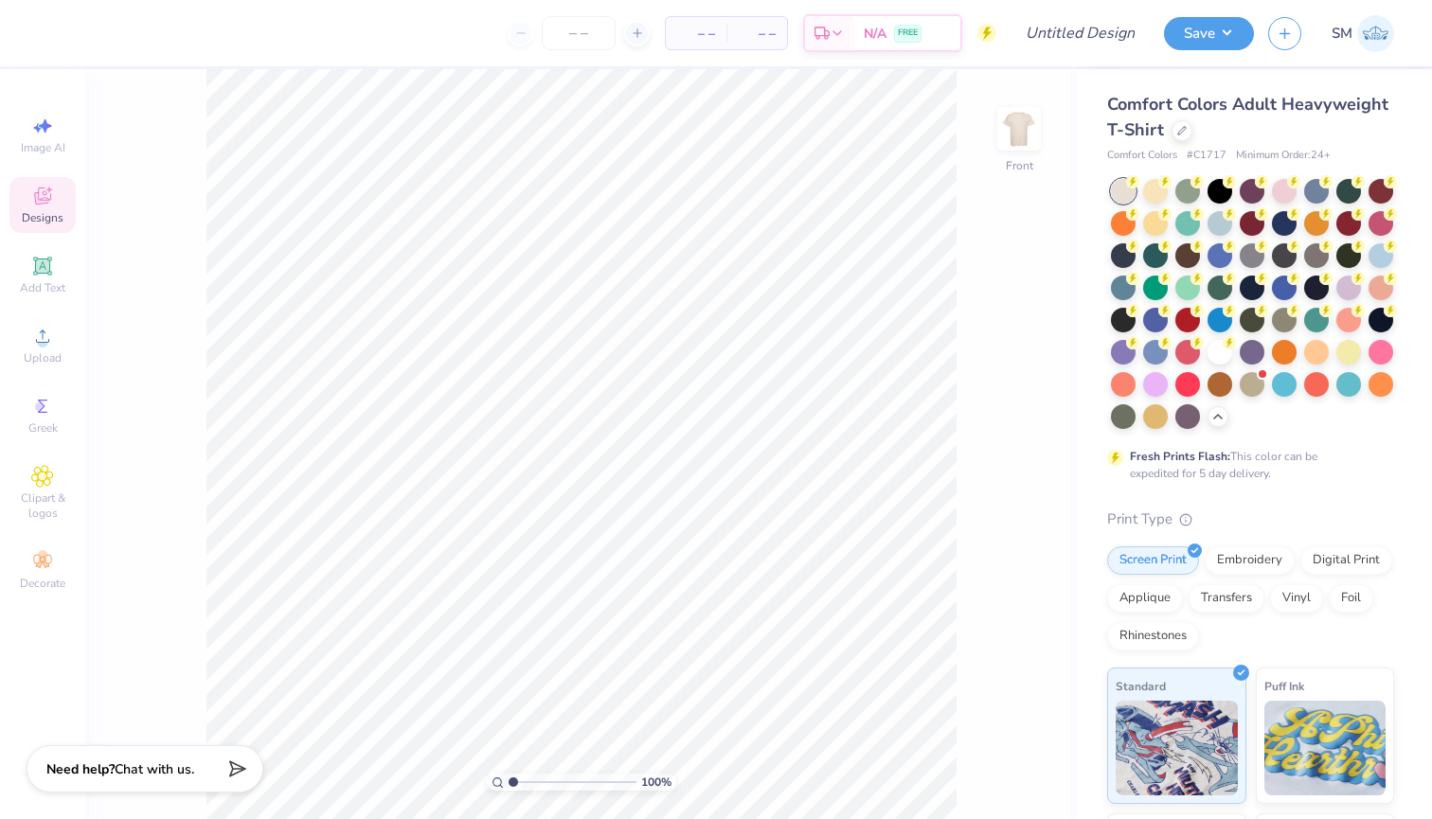
click at [34, 223] on span "Designs" at bounding box center [43, 217] width 42 height 15
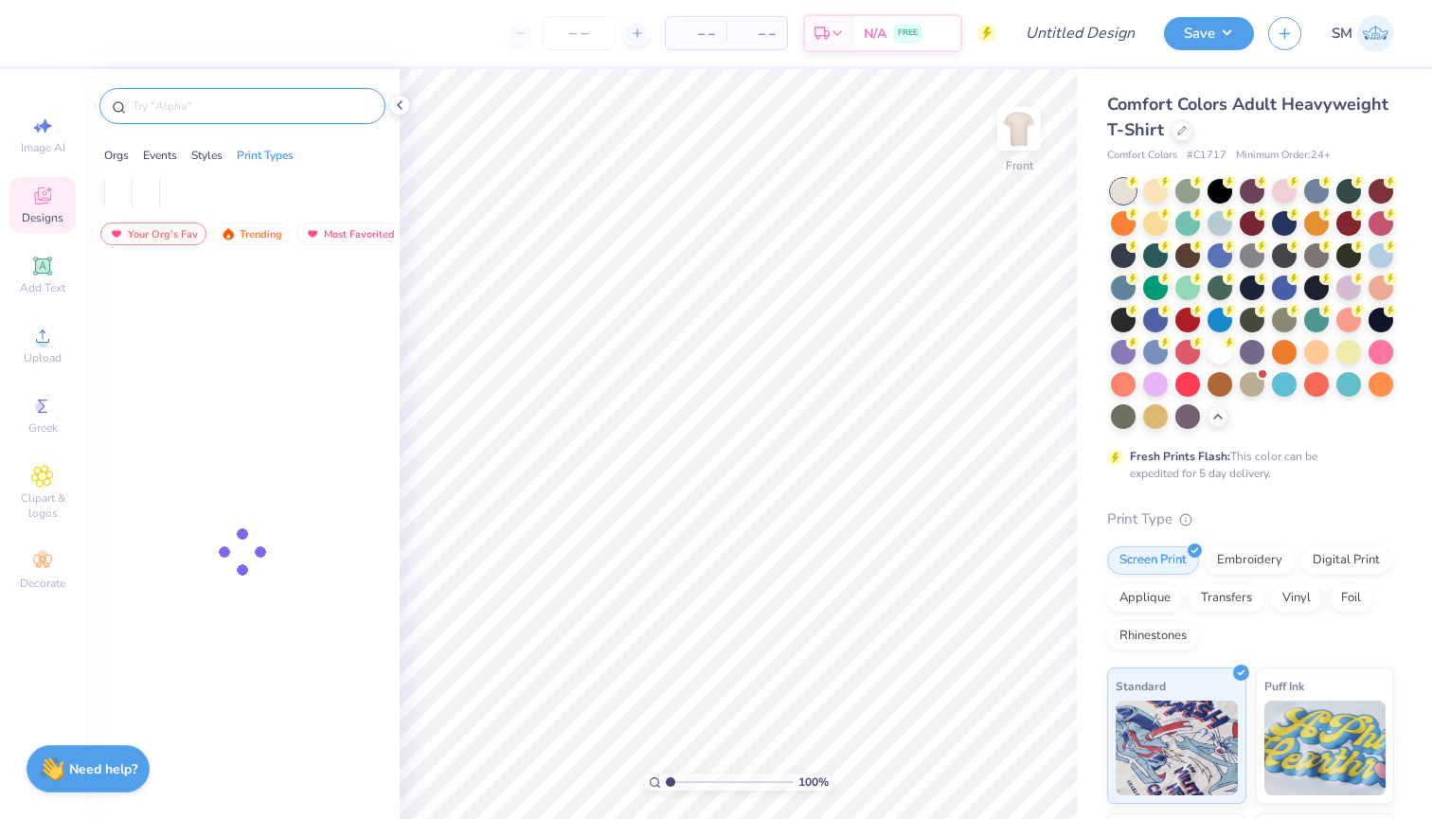
click at [159, 116] on div at bounding box center [242, 106] width 286 height 36
click at [152, 107] on input "text" at bounding box center [252, 106] width 242 height 19
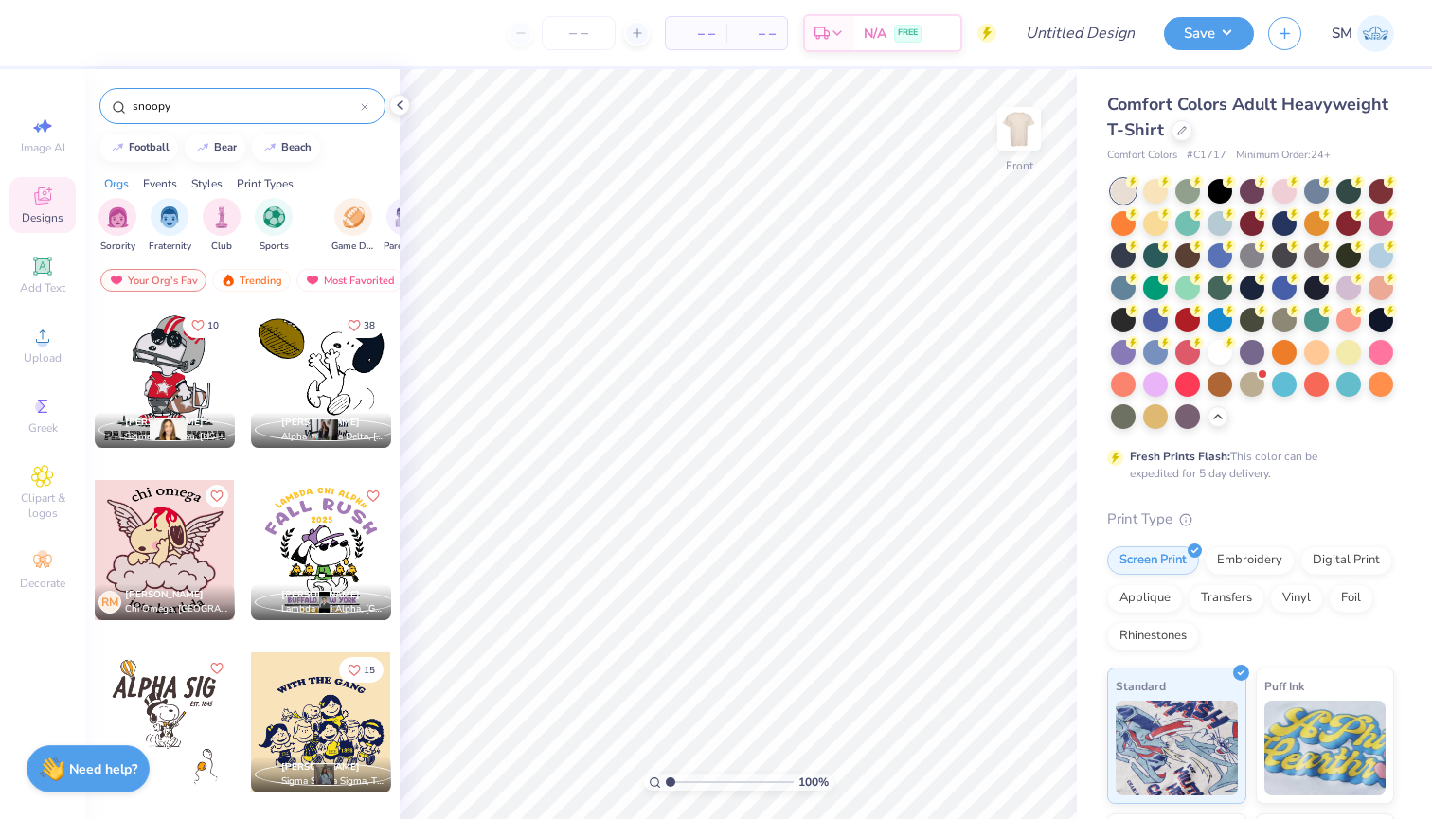
type input "snoopy"
click at [173, 386] on div at bounding box center [165, 378] width 140 height 140
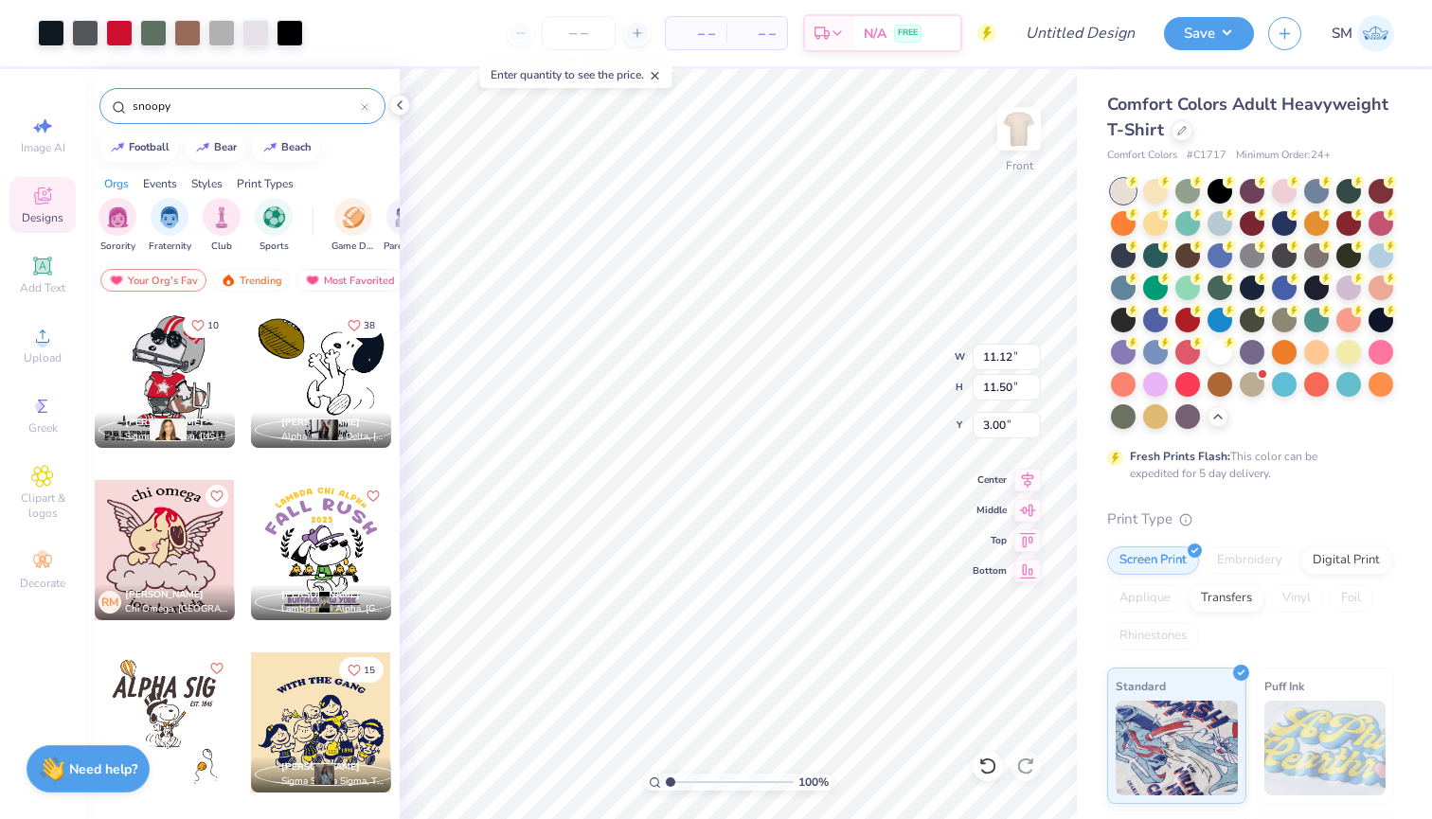
click at [299, 366] on div at bounding box center [321, 378] width 140 height 140
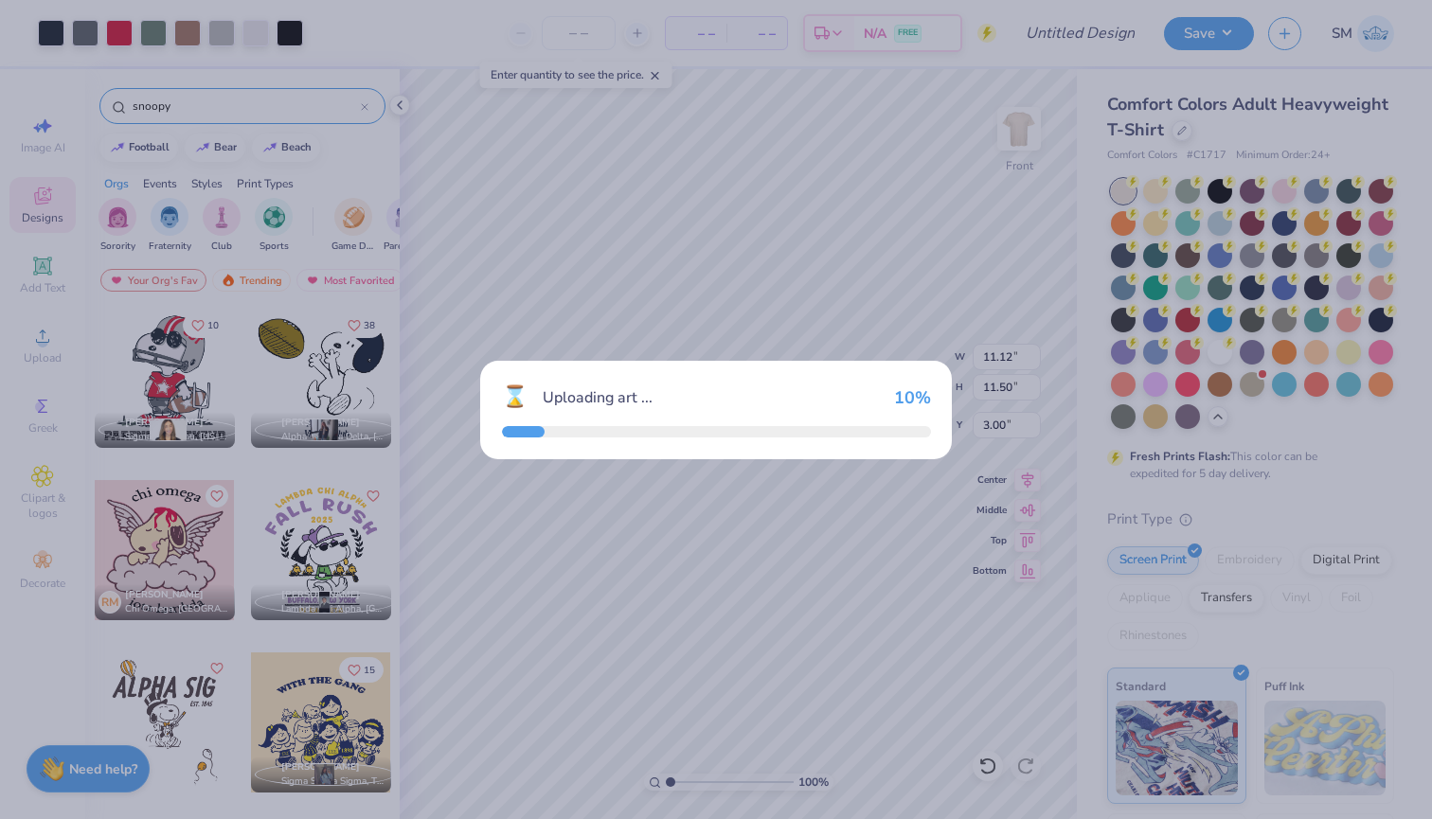
type input "9.99"
type input "9.41"
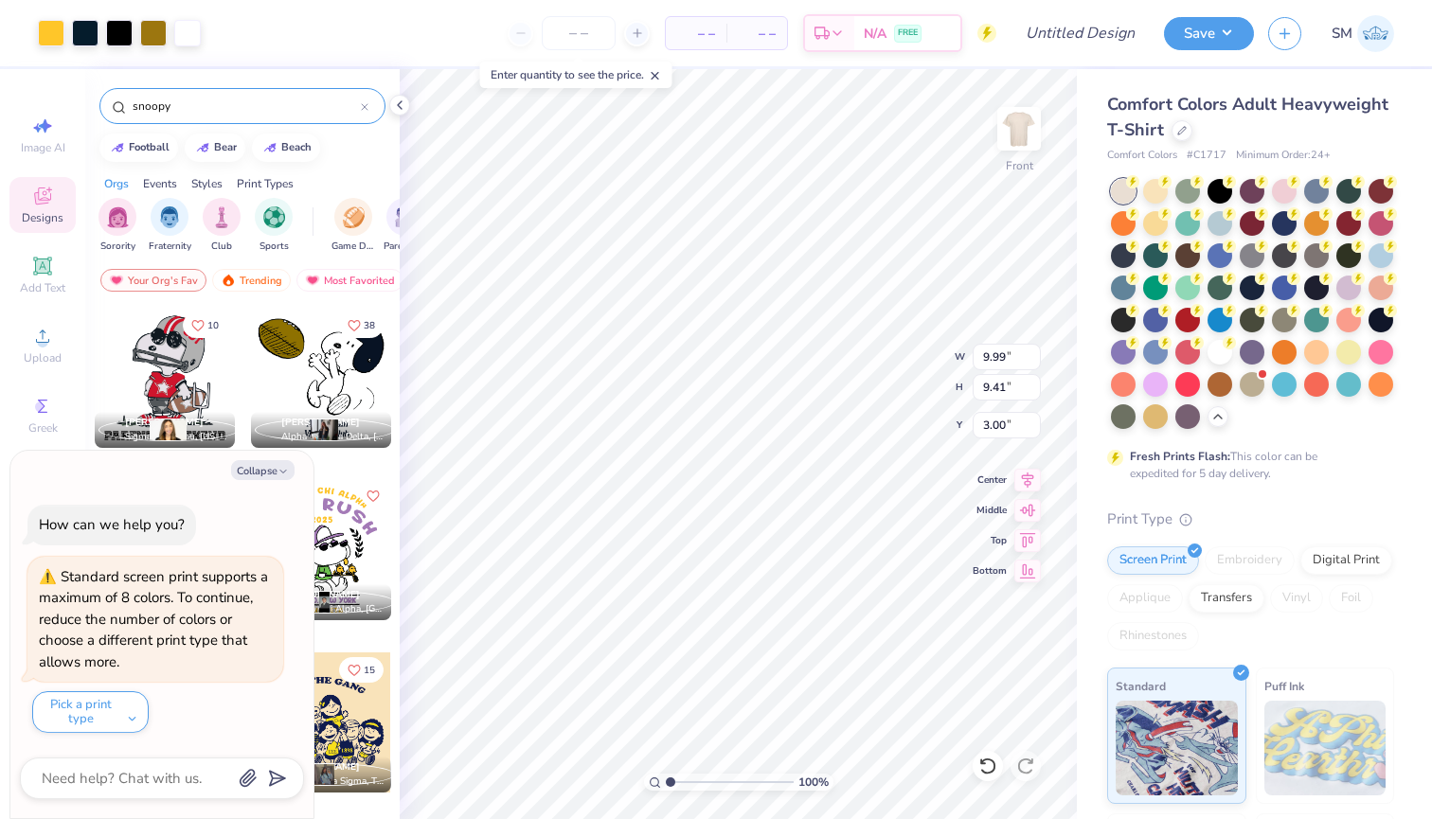
type textarea "x"
type input "16.20"
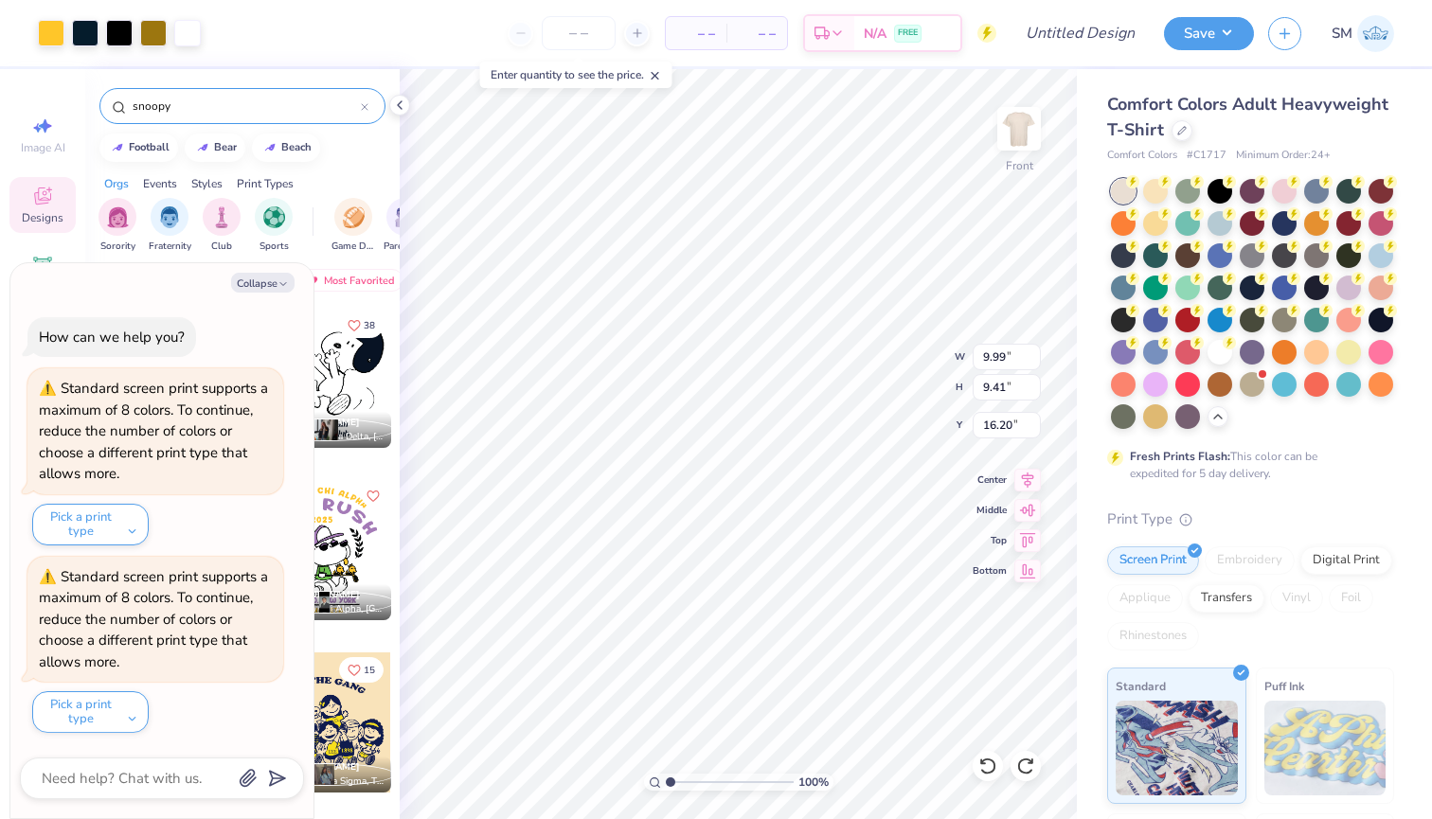
type textarea "x"
type input "3.00"
click at [1369, 38] on img at bounding box center [1375, 33] width 37 height 37
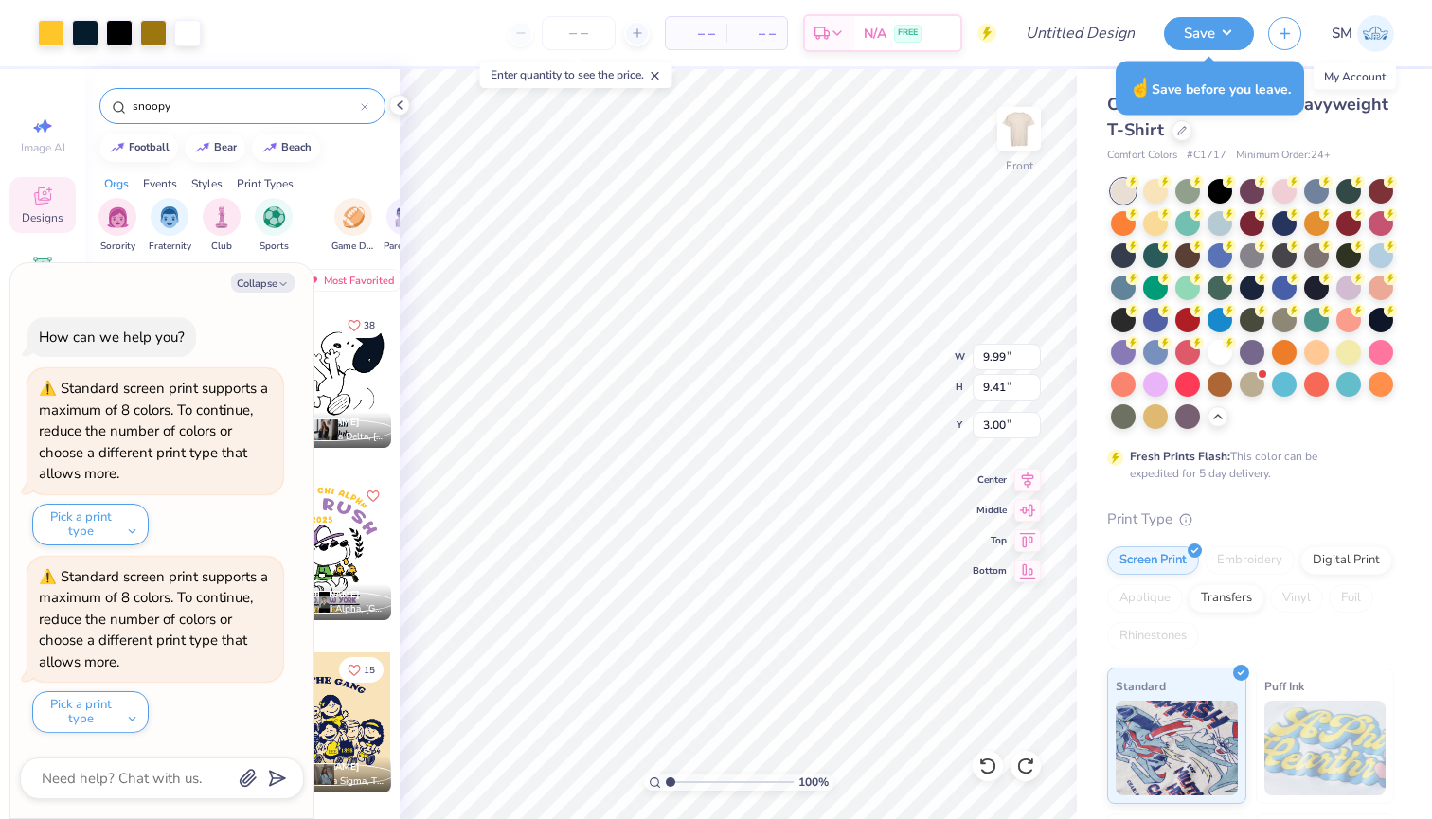
type textarea "x"
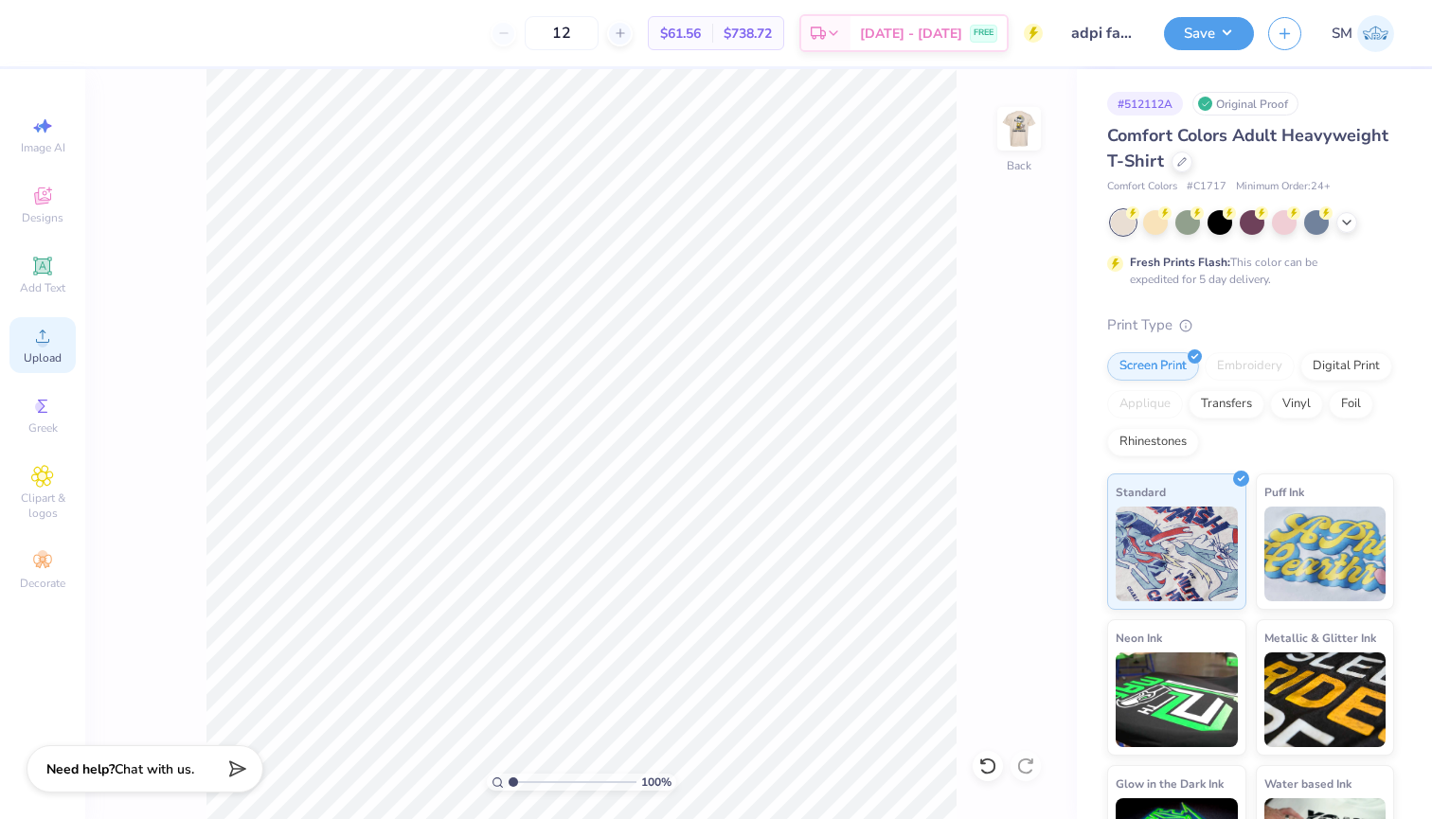
click at [33, 352] on span "Upload" at bounding box center [43, 357] width 38 height 15
click at [35, 195] on icon at bounding box center [42, 196] width 23 height 23
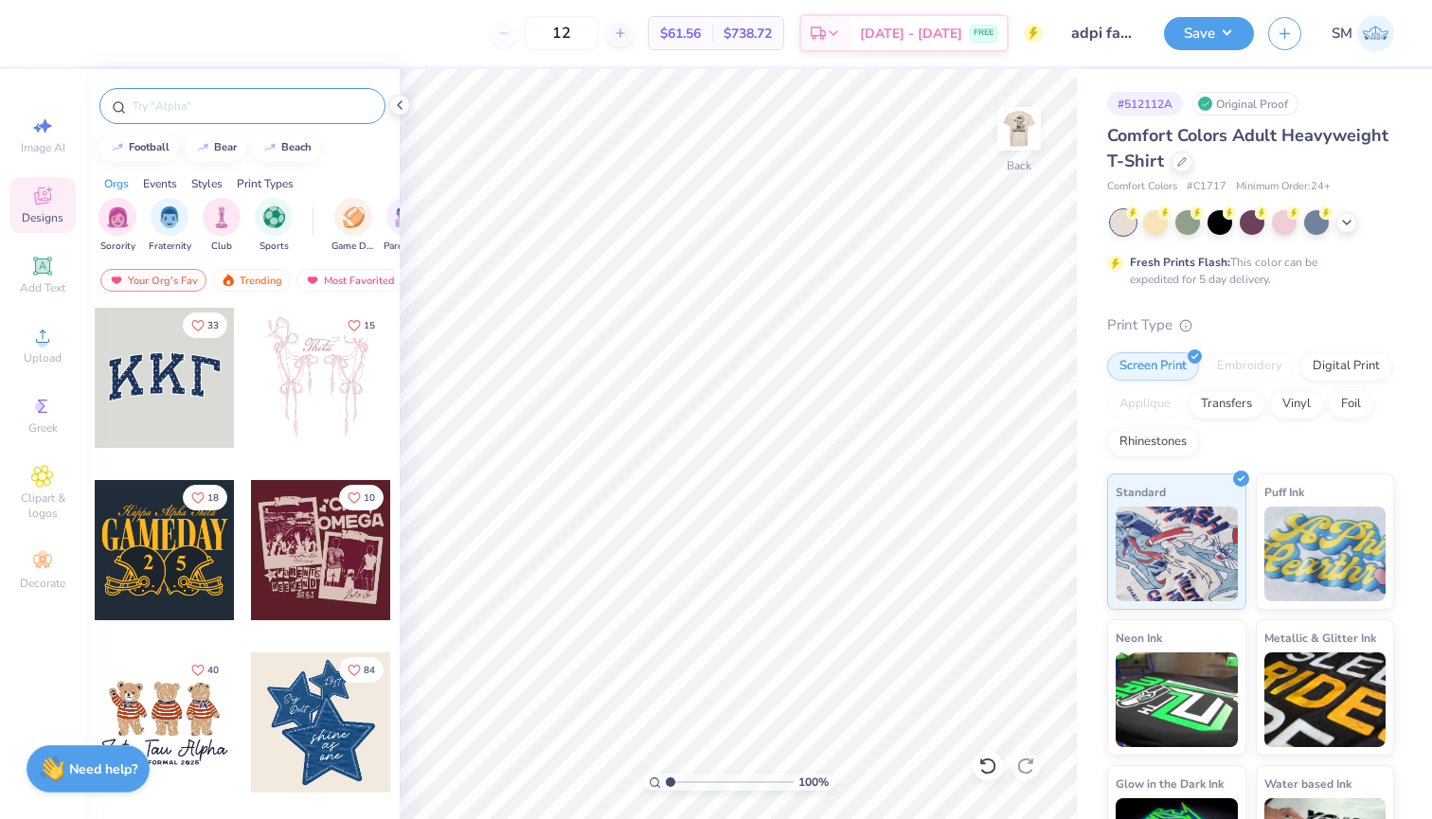
click at [175, 116] on div at bounding box center [242, 106] width 286 height 36
click at [171, 108] on input "text" at bounding box center [252, 106] width 242 height 19
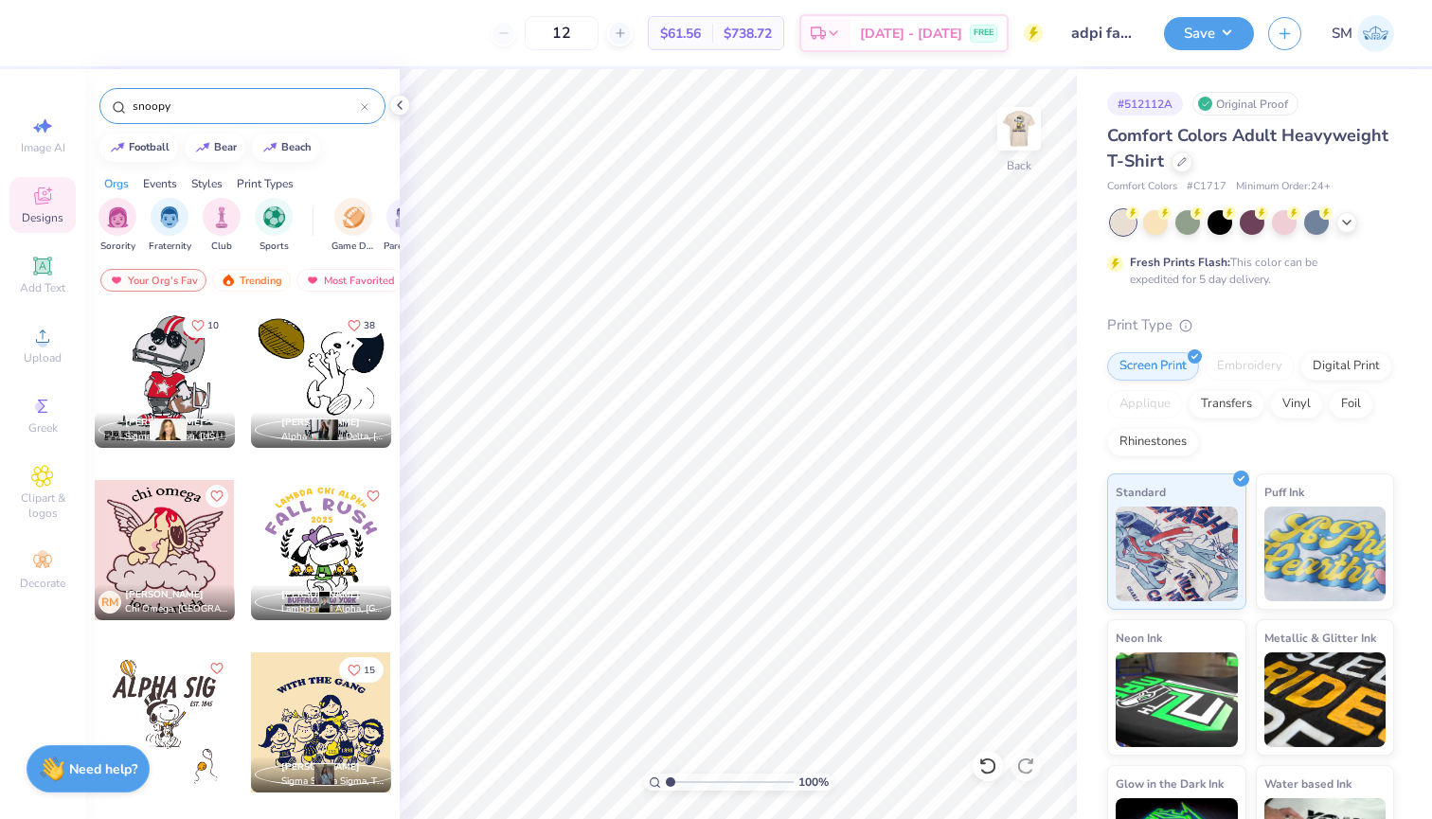
type input "snoopy"
click at [322, 388] on div at bounding box center [321, 378] width 140 height 140
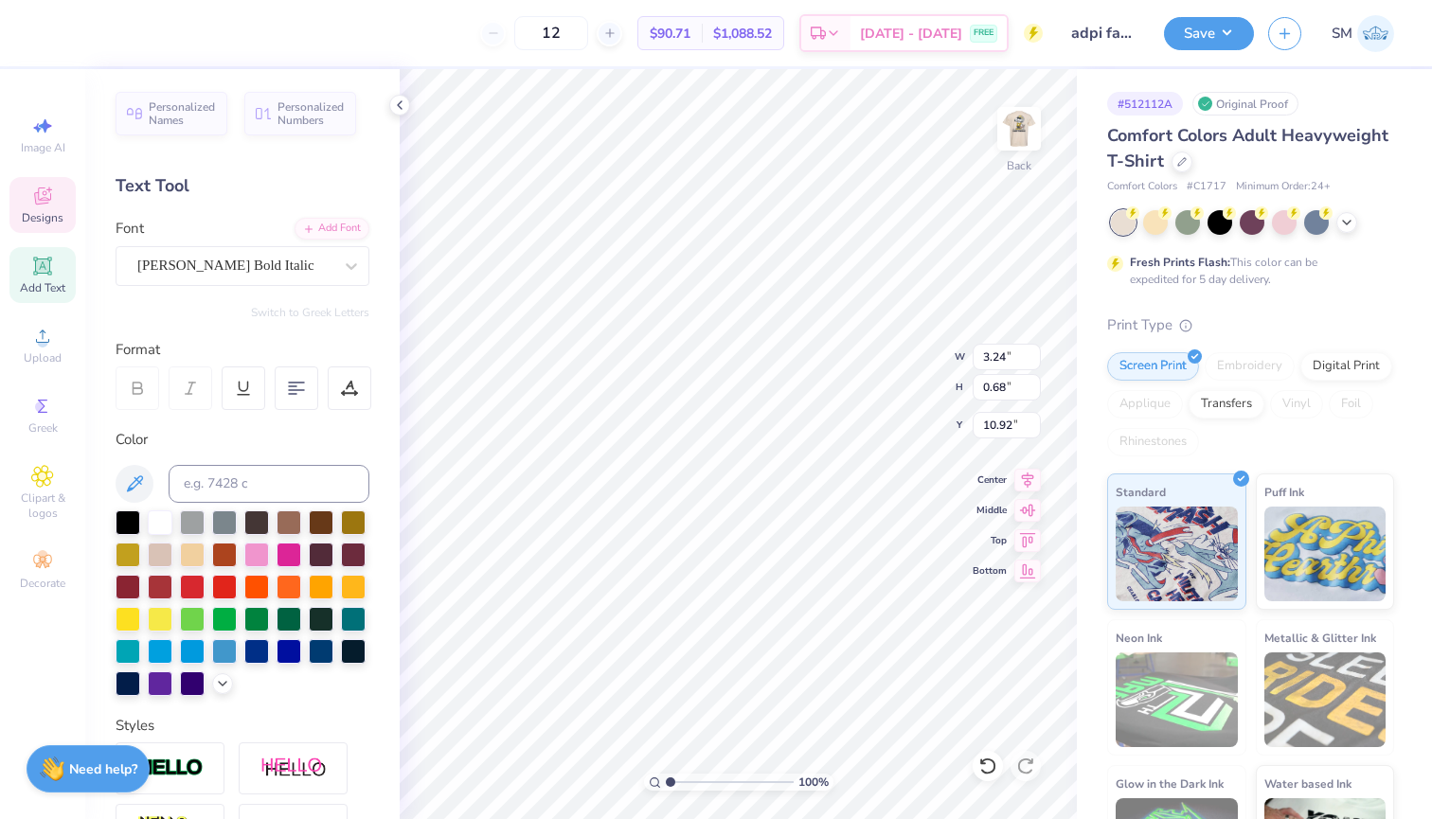
type textarea "ADPi"
type textarea "Family Weekend"
type input "2.81"
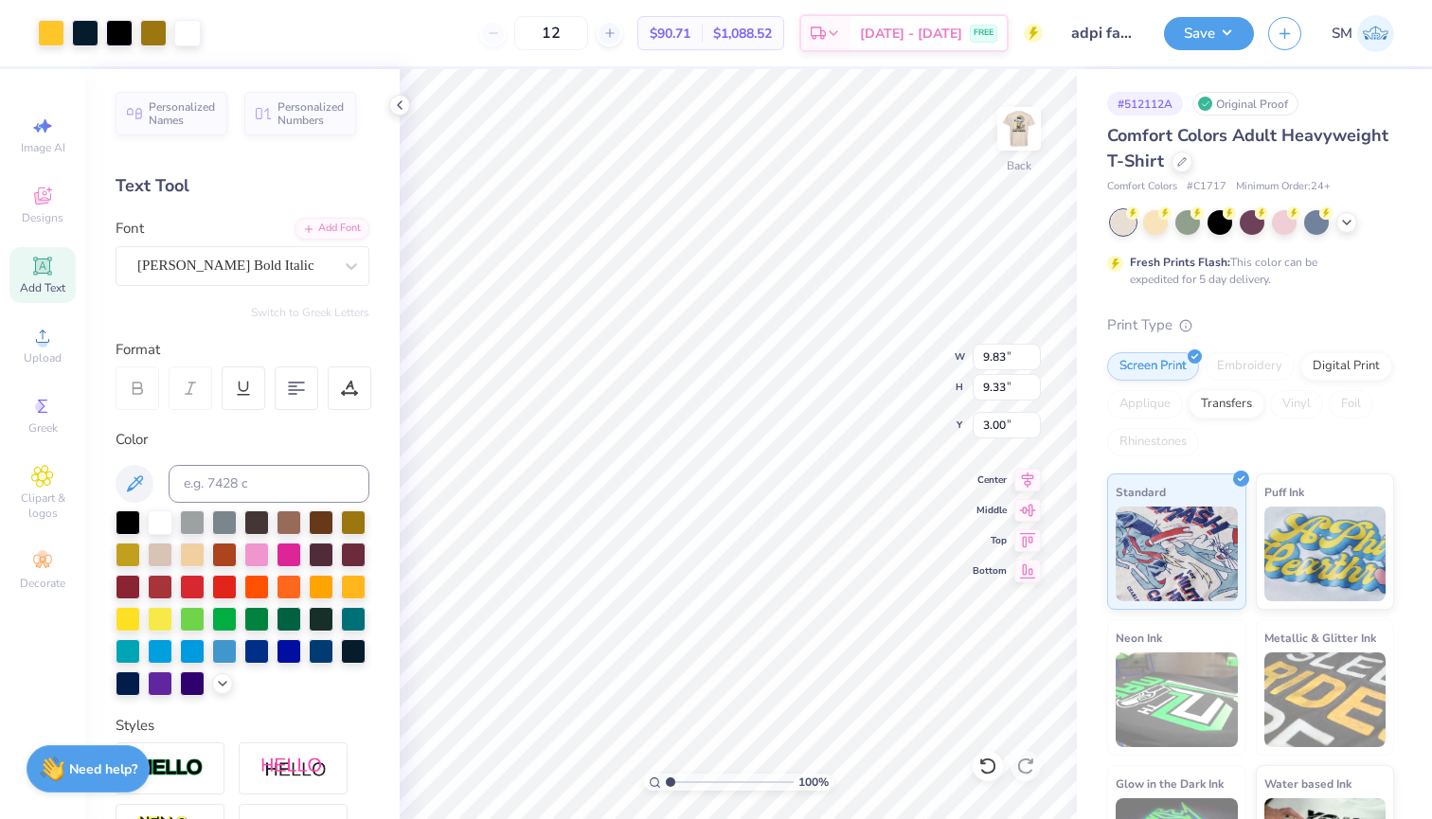
type input "2.67"
type input "3.27"
type input "3.40"
type input "3.23"
type input "3.50"
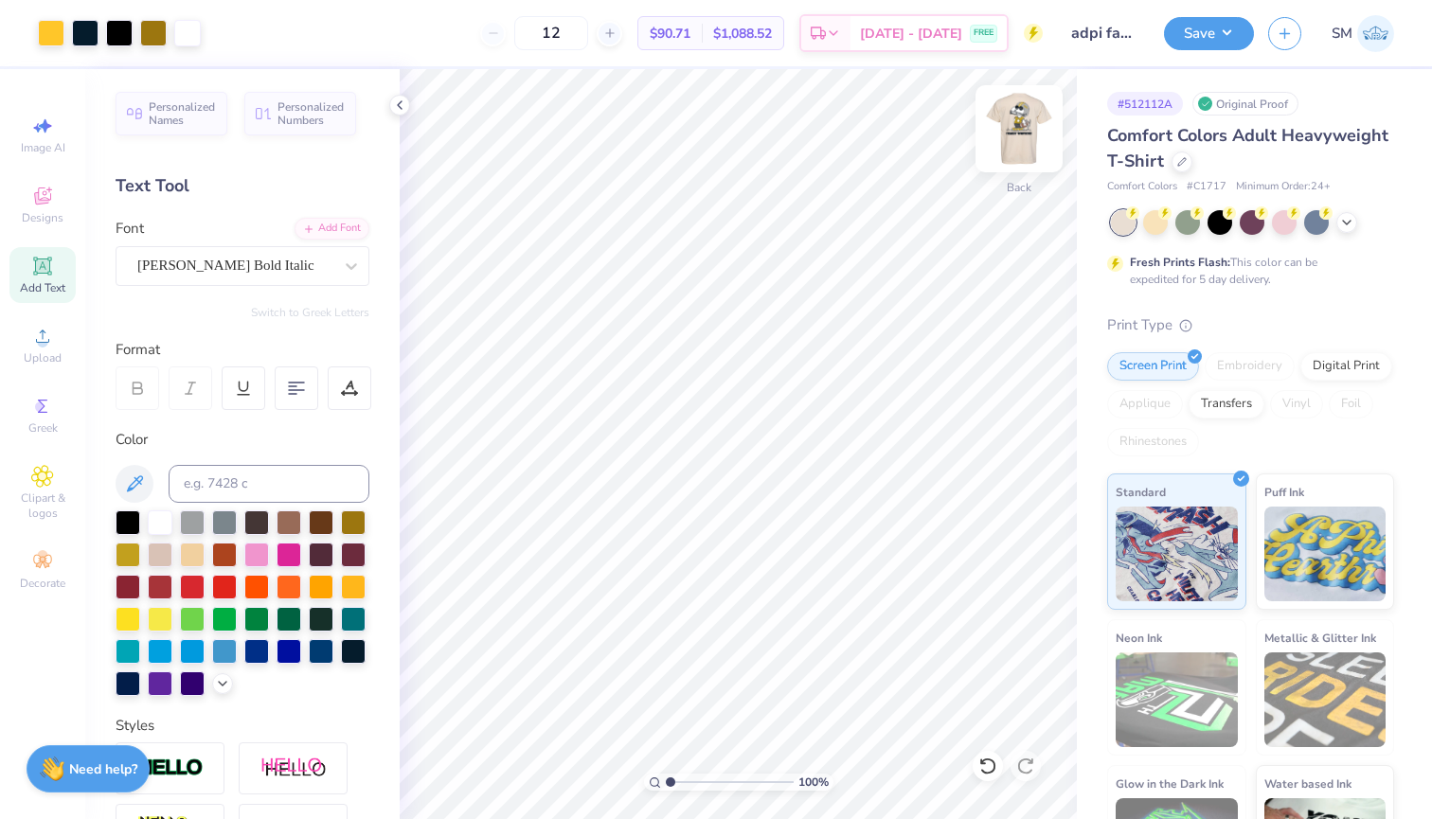
click at [1015, 146] on img at bounding box center [1019, 129] width 76 height 76
click at [1018, 125] on img at bounding box center [1019, 129] width 76 height 76
click at [44, 33] on div at bounding box center [51, 31] width 27 height 27
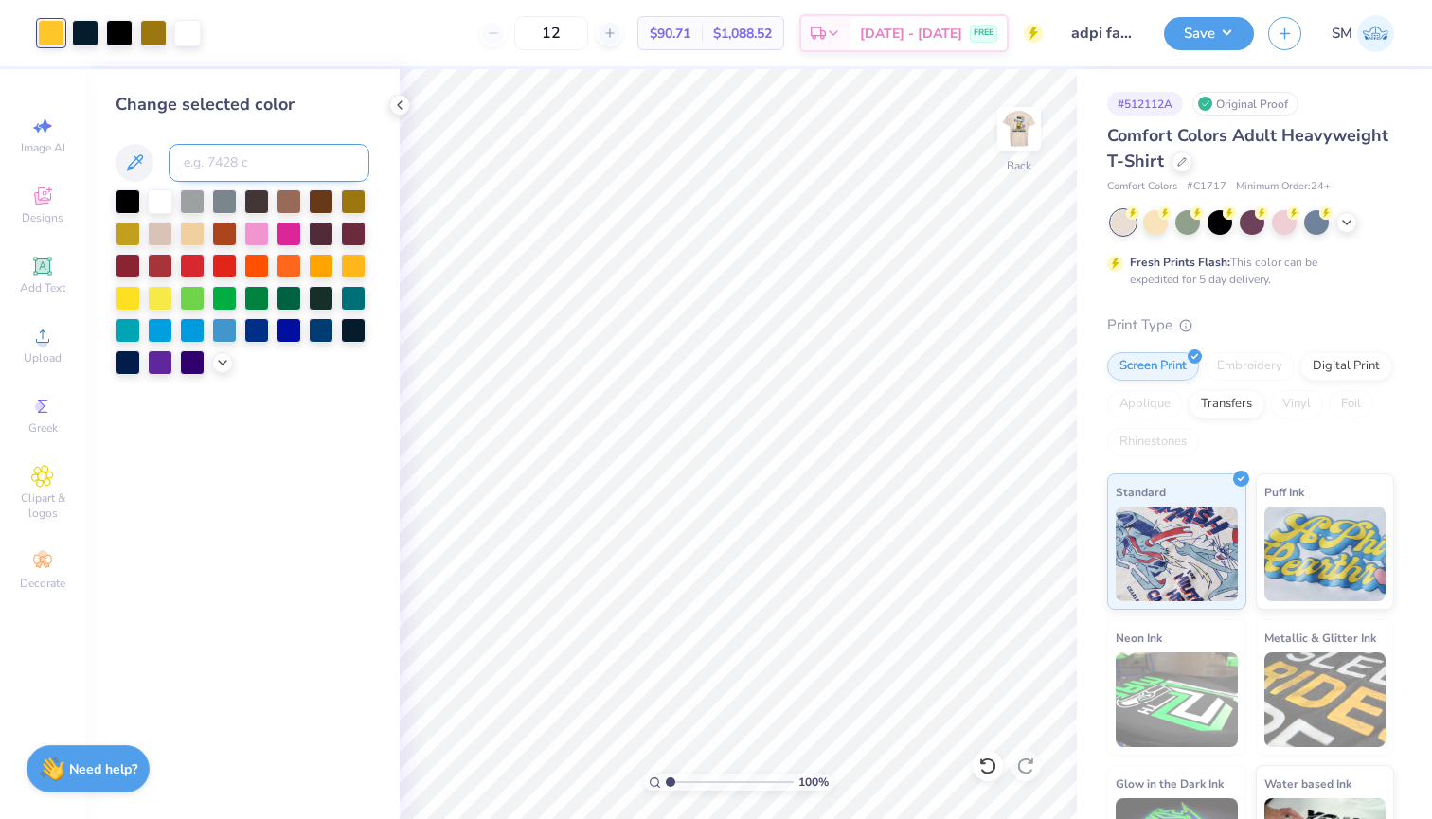
click at [268, 182] on input at bounding box center [269, 163] width 201 height 38
type input "7753"
click at [1020, 152] on img at bounding box center [1019, 129] width 76 height 76
click at [1017, 123] on img at bounding box center [1019, 129] width 76 height 76
click at [145, 30] on div at bounding box center [153, 31] width 27 height 27
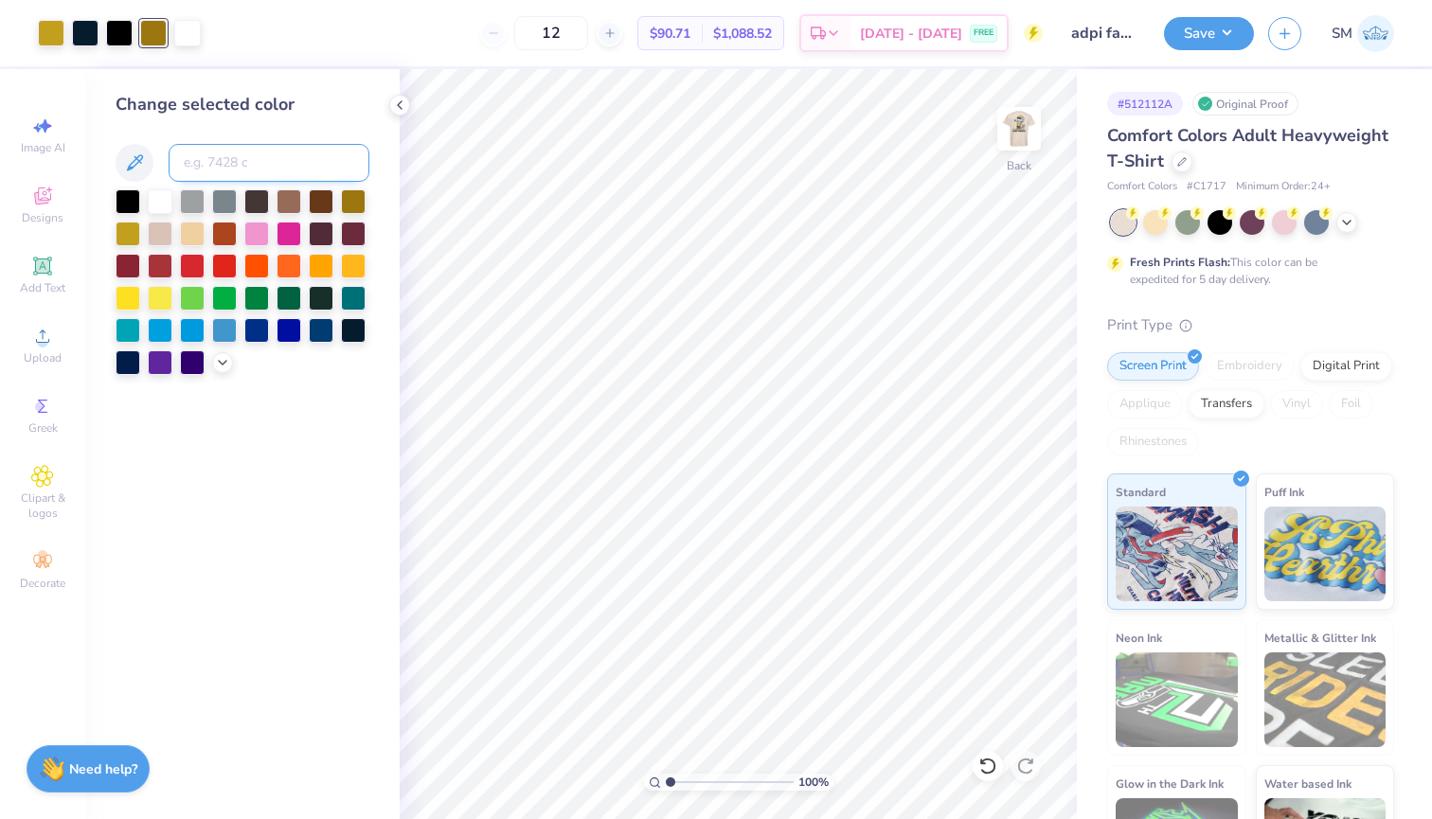
click at [196, 156] on input at bounding box center [269, 163] width 201 height 38
type input "4515"
type input "4715"
click at [1009, 139] on img at bounding box center [1019, 129] width 76 height 76
click at [1009, 139] on img at bounding box center [1019, 129] width 38 height 38
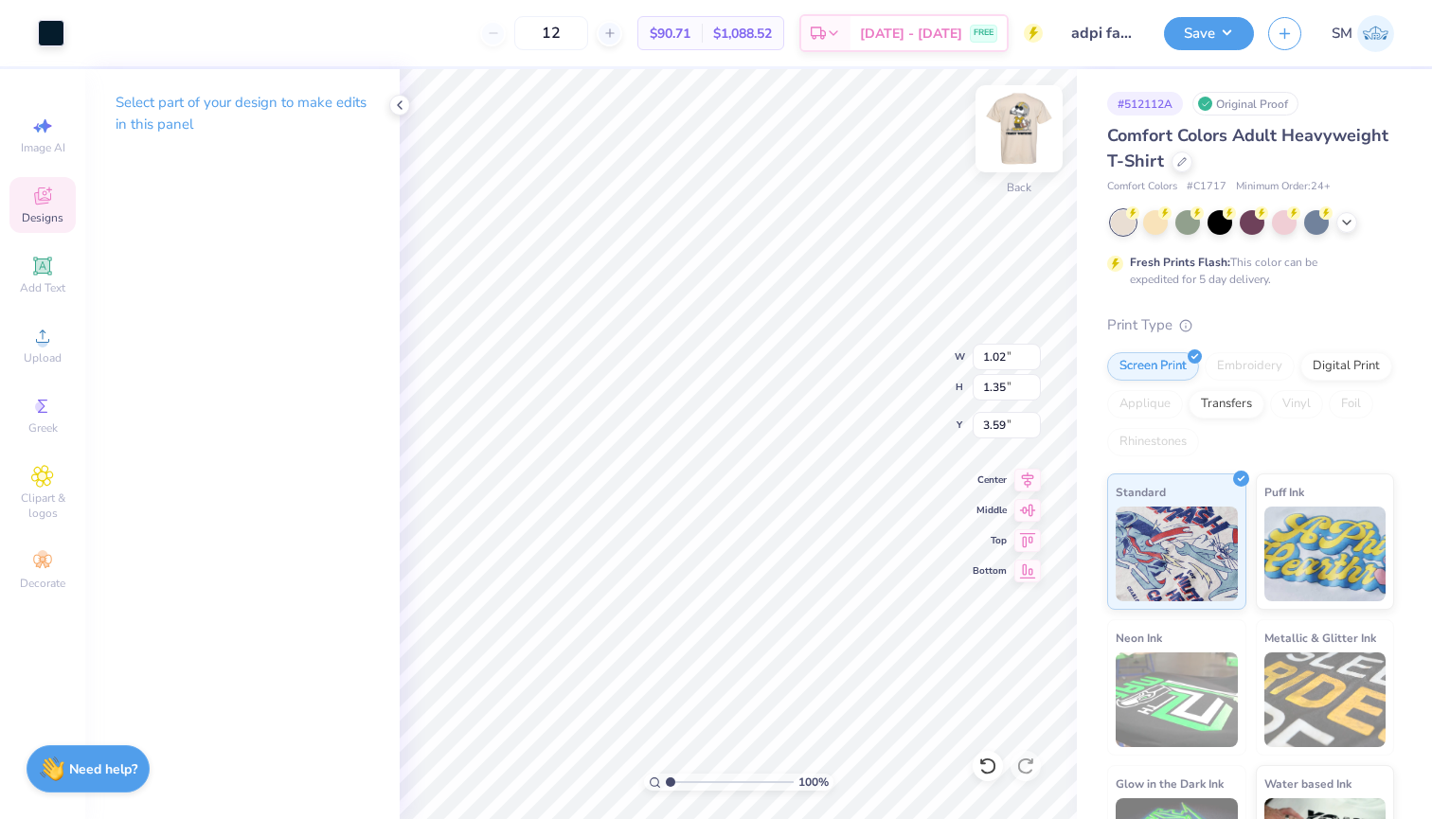
click at [1016, 131] on img at bounding box center [1019, 129] width 76 height 76
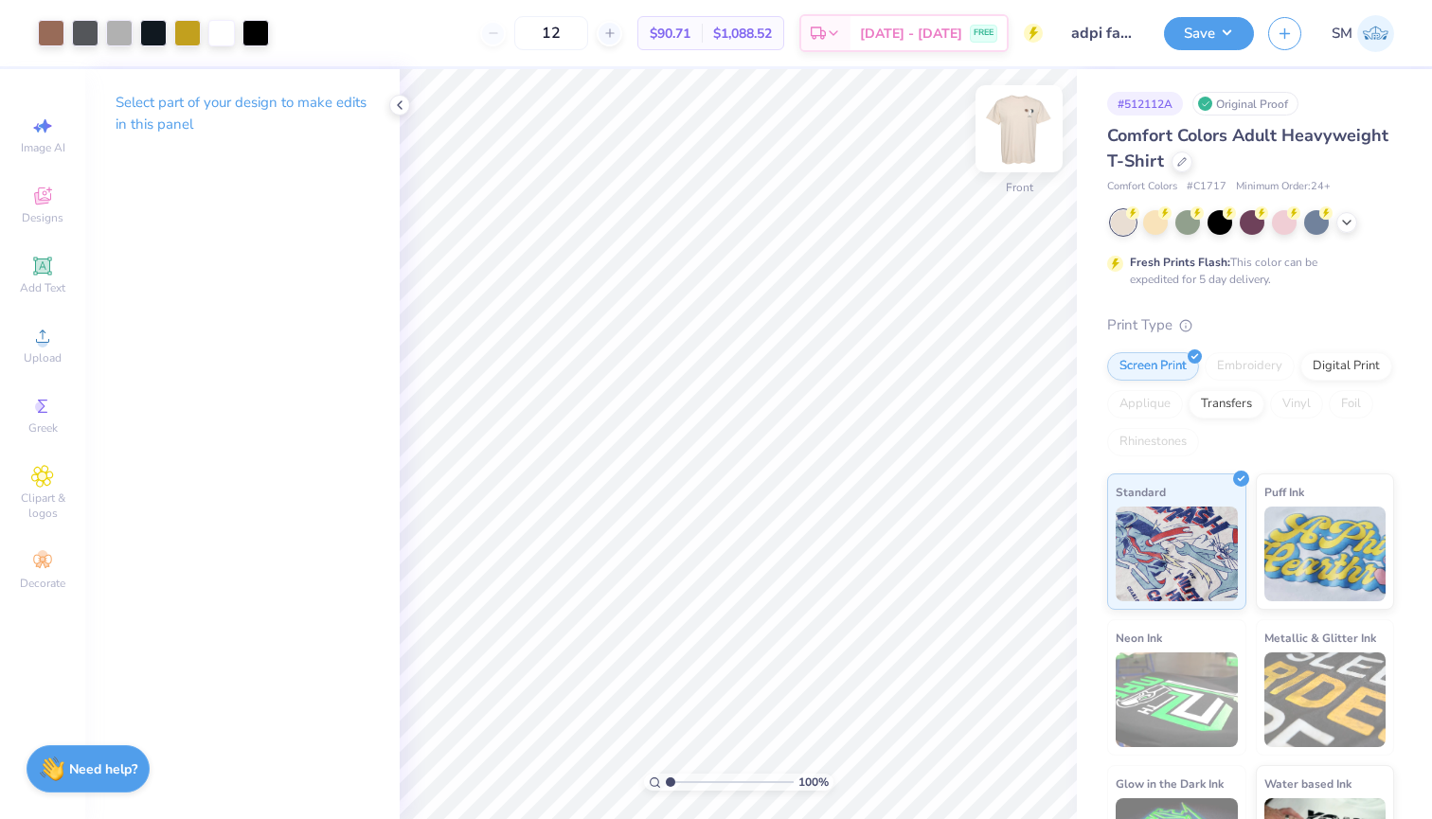
click at [998, 161] on div "Front" at bounding box center [1019, 140] width 44 height 67
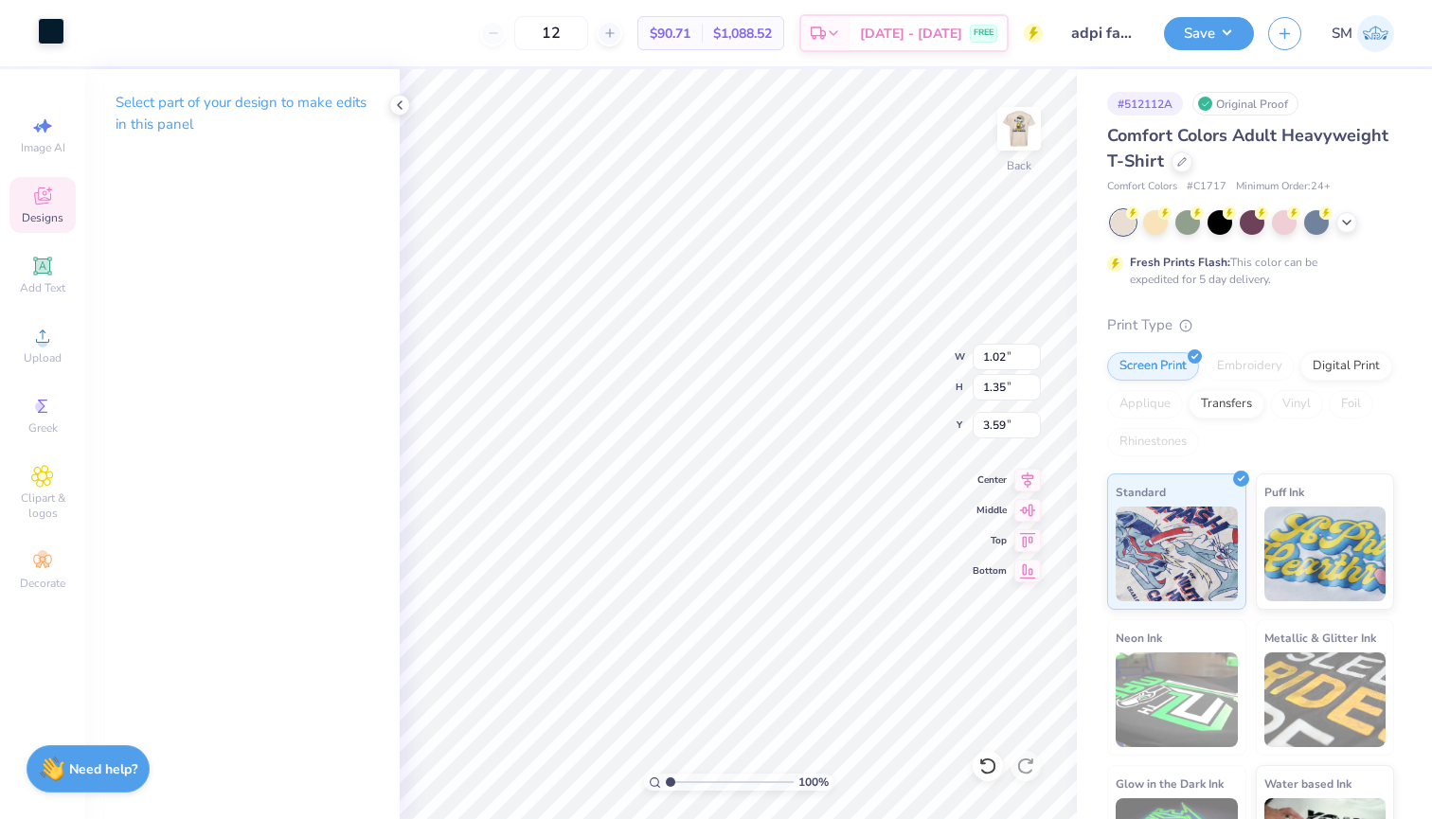
click at [62, 25] on div at bounding box center [51, 31] width 27 height 27
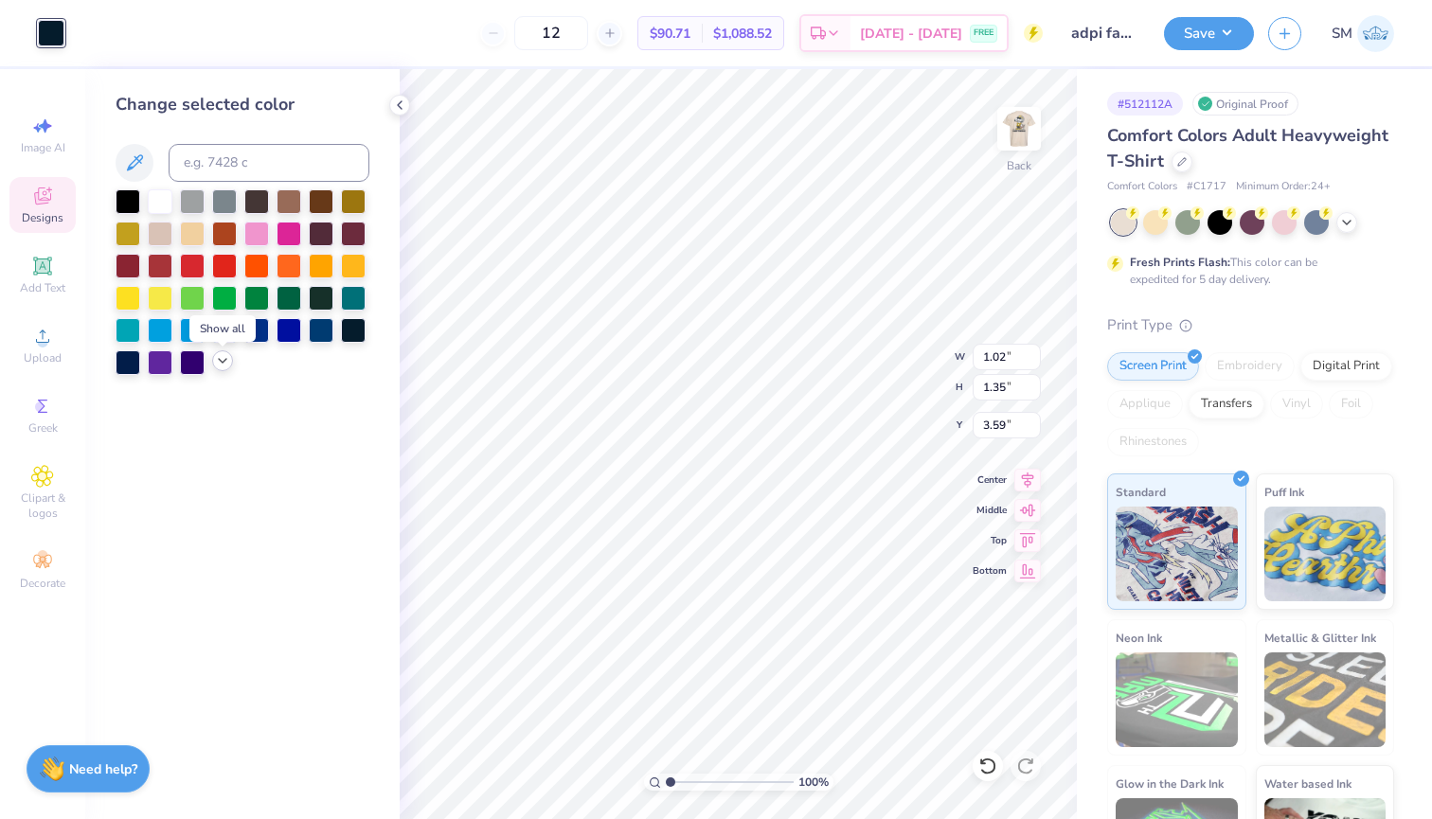
click at [223, 360] on icon at bounding box center [222, 360] width 15 height 15
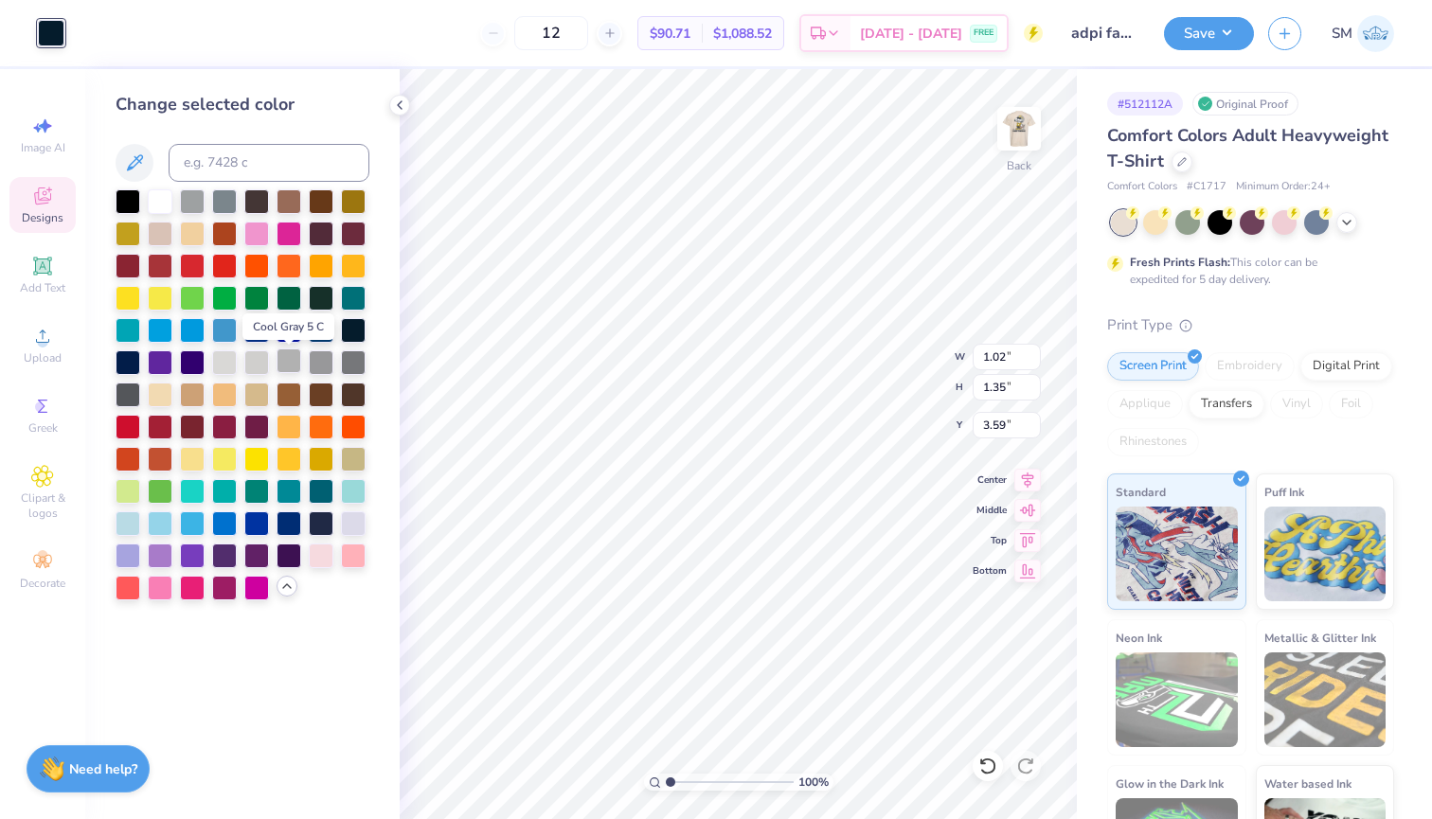
click at [283, 367] on div at bounding box center [288, 360] width 25 height 25
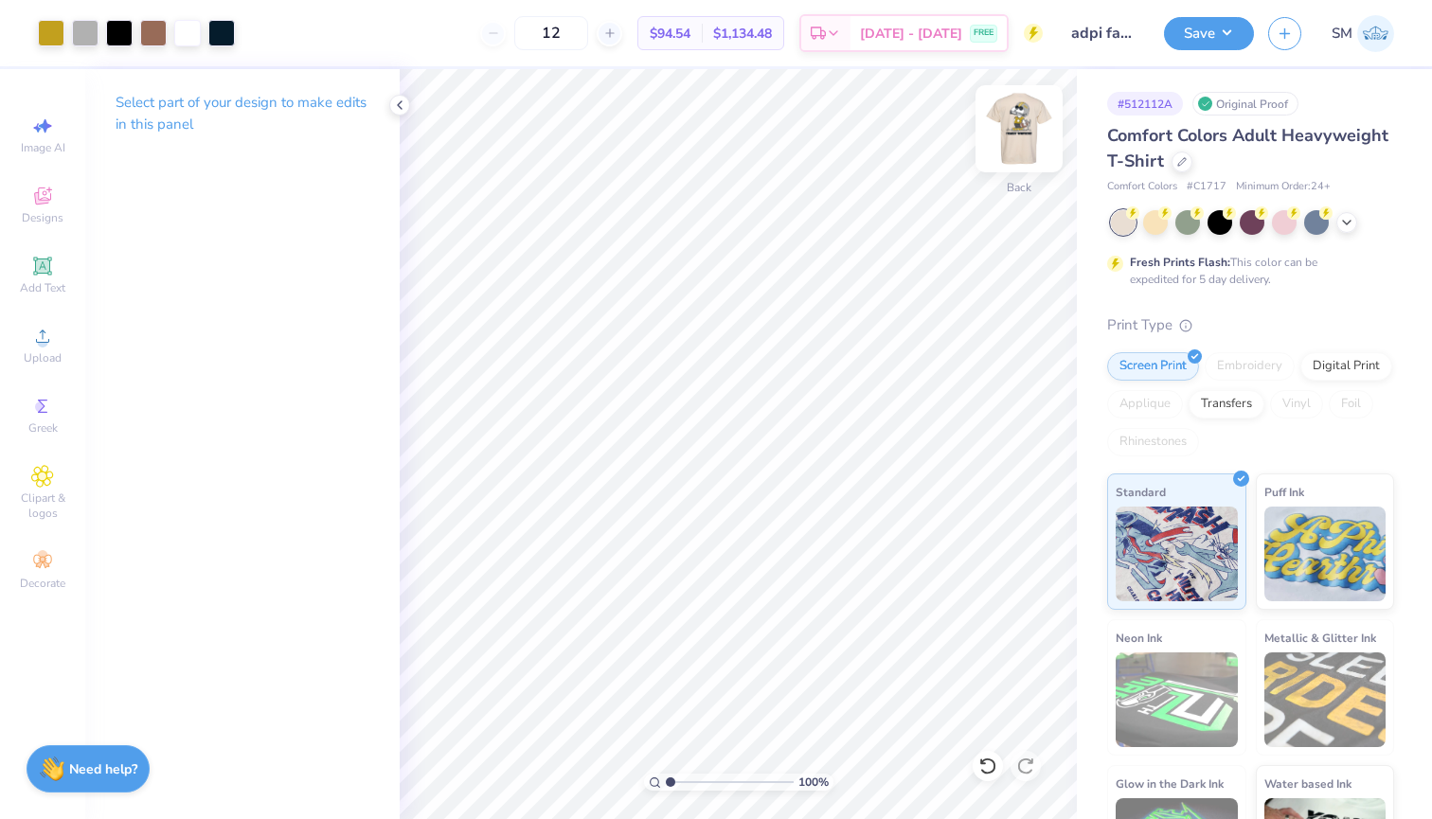
click at [1008, 143] on img at bounding box center [1019, 129] width 76 height 76
click at [1008, 143] on img at bounding box center [1019, 129] width 38 height 38
click at [219, 35] on div at bounding box center [221, 31] width 27 height 27
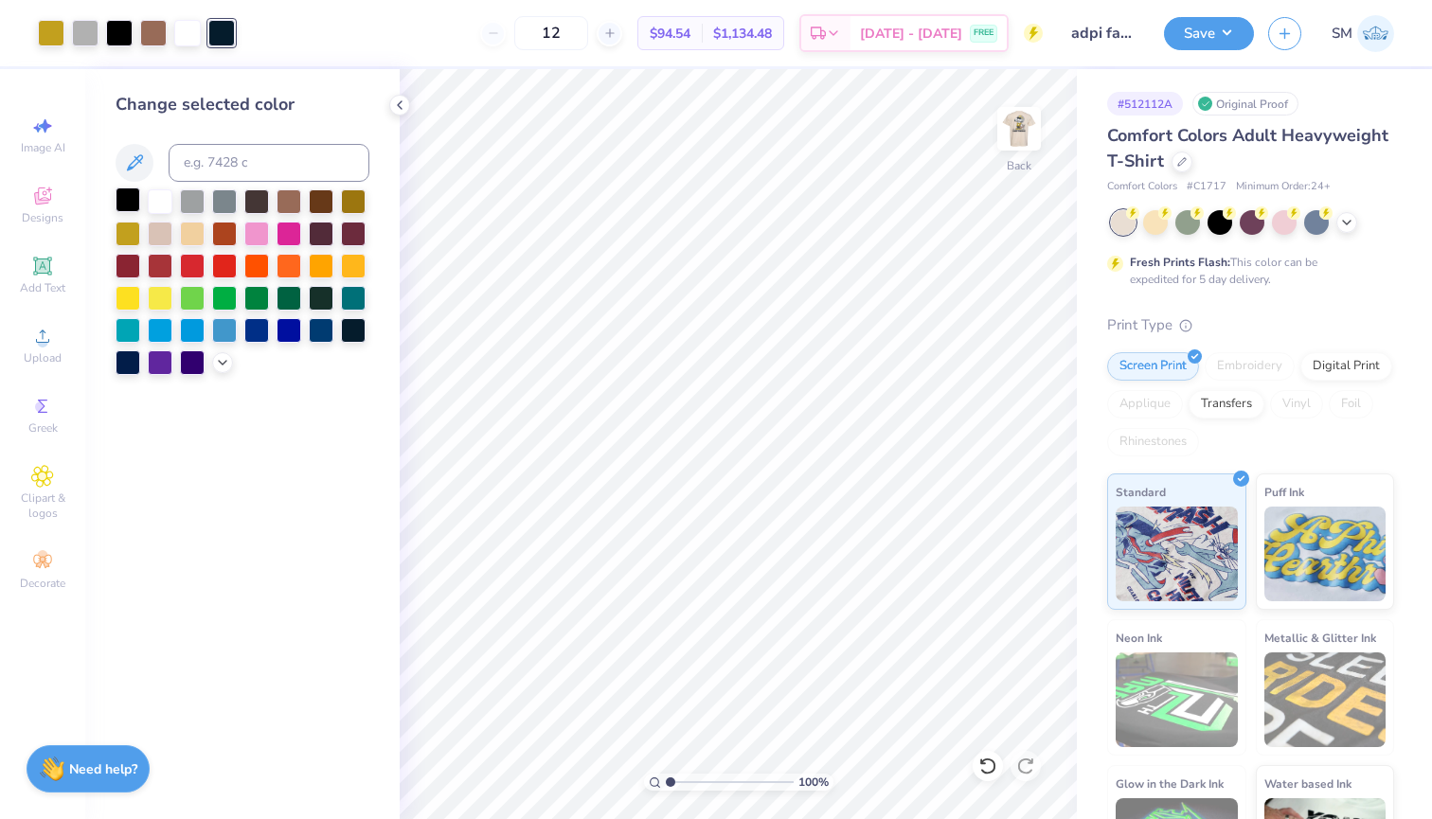
click at [134, 193] on div at bounding box center [128, 199] width 25 height 25
click at [1003, 141] on img at bounding box center [1019, 129] width 76 height 76
click at [1003, 141] on img at bounding box center [1019, 129] width 38 height 38
click at [1194, 53] on div "Save SM" at bounding box center [1298, 33] width 268 height 66
click at [1207, 45] on button "Save" at bounding box center [1209, 30] width 90 height 33
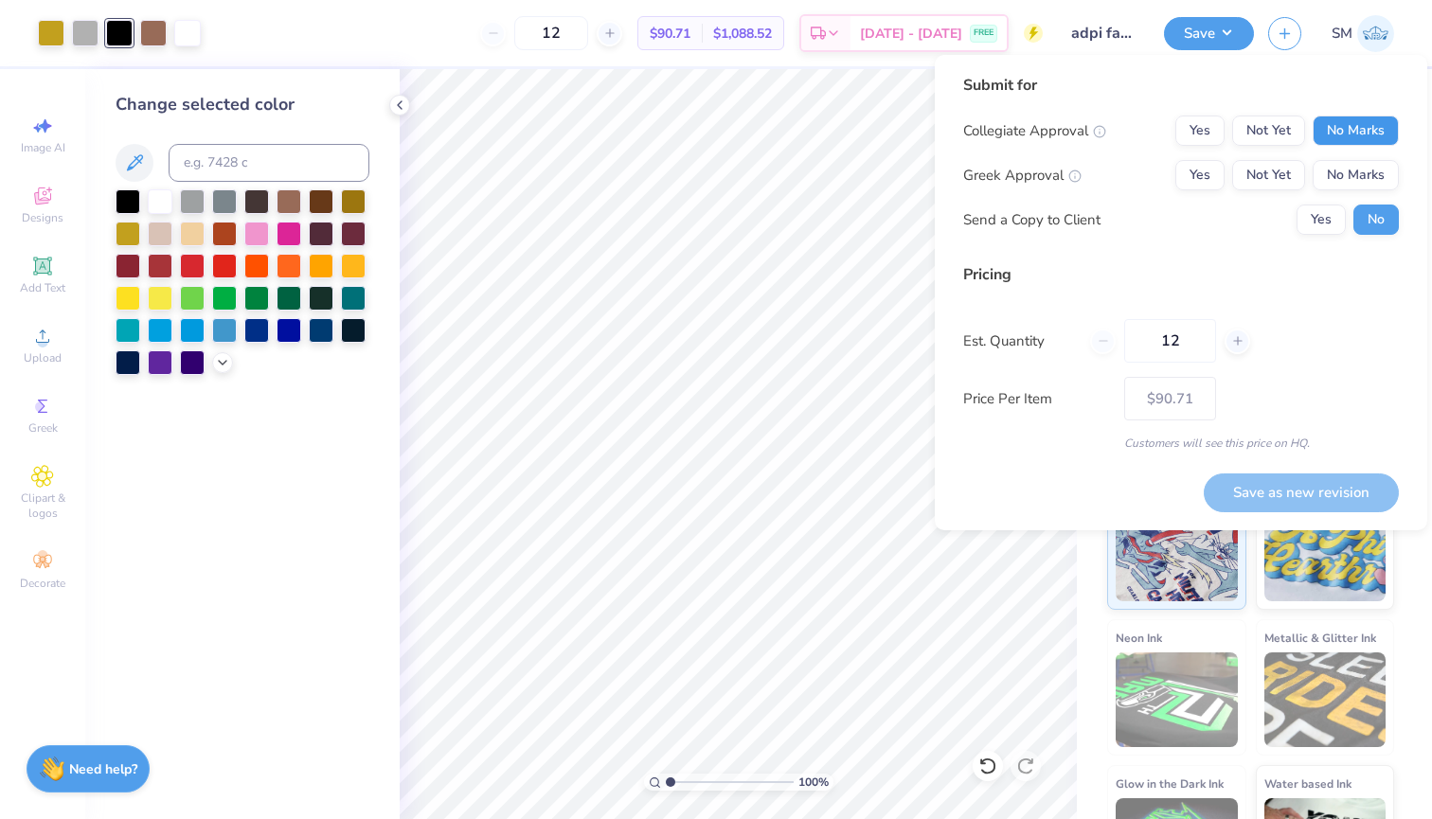
click at [1345, 123] on button "No Marks" at bounding box center [1355, 131] width 86 height 30
click at [1273, 167] on button "Not Yet" at bounding box center [1268, 175] width 73 height 30
click at [1282, 495] on button "Save as new revision" at bounding box center [1301, 492] width 195 height 39
type input "$90.71"
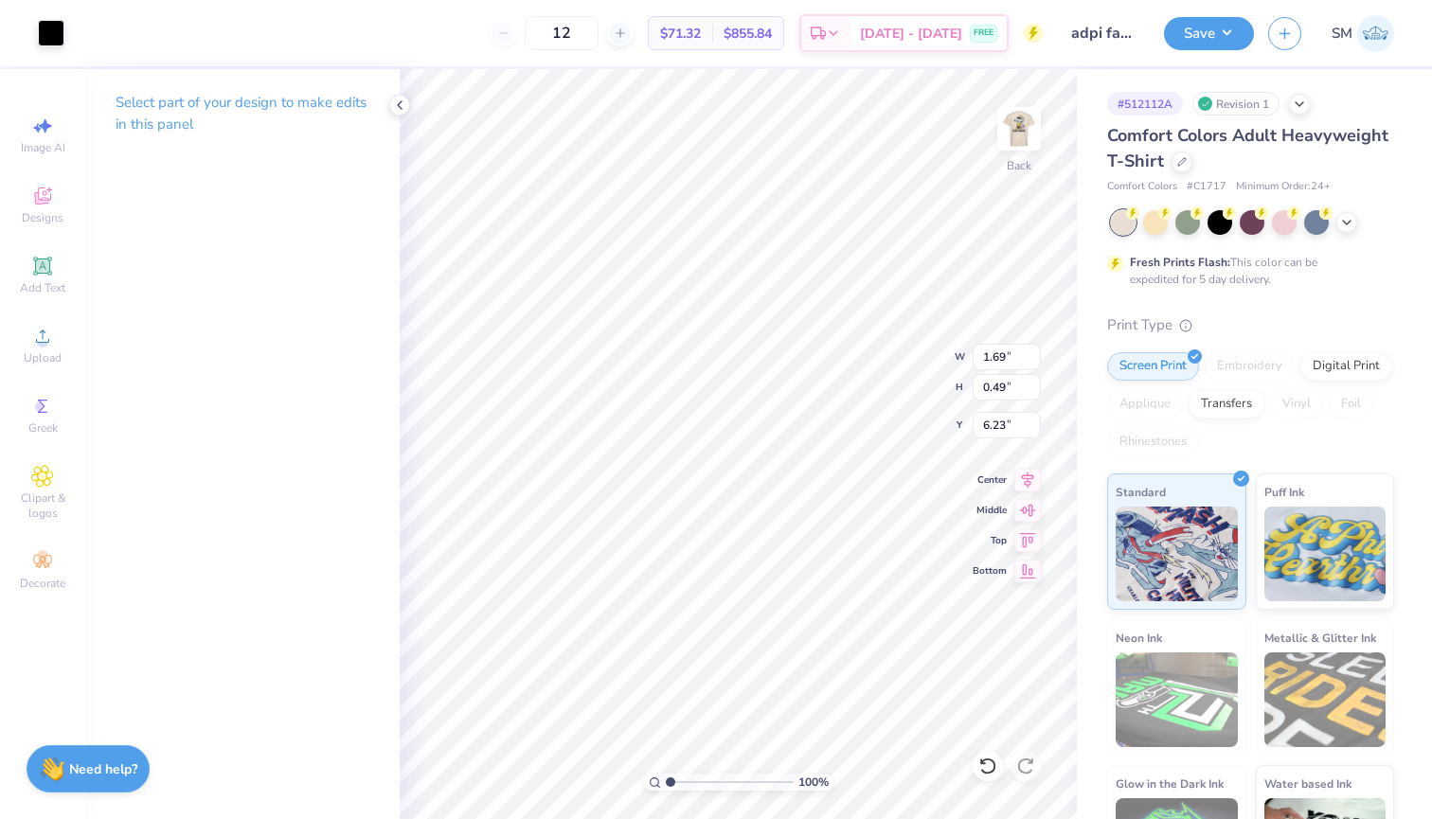
type input "4.25"
type input "1.24"
type input "3.00"
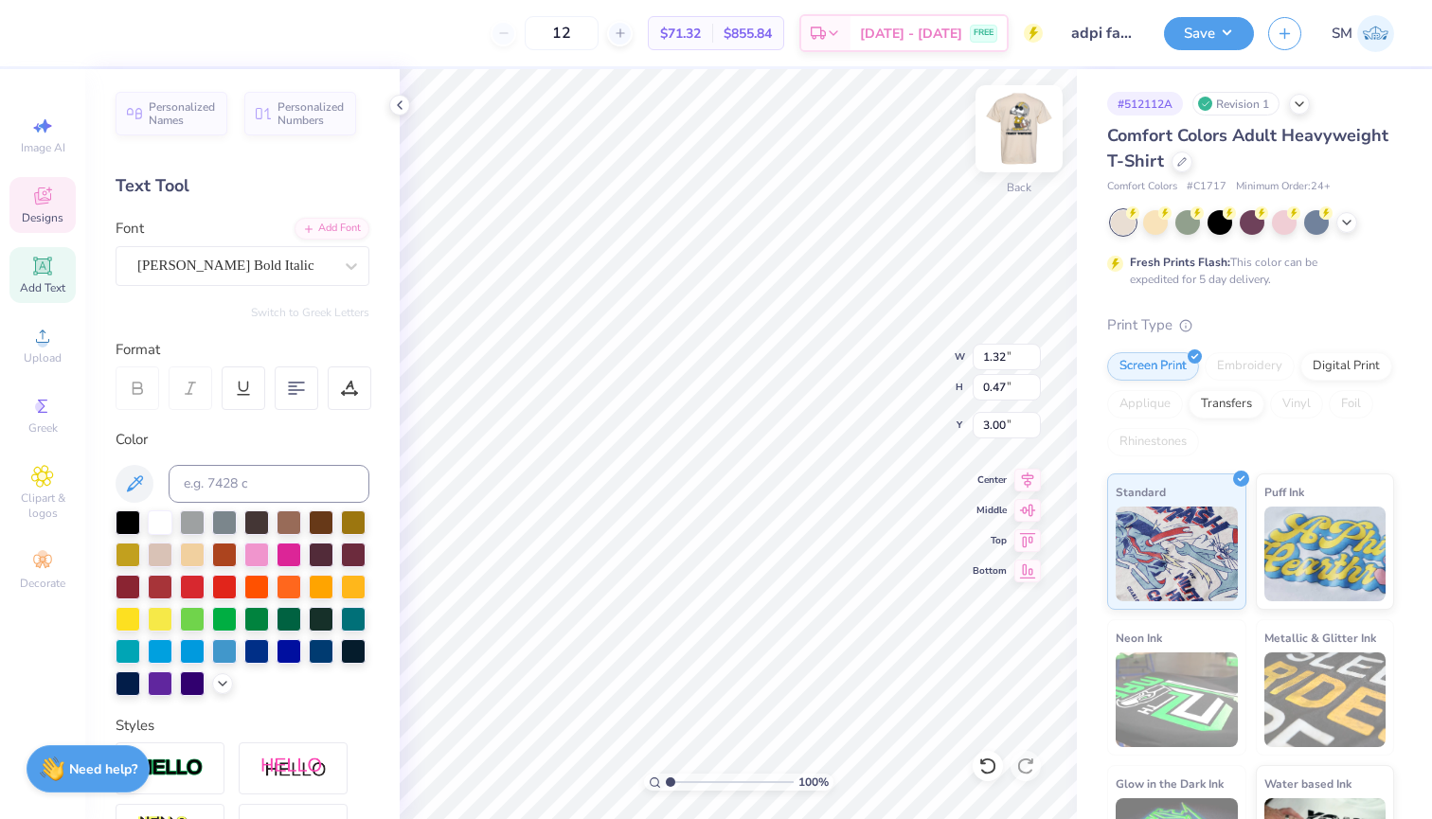
click at [1003, 146] on img at bounding box center [1019, 129] width 76 height 76
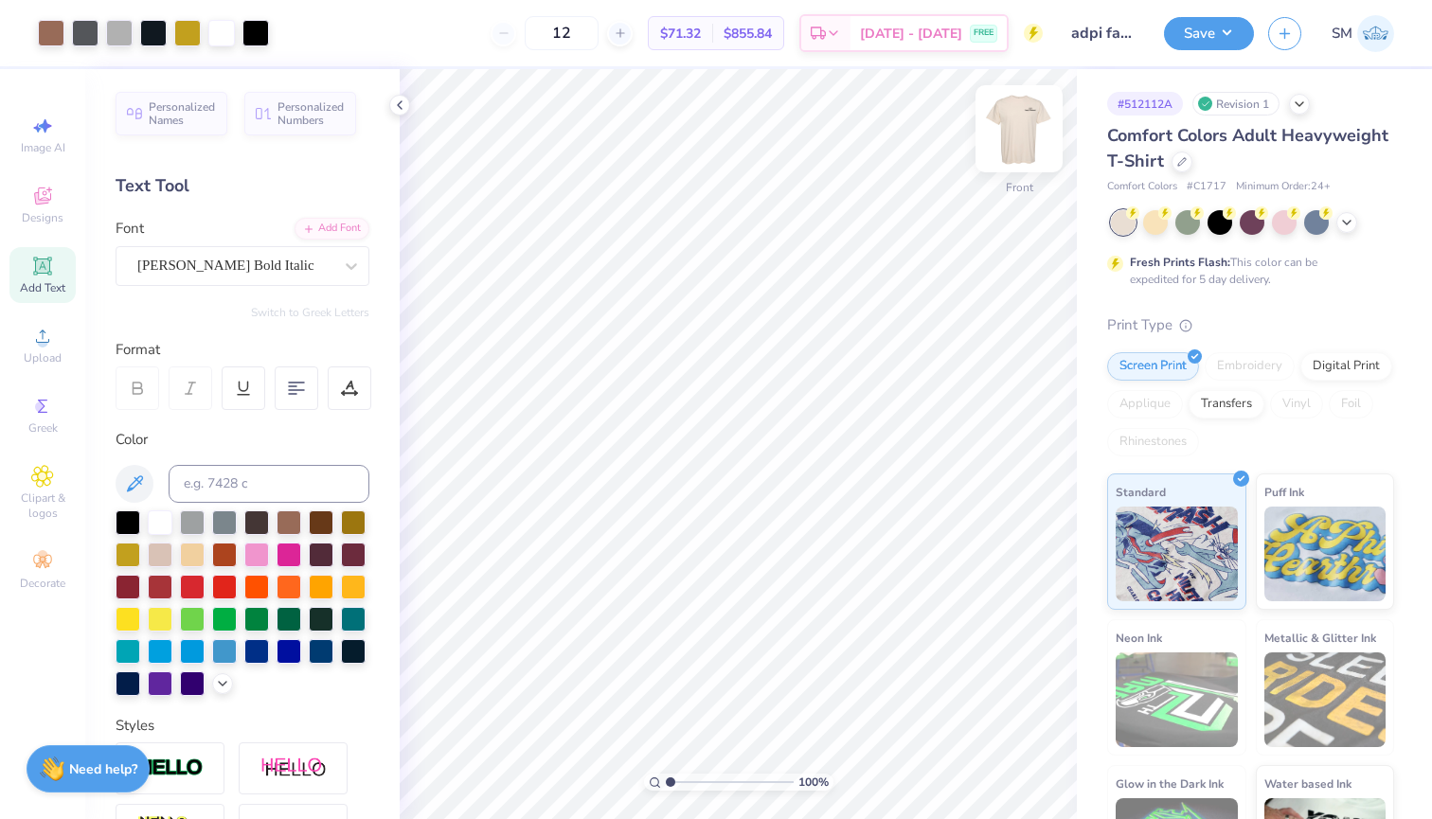
click at [1025, 141] on img at bounding box center [1019, 129] width 76 height 76
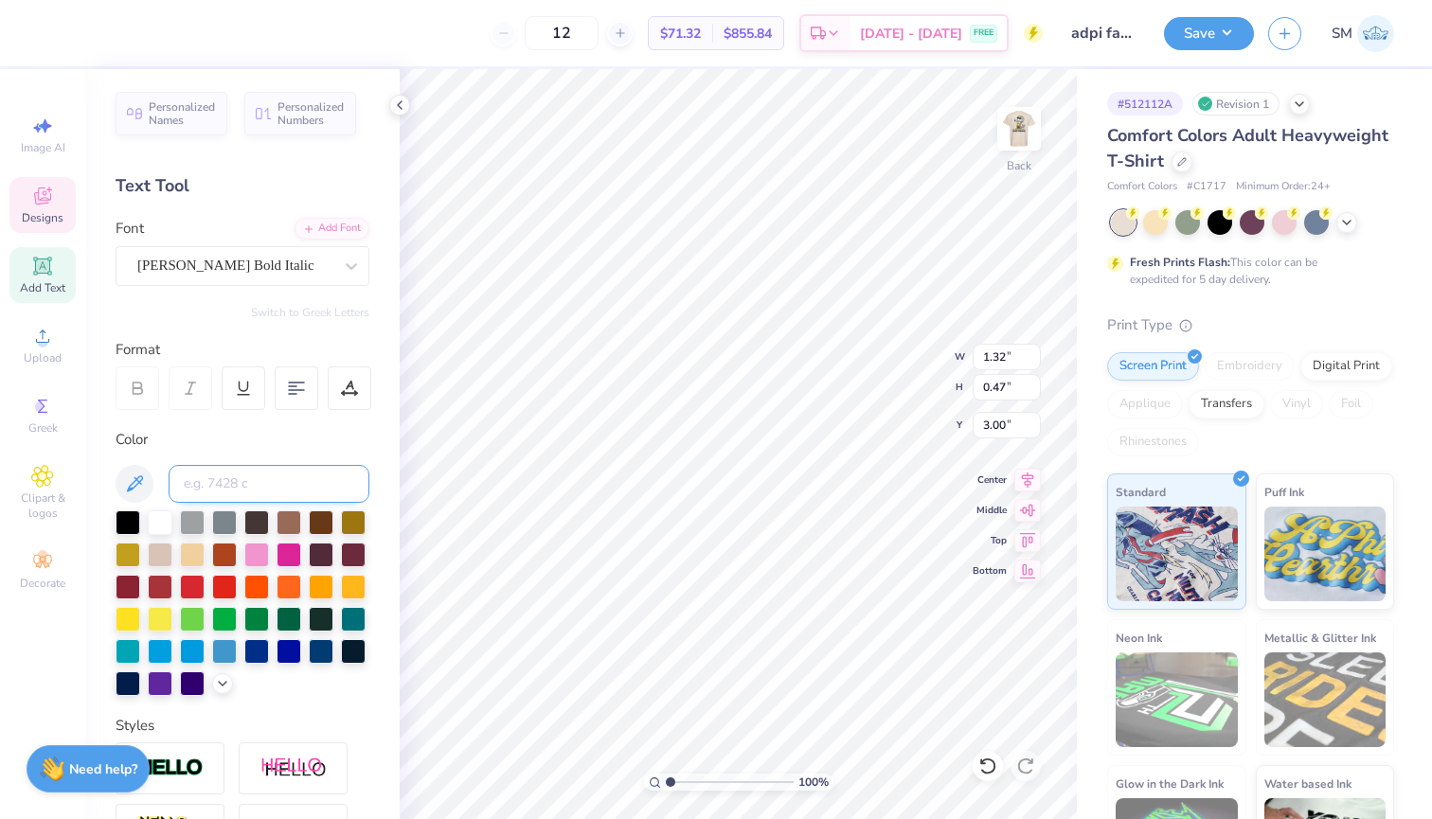
click at [197, 470] on input at bounding box center [269, 484] width 201 height 38
type input "7753"
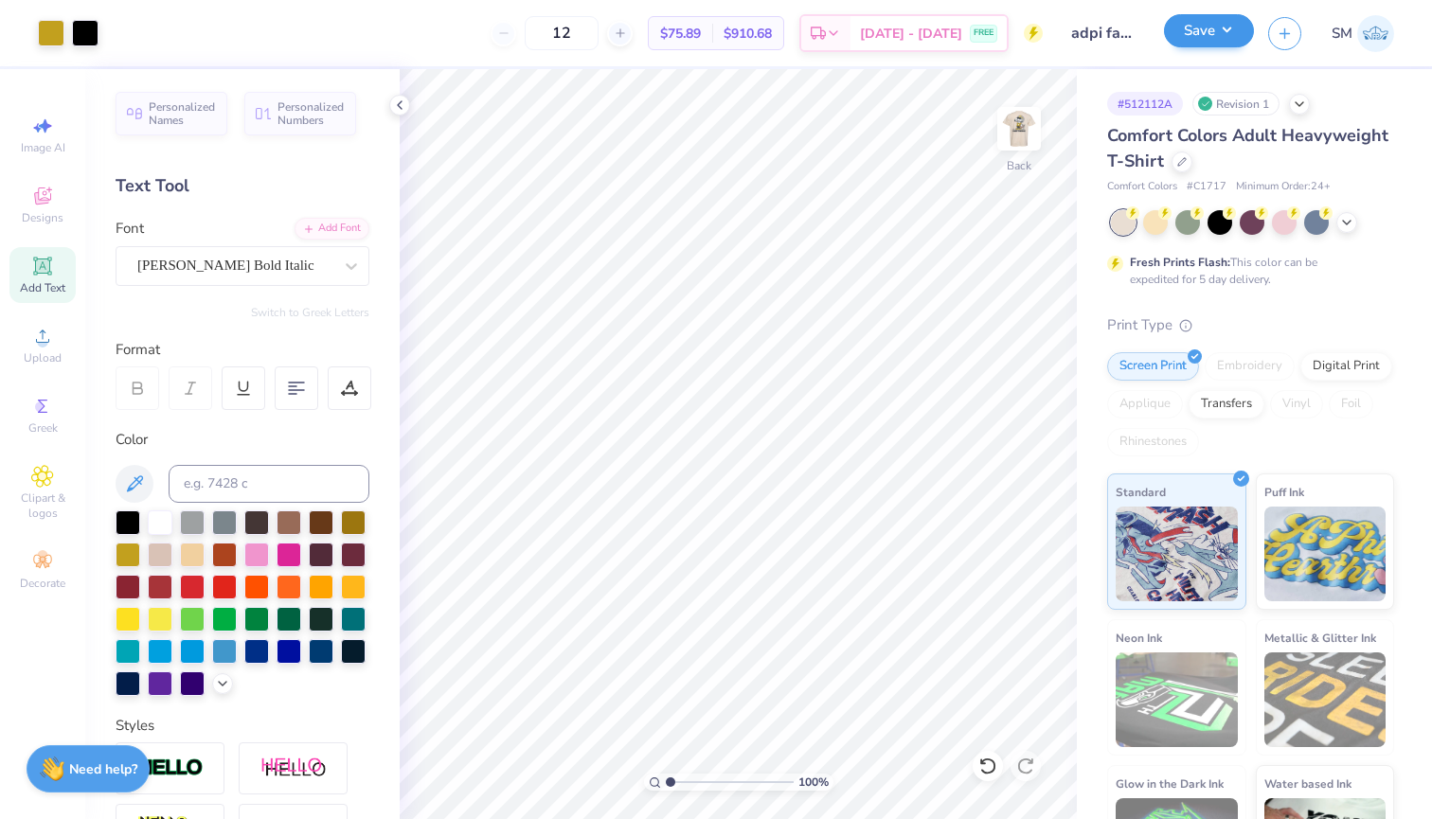
click at [1222, 44] on button "Save" at bounding box center [1209, 30] width 90 height 33
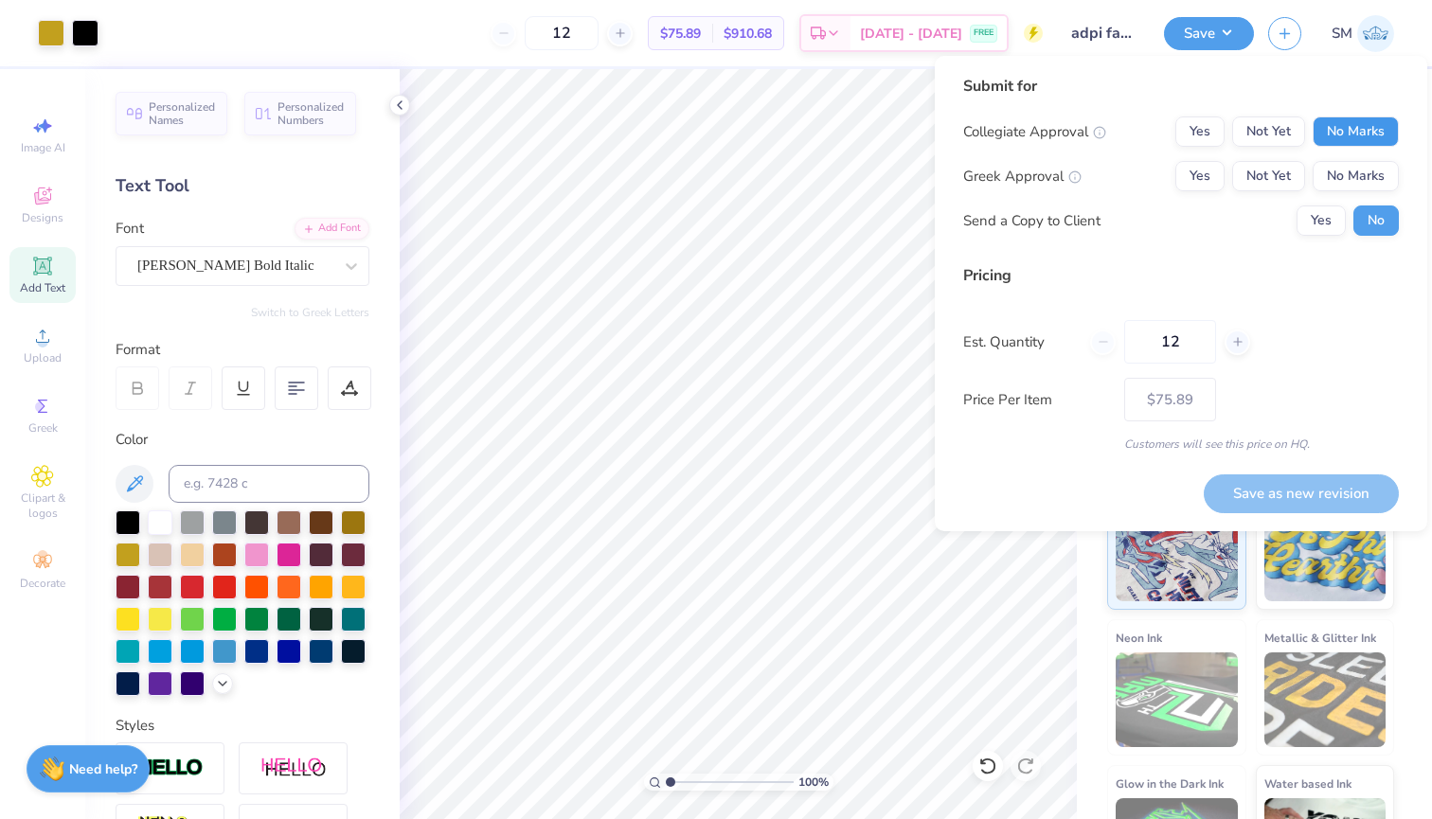
click at [1334, 131] on button "No Marks" at bounding box center [1355, 131] width 86 height 30
click at [1256, 173] on button "Not Yet" at bounding box center [1268, 176] width 73 height 30
click at [1280, 490] on button "Save as new revision" at bounding box center [1301, 493] width 195 height 39
type input "$75.89"
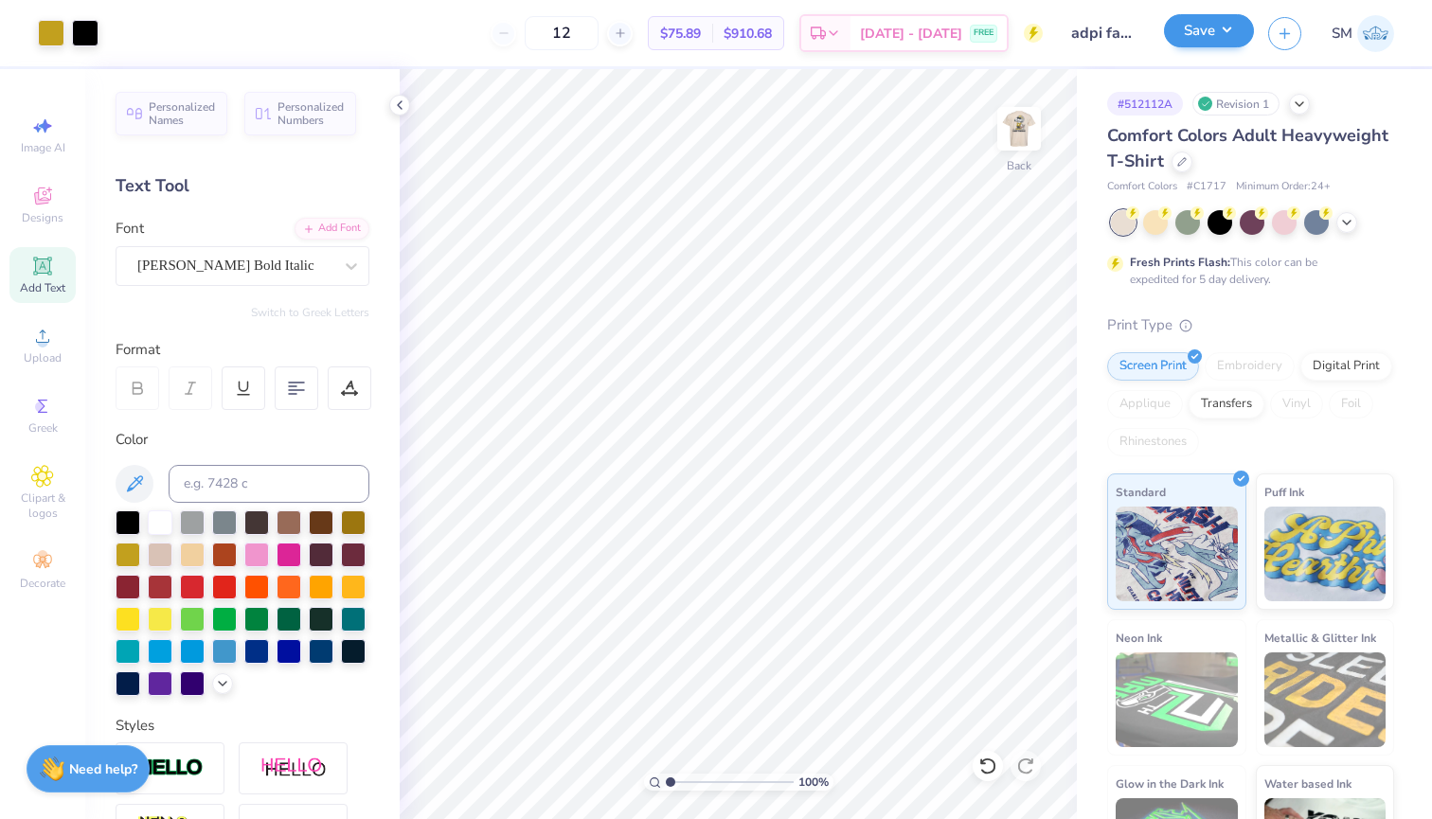
click at [1218, 40] on button "Save" at bounding box center [1209, 30] width 90 height 33
